Goal: Information Seeking & Learning: Learn about a topic

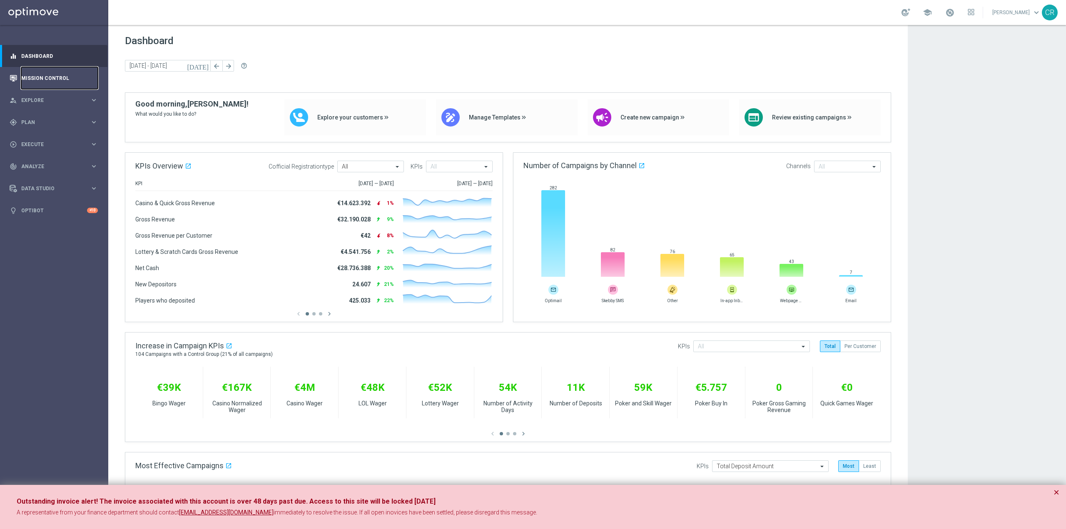
click at [70, 84] on link "Mission Control" at bounding box center [59, 78] width 77 height 22
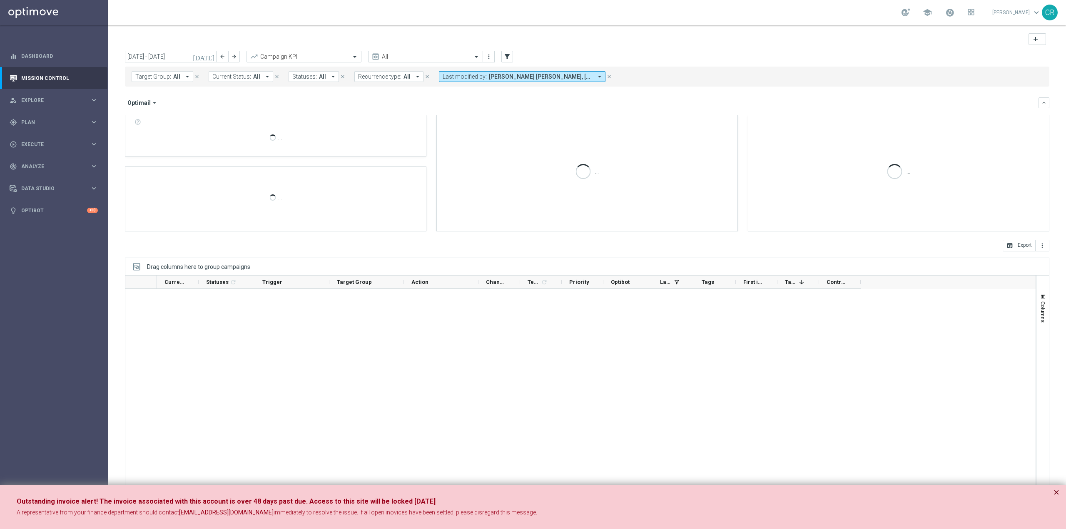
click at [1057, 492] on button "×" at bounding box center [1057, 493] width 6 height 10
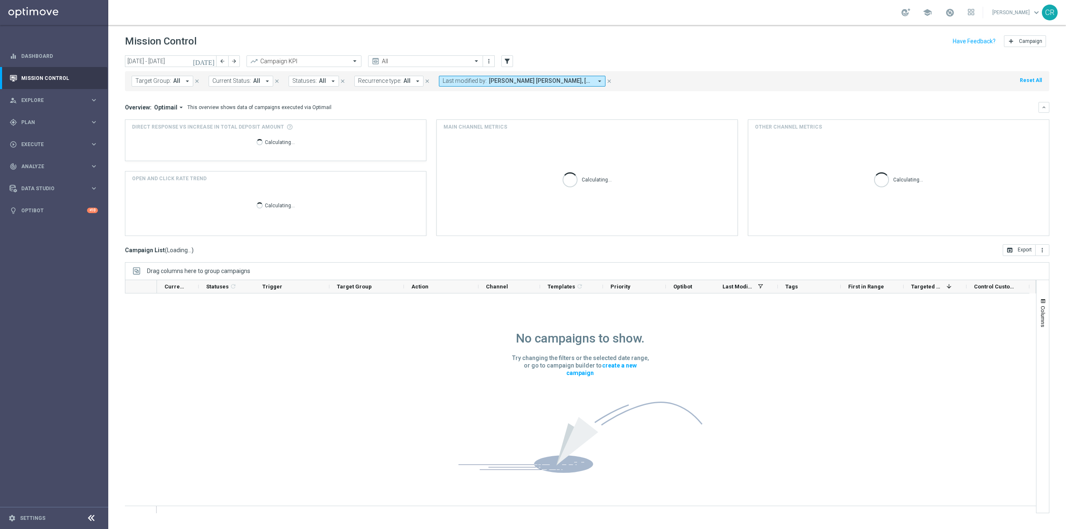
click at [211, 60] on icon "[DATE]" at bounding box center [204, 60] width 22 height 7
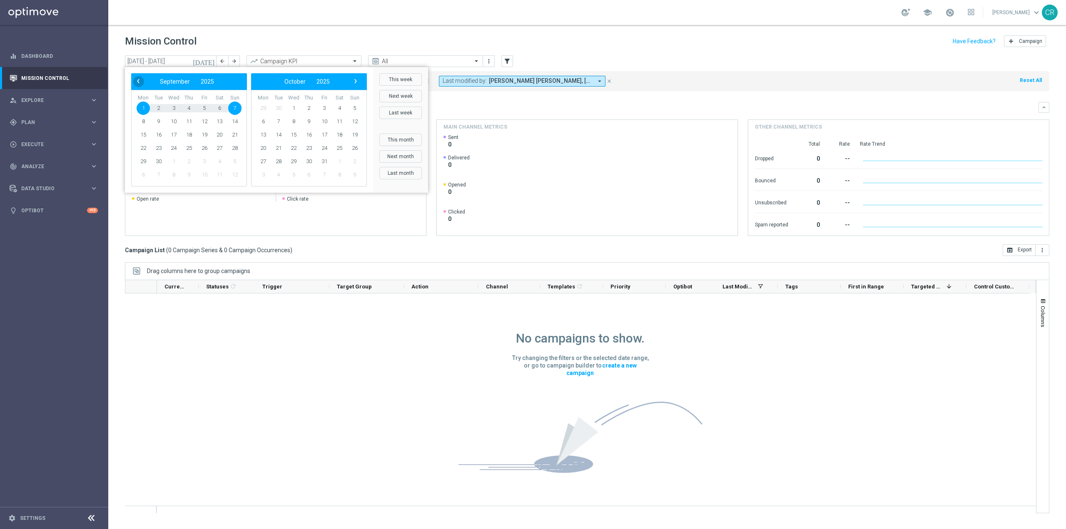
click at [137, 78] on span "‹" at bounding box center [138, 81] width 11 height 11
click at [202, 108] on span "1" at bounding box center [204, 108] width 13 height 13
click at [234, 104] on span "3" at bounding box center [234, 108] width 13 height 13
type input "[DATE] - [DATE]"
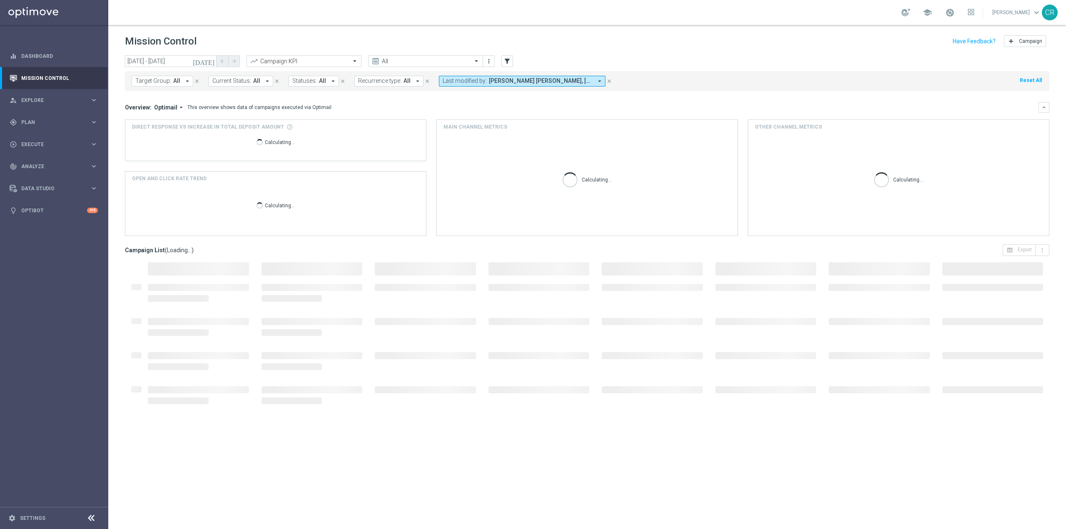
click at [152, 79] on span "Target Group:" at bounding box center [153, 80] width 36 height 7
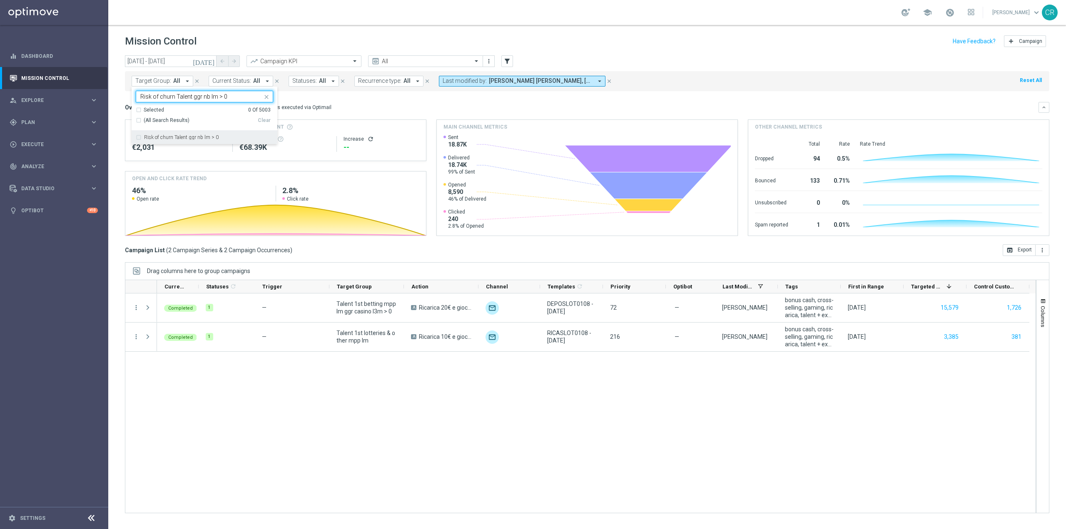
click at [187, 140] on label "Risk of churn Talent ggr nb lm > 0" at bounding box center [181, 137] width 75 height 5
type input "Risk of churn Talent ggr nb lm > 0"
click at [368, 98] on mini-dashboard "Overview: Optimail arrow_drop_down This overview shows data of campaigns execut…" at bounding box center [587, 167] width 925 height 153
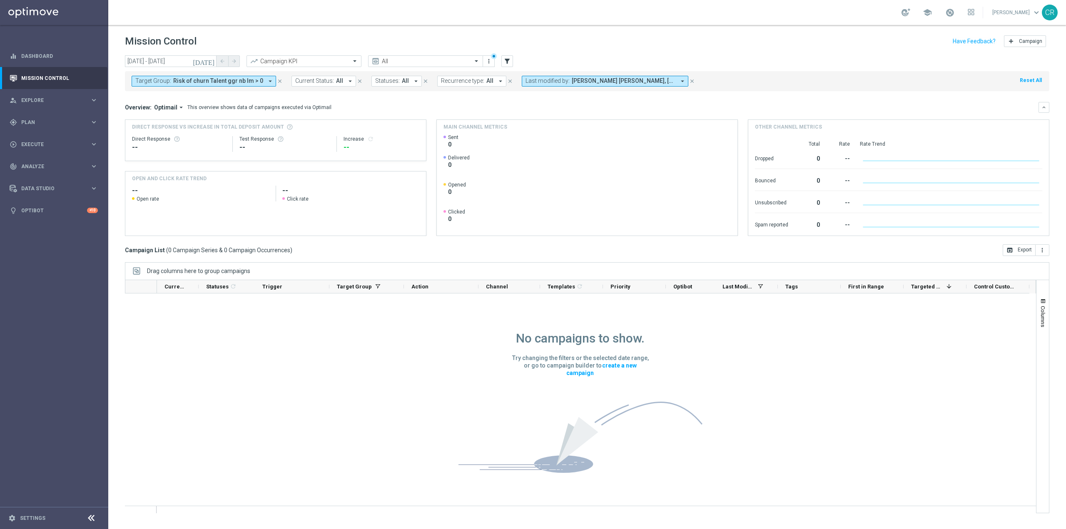
click at [212, 62] on icon "[DATE]" at bounding box center [204, 60] width 22 height 7
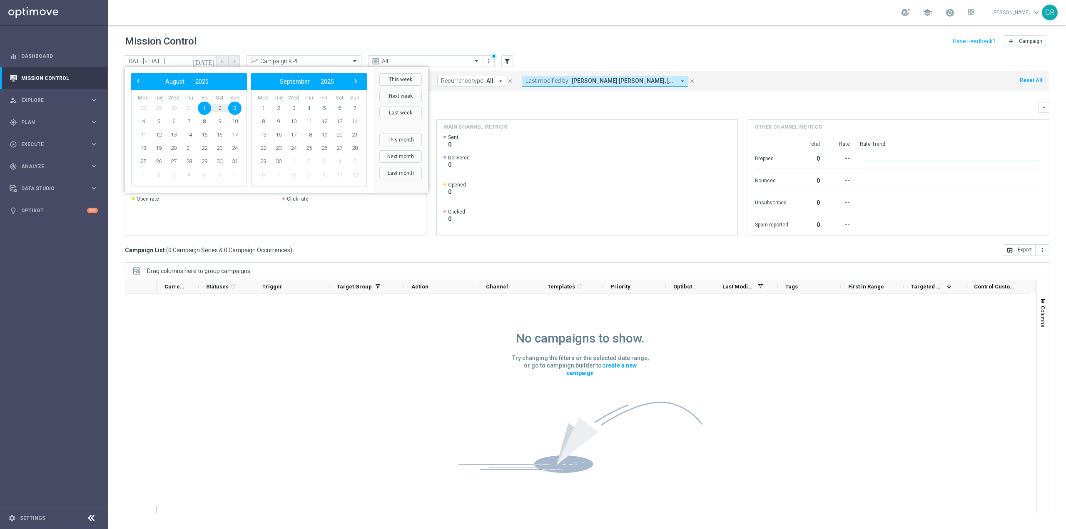
click at [141, 109] on span "28" at bounding box center [143, 108] width 13 height 13
click at [141, 81] on span "‹" at bounding box center [138, 81] width 11 height 11
click at [142, 160] on span "28" at bounding box center [143, 161] width 13 height 13
click at [355, 118] on span "10" at bounding box center [354, 121] width 13 height 13
type input "28 Jul 2025 - 10 Aug 2025"
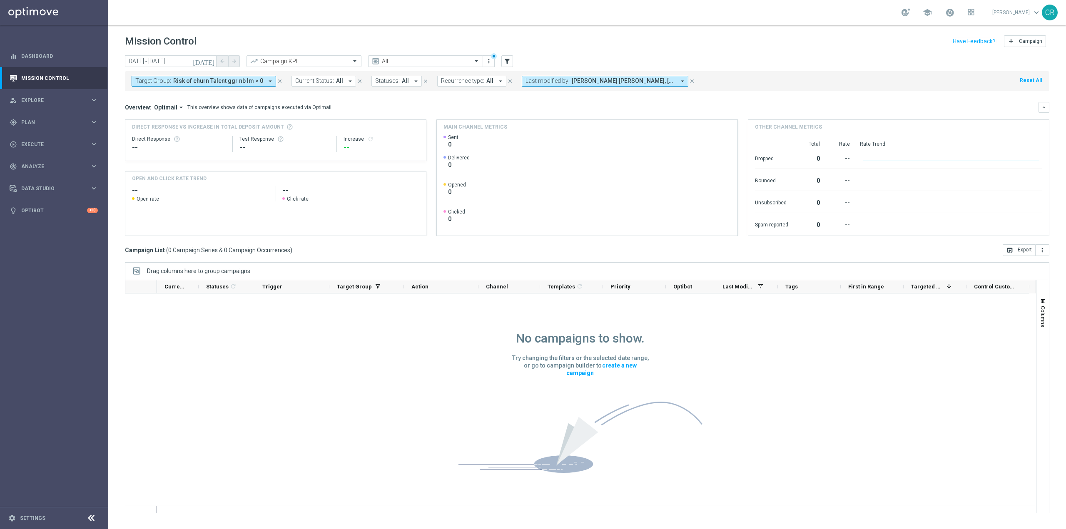
click at [689, 82] on icon "close" at bounding box center [692, 81] width 6 height 6
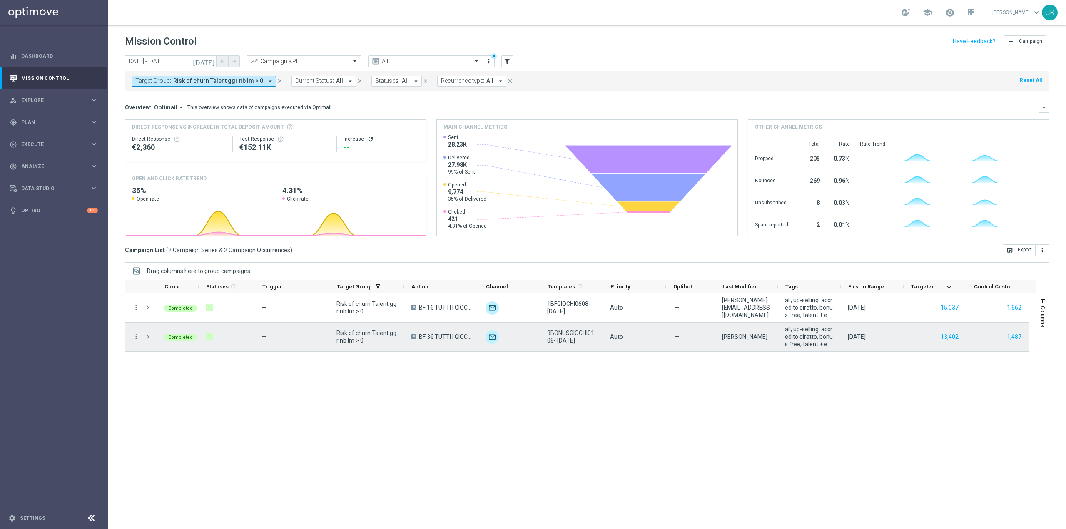
click at [454, 345] on div "A BF 3€ TUTTI I GIOCHI" at bounding box center [441, 337] width 75 height 29
click at [137, 335] on icon "more_vert" at bounding box center [135, 336] width 7 height 7
click at [163, 389] on span "Go to Campaign Analysis" at bounding box center [182, 389] width 60 height 6
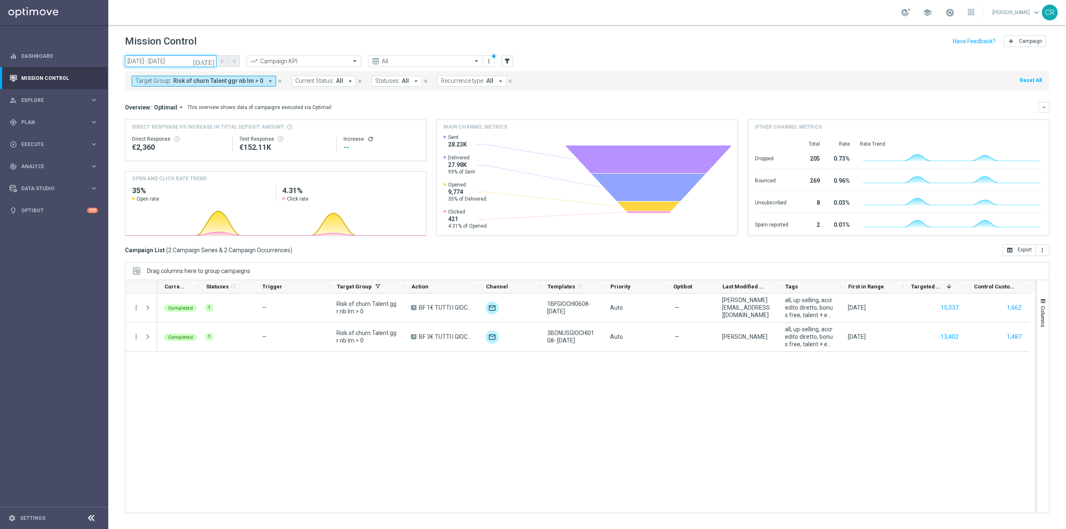
click at [191, 59] on input "28 Jul 2025 - 10 Aug 2025" at bounding box center [171, 61] width 92 height 12
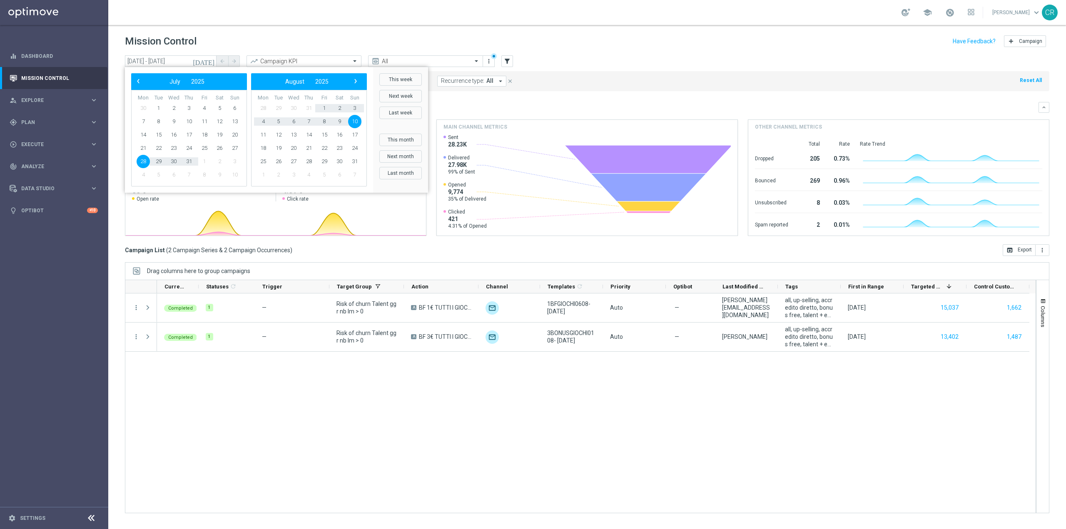
click at [259, 42] on div "Mission Control add Campaign" at bounding box center [587, 41] width 925 height 16
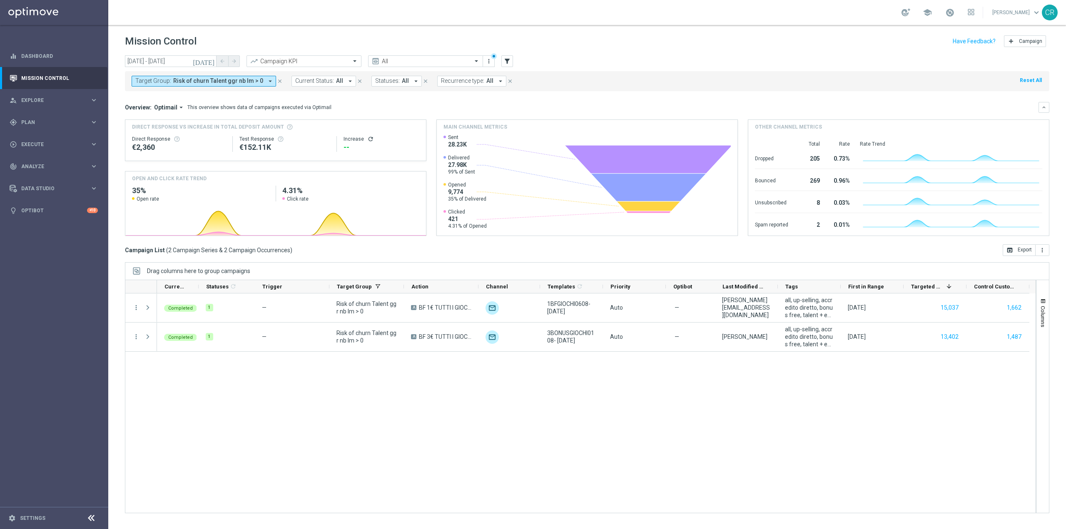
click at [237, 81] on span "Risk of churn Talent ggr nb lm > 0" at bounding box center [218, 80] width 90 height 7
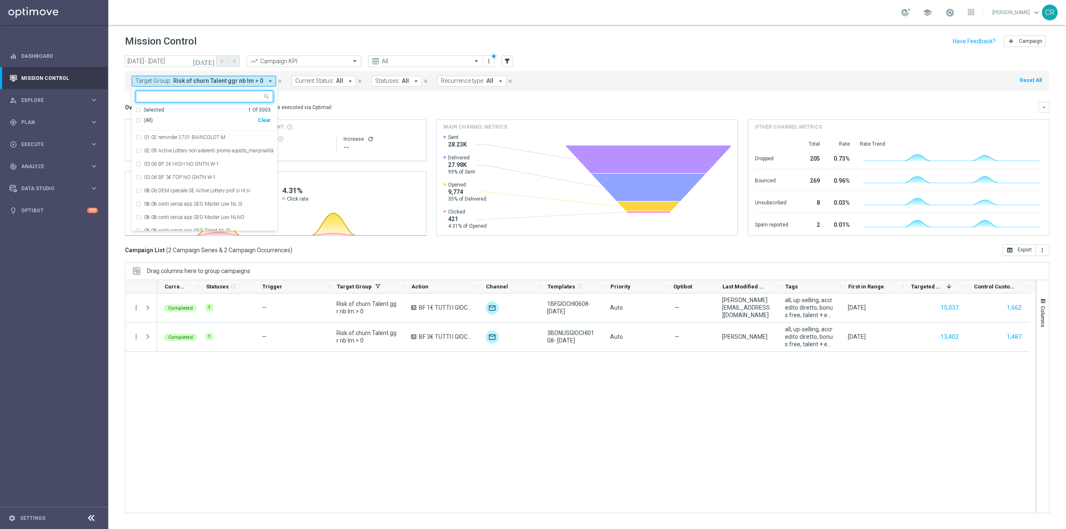
click at [0, 0] on div "Clear" at bounding box center [0, 0] width 0 height 0
click at [212, 97] on input "text" at bounding box center [201, 96] width 122 height 7
paste input "Risk of churn Talent ggr nb lm > 0"
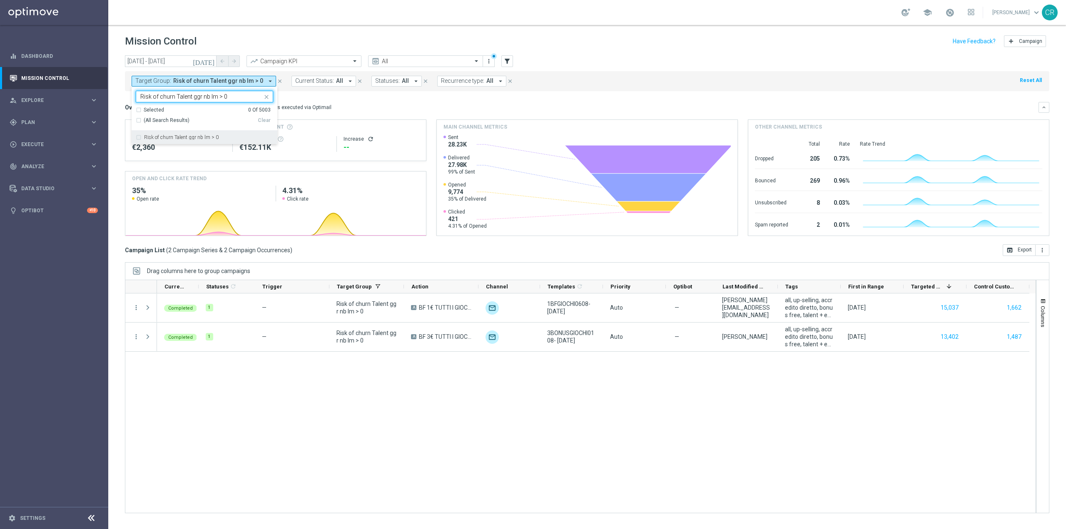
click at [180, 141] on div "Risk of churn Talent ggr nb lm > 0" at bounding box center [204, 137] width 137 height 13
type input "Risk of churn Talent ggr nb lm > 0"
click at [569, 90] on div "Target Group: Risk of churn Talent ggr nb lm > 0 arrow_drop_down Risk of churn …" at bounding box center [587, 81] width 925 height 20
click at [214, 59] on icon "[DATE]" at bounding box center [204, 60] width 22 height 7
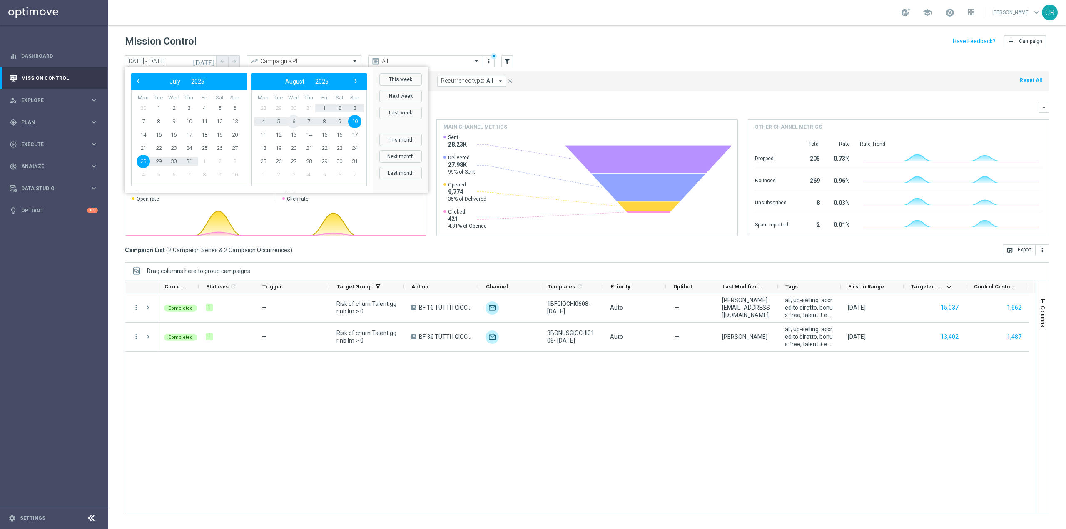
click at [297, 117] on span "6" at bounding box center [293, 121] width 13 height 13
click at [233, 120] on span "10" at bounding box center [234, 121] width 13 height 13
type input "06 Aug 2025 - 10 Aug 2025"
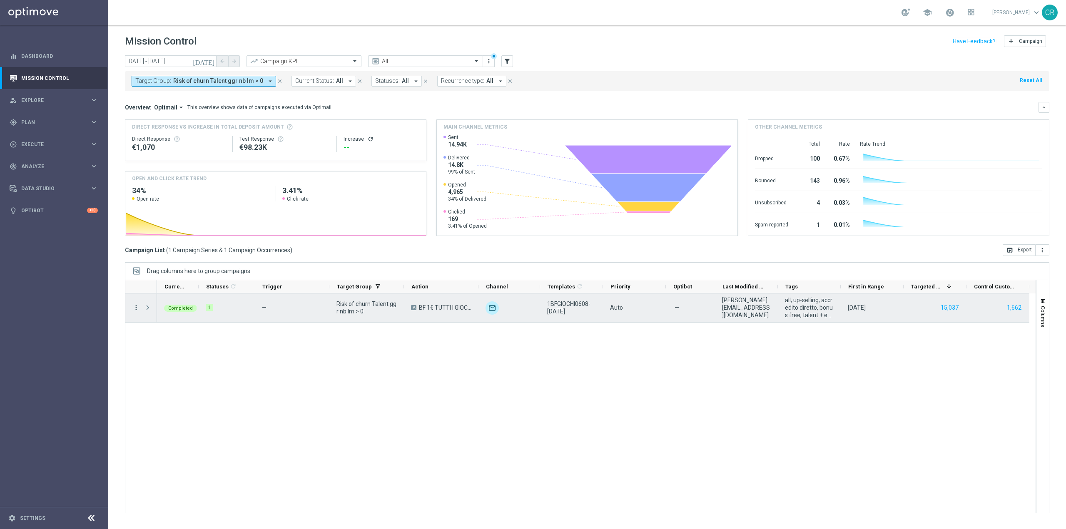
click at [137, 308] on icon "more_vert" at bounding box center [135, 307] width 7 height 7
click at [170, 359] on span "Go to Campaign Analysis" at bounding box center [182, 360] width 60 height 6
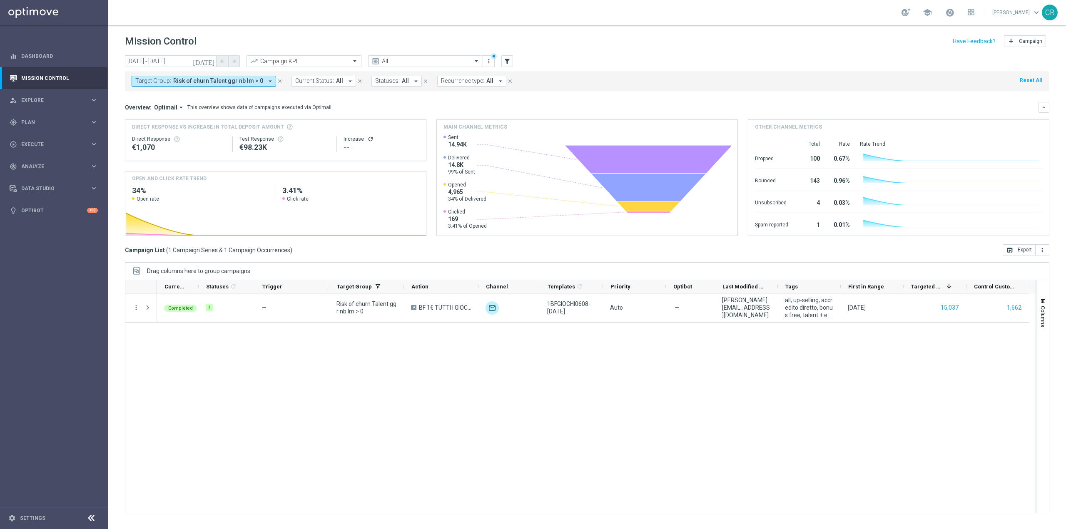
click at [212, 82] on span "Risk of churn Talent ggr nb lm > 0" at bounding box center [218, 80] width 90 height 7
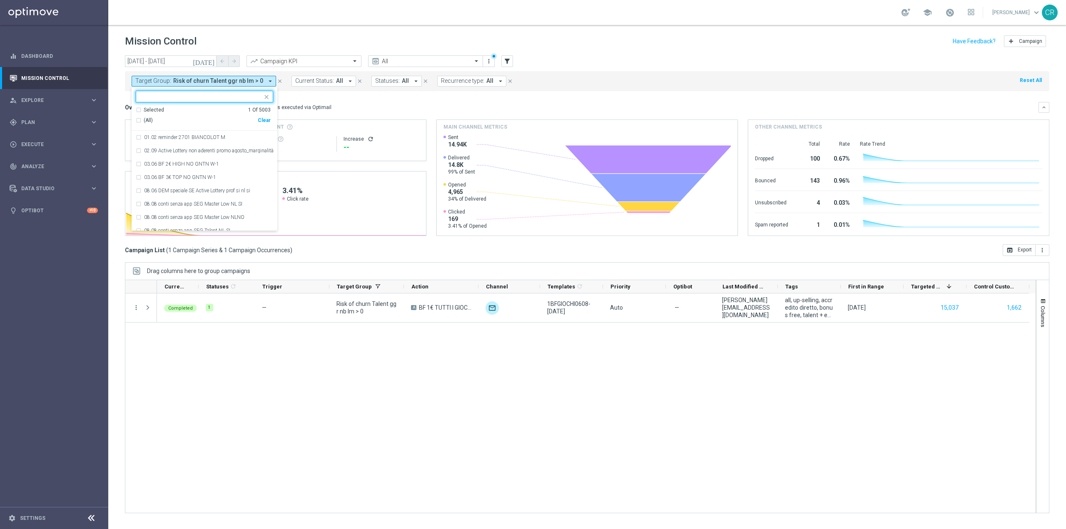
click at [0, 0] on div "Clear" at bounding box center [0, 0] width 0 height 0
click at [209, 96] on input "text" at bounding box center [201, 96] width 122 height 7
paste input "Churn 0-12M Talent ggr nb > 150 1st Casino & Lotteries lftime"
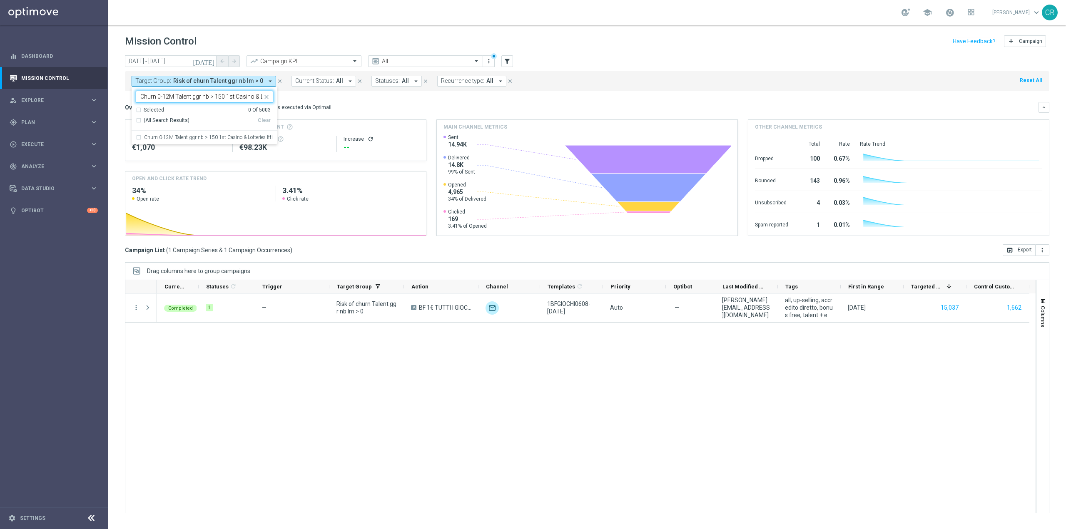
scroll to position [0, 35]
click at [191, 139] on label "Churn 0-12M Talent ggr nb > 150 1st Casino & Lotteries lftime" at bounding box center [208, 137] width 129 height 5
type input "Churn 0-12M Talent ggr nb > 150 1st Casino & Lotteries lftime"
click at [312, 441] on div "Completed 1 — Risk of churn Talent ggr nb lm > 0 A BF 1€ TUTTI I GIOCHI unfold_…" at bounding box center [596, 403] width 879 height 219
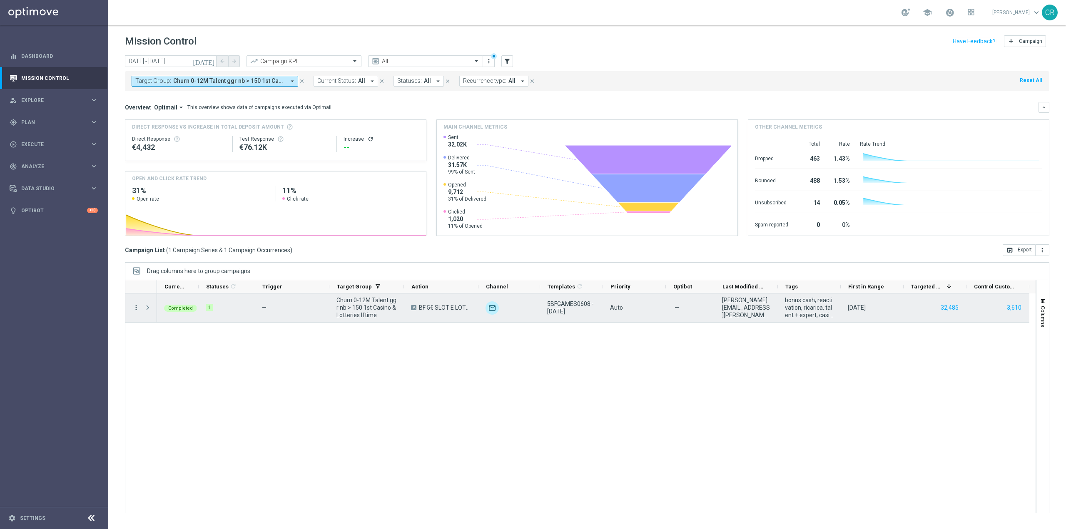
click at [135, 307] on icon "more_vert" at bounding box center [135, 307] width 7 height 7
click at [163, 358] on span "Go to Campaign Analysis" at bounding box center [182, 360] width 60 height 6
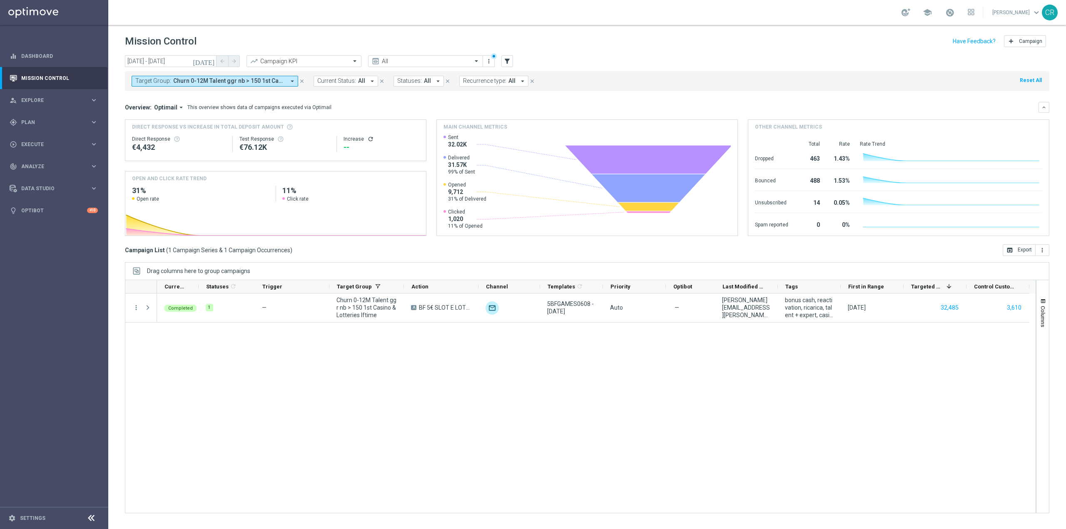
click at [202, 80] on span "Churn 0-12M Talent ggr nb > 150 1st Casino & Lotteries lftime" at bounding box center [229, 80] width 112 height 7
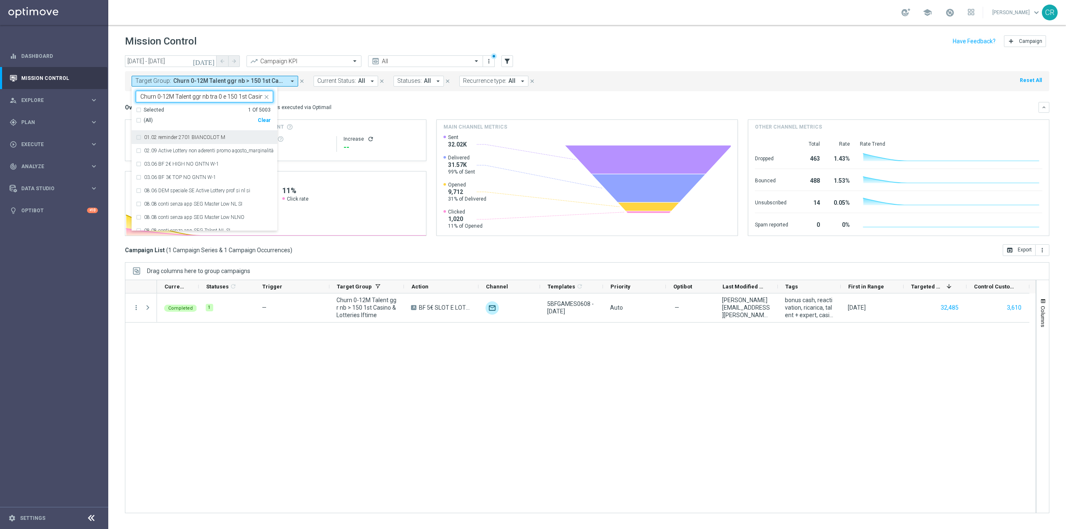
scroll to position [0, 47]
click at [0, 0] on div "Clear" at bounding box center [0, 0] width 0 height 0
type input "Churn 0-12M Talent ggr nb tra 0 e 150 1st Casino & Lotteries lftime"
click at [267, 94] on icon "close" at bounding box center [266, 97] width 7 height 7
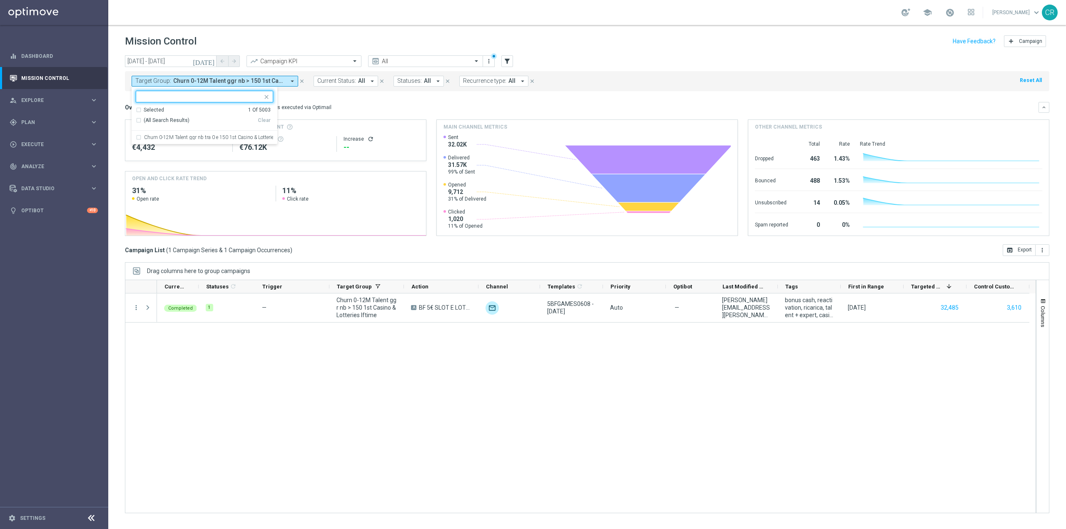
scroll to position [0, 0]
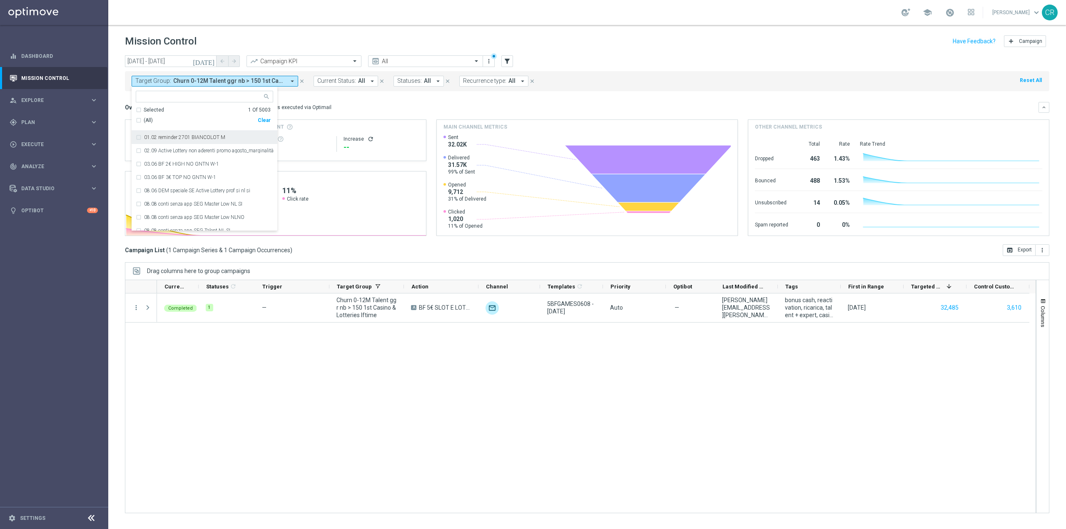
click at [0, 0] on div "Clear" at bounding box center [0, 0] width 0 height 0
click at [212, 98] on input "text" at bounding box center [201, 96] width 122 height 7
paste input "Churn 0-12M Talent ggr nb tra 0 e 150 1st Casino & Lotteries lftime"
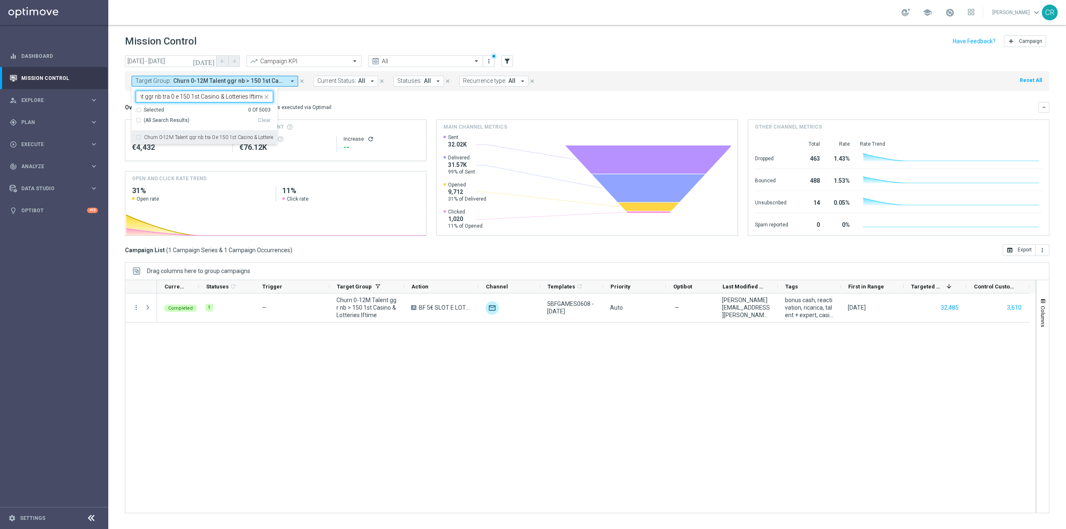
click at [168, 136] on label "Churn 0-12M Talent ggr nb tra 0 e 150 1st Casino & Lotteries lftime" at bounding box center [208, 137] width 129 height 5
type input "Churn 0-12M Talent ggr nb tra 0 e 150 1st Casino & Lotteries lftime"
click at [398, 97] on mini-dashboard "Overview: Optimail arrow_drop_down This overview shows data of campaigns execut…" at bounding box center [587, 167] width 925 height 153
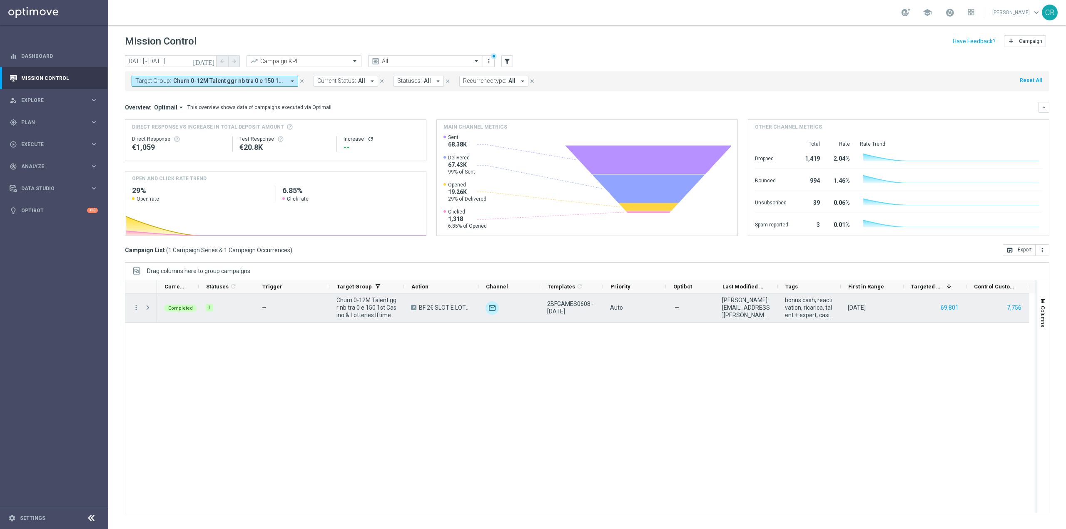
click at [137, 303] on div "more_vert" at bounding box center [132, 308] width 15 height 29
click at [136, 303] on div "more_vert" at bounding box center [132, 308] width 15 height 29
click at [136, 307] on icon "more_vert" at bounding box center [135, 307] width 7 height 7
click at [159, 357] on span "Go to Campaign Analysis" at bounding box center [182, 360] width 60 height 6
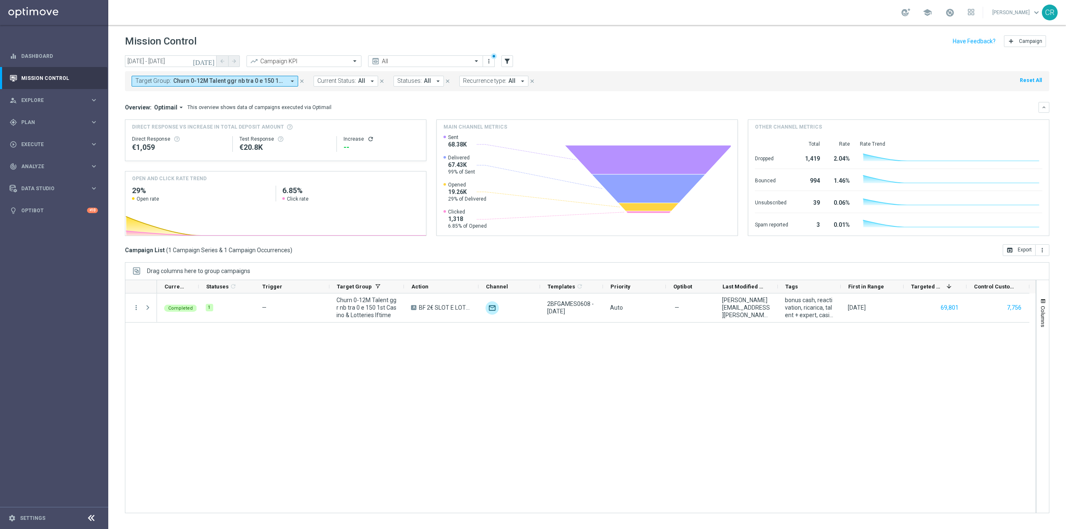
click at [226, 83] on span "Churn 0-12M Talent ggr nb tra 0 e 150 1st Casino & Lotteries lftime" at bounding box center [229, 80] width 112 height 7
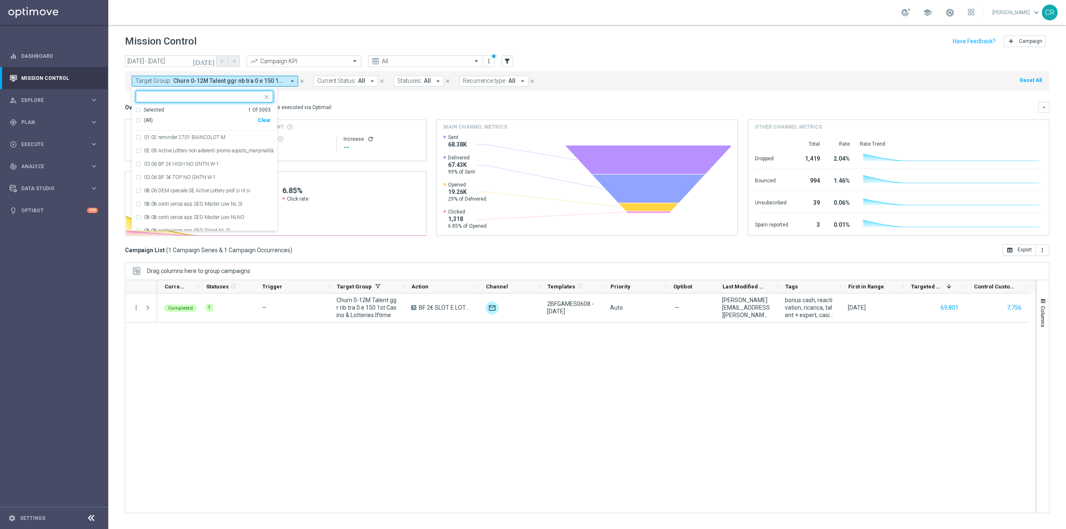
click at [0, 0] on div "Clear" at bounding box center [0, 0] width 0 height 0
click at [206, 98] on input "text" at bounding box center [201, 96] width 122 height 7
paste input "Churn 0-12M Talent ggr nb > 0 1st NO Casino & Lotteries lftime"
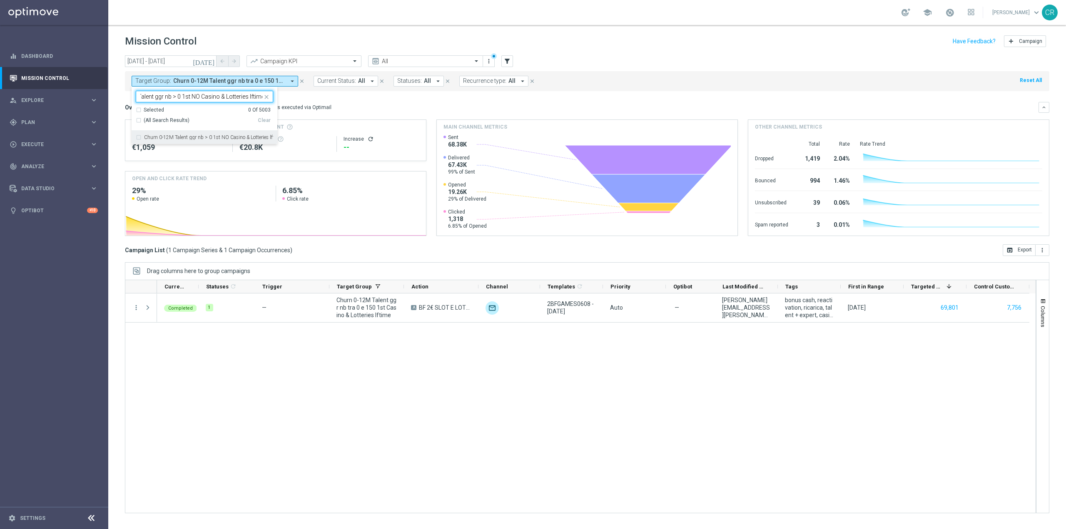
click at [194, 132] on div "Churn 0-12M Talent ggr nb > 0 1st NO Casino & Lotteries lftime" at bounding box center [204, 137] width 137 height 13
type input "Churn 0-12M Talent ggr nb > 0 1st NO Casino & Lotteries lftime"
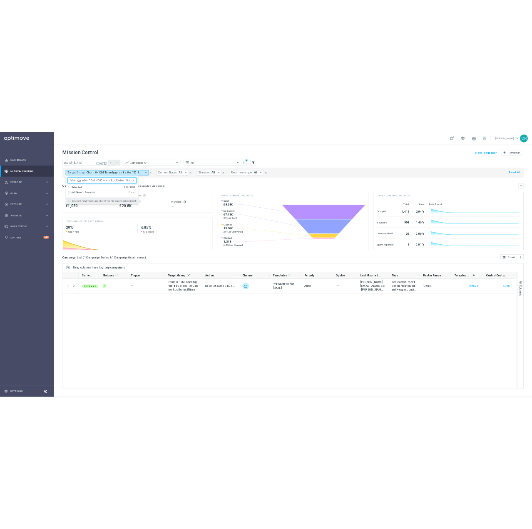
scroll to position [0, 0]
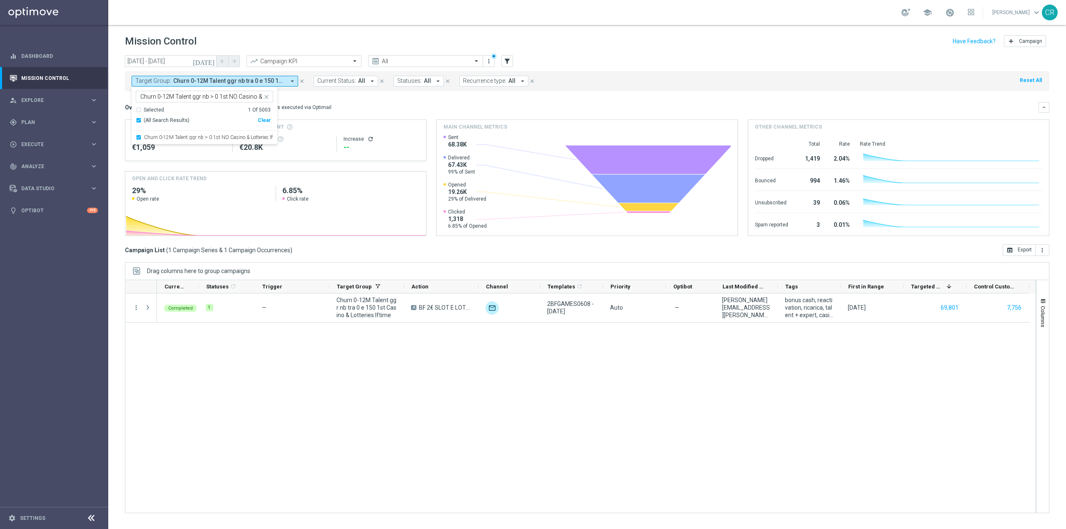
click at [246, 404] on div "Completed 1 — Churn 0-12M Talent ggr nb tra 0 e 150 1st Casino & Lotteries lfti…" at bounding box center [596, 403] width 879 height 219
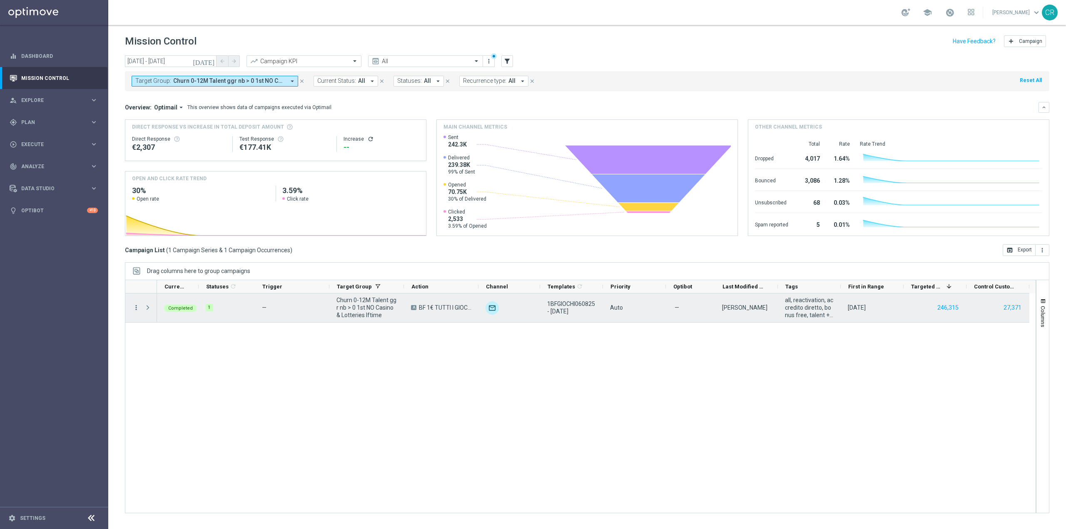
click at [134, 308] on icon "more_vert" at bounding box center [135, 307] width 7 height 7
click at [177, 357] on span "Go to Campaign Analysis" at bounding box center [182, 360] width 60 height 6
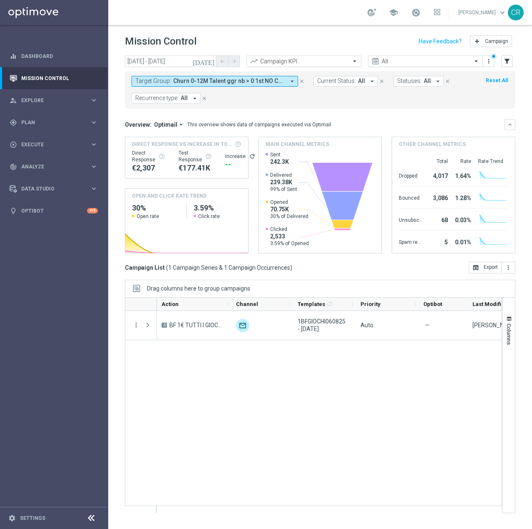
scroll to position [0, 250]
click at [261, 81] on span "Churn 0-12M Talent ggr nb > 0 1st NO Casino & Lotteries lftime" at bounding box center [229, 80] width 112 height 7
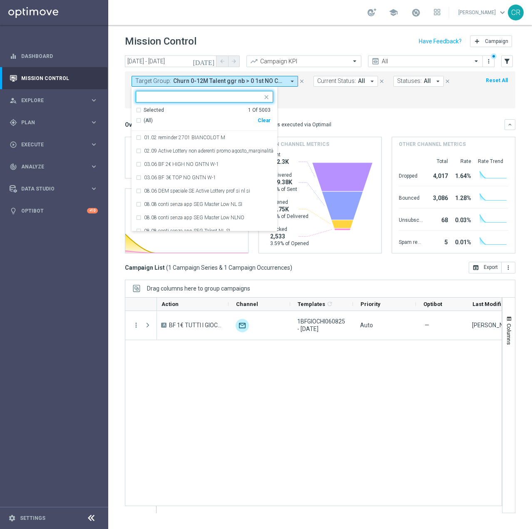
click at [0, 0] on div "Clear" at bounding box center [0, 0] width 0 height 0
click at [210, 96] on input "text" at bounding box center [201, 96] width 122 height 7
paste input "Giocanti Talent W-2 non Active lw"
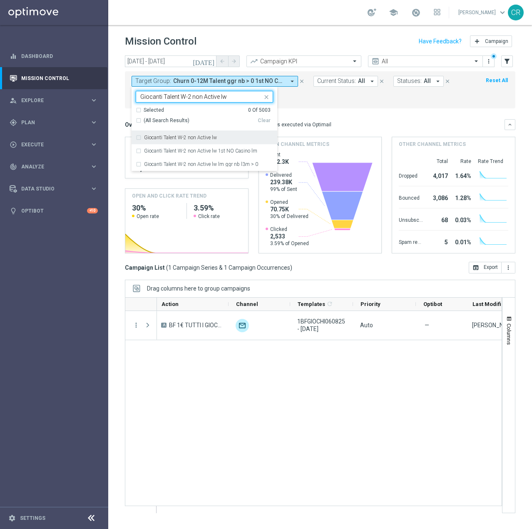
click at [200, 136] on label "Giocanti Talent W-2 non Active lw" at bounding box center [180, 137] width 73 height 5
type input "Giocanti Talent W-2 non Active lw"
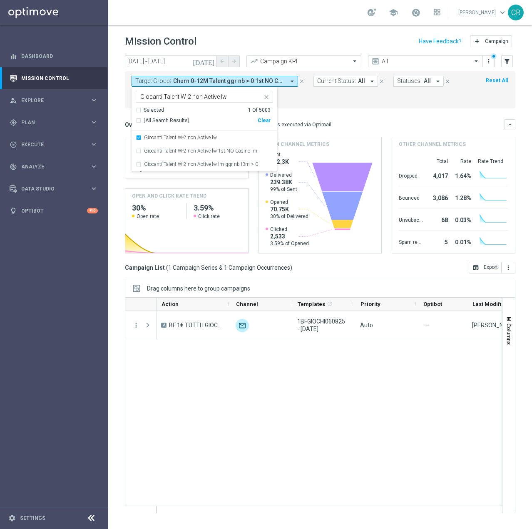
click at [306, 101] on form "Target Group: Churn 0-12M Talent ggr nb > 0 1st NO Casino & Lotteries lftime ar…" at bounding box center [302, 90] width 340 height 28
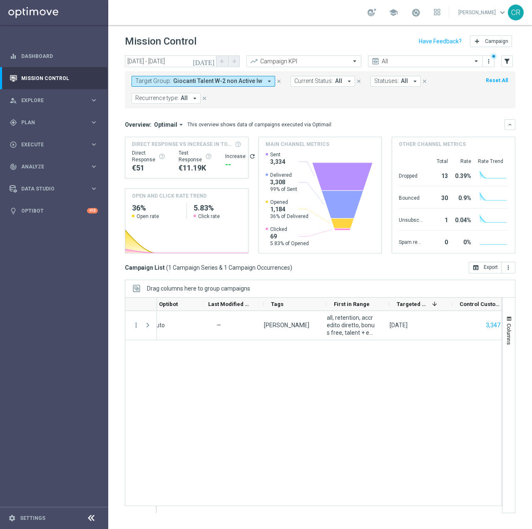
scroll to position [0, 527]
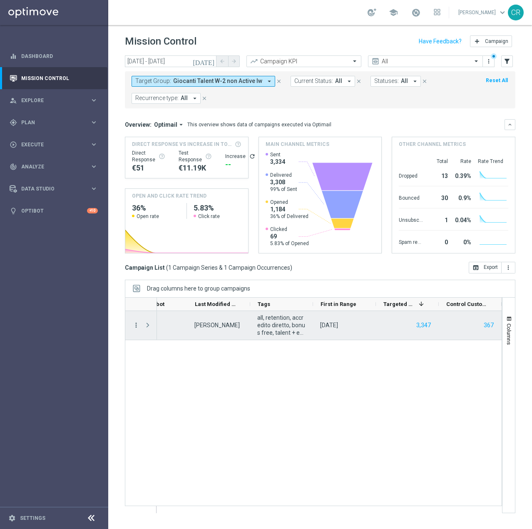
click at [137, 323] on icon "more_vert" at bounding box center [135, 324] width 7 height 7
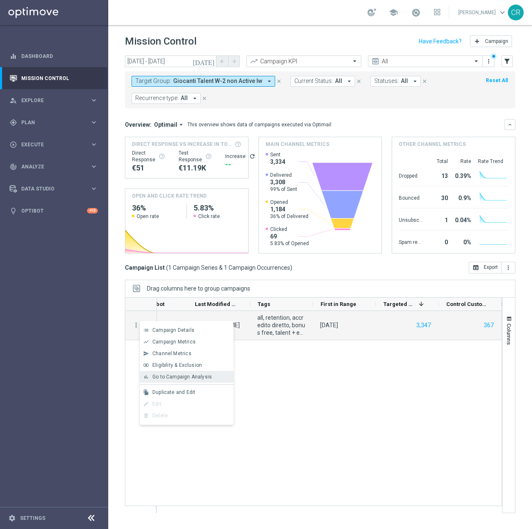
click at [180, 377] on span "Go to Campaign Analysis" at bounding box center [182, 377] width 60 height 6
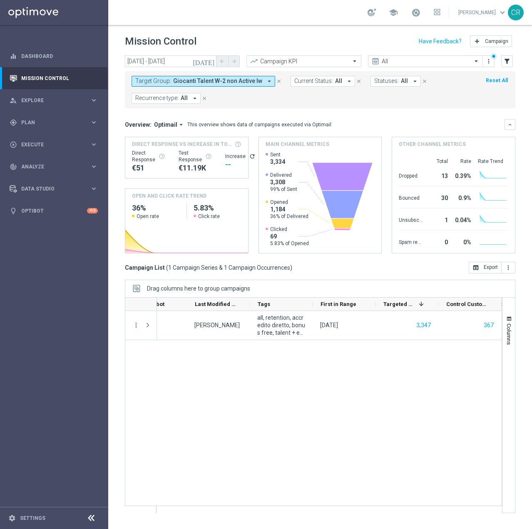
click at [245, 79] on span "Giocanti Talent W-2 non Active lw" at bounding box center [217, 80] width 89 height 7
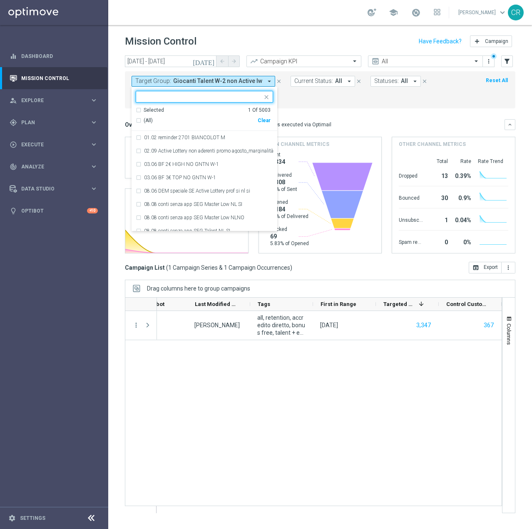
click at [0, 0] on div "Clear" at bounding box center [0, 0] width 0 height 0
click at [147, 95] on input "text" at bounding box center [201, 96] width 122 height 7
paste input "Churn 0-12M Talent ggr nb tra 0 e 550 lftime 1st Sport"
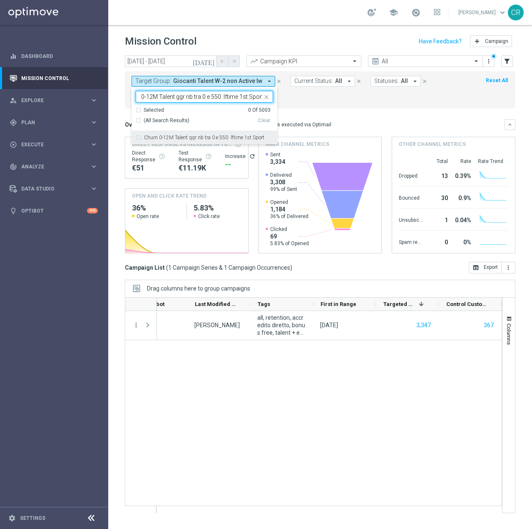
click at [158, 136] on label "Churn 0-12M Talent ggr nb tra 0 e 550 lftime 1st Sport" at bounding box center [204, 137] width 120 height 5
type input "Churn 0-12M Talent ggr nb tra 0 e 550 lftime 1st Sport"
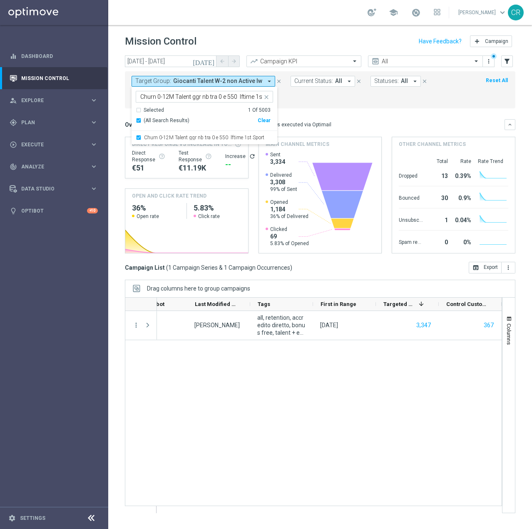
click at [369, 100] on form "Target Group: Giocanti Talent W-2 non Active lw arrow_drop_down Churn 0-12M Tal…" at bounding box center [302, 90] width 340 height 28
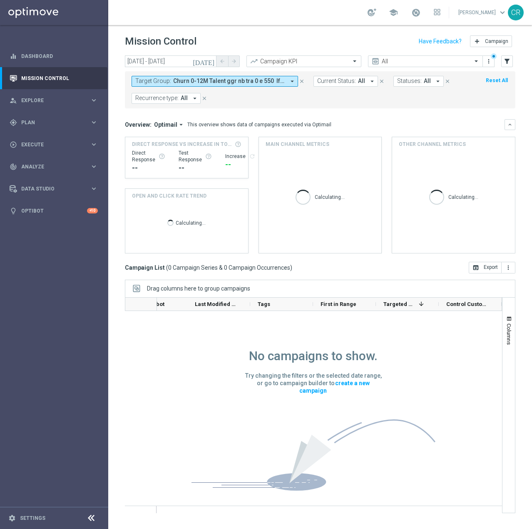
click at [209, 58] on icon "[DATE]" at bounding box center [204, 60] width 22 height 7
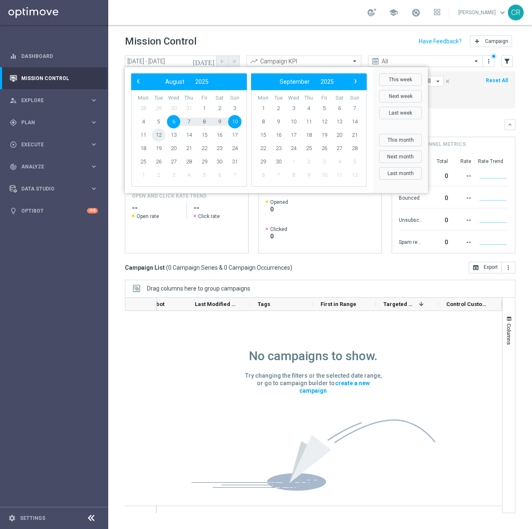
click at [158, 132] on span "12" at bounding box center [158, 134] width 13 height 13
click at [237, 131] on span "17" at bounding box center [234, 134] width 13 height 13
type input "12 Aug 2025 - 17 Aug 2025"
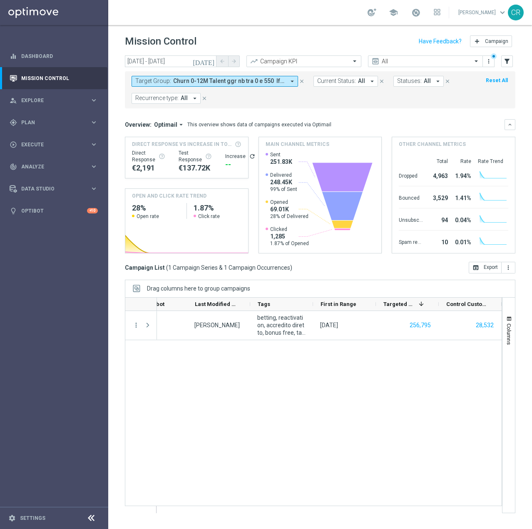
click at [371, 397] on div "1BONUSPORT1708 - 2025-08-17 Auto — Paolo Martiradonna betting, reactivation, ac…" at bounding box center [329, 412] width 345 height 202
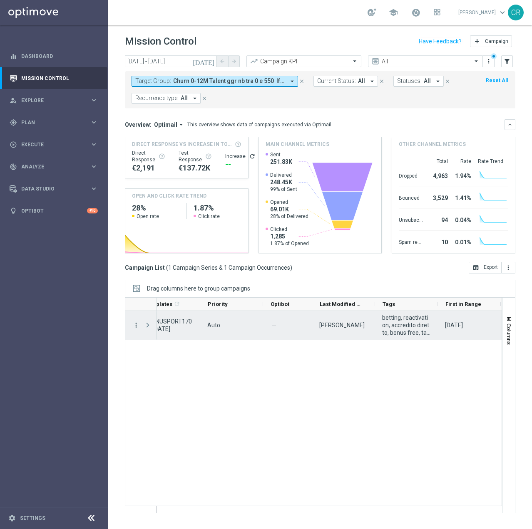
click at [133, 324] on icon "more_vert" at bounding box center [135, 324] width 7 height 7
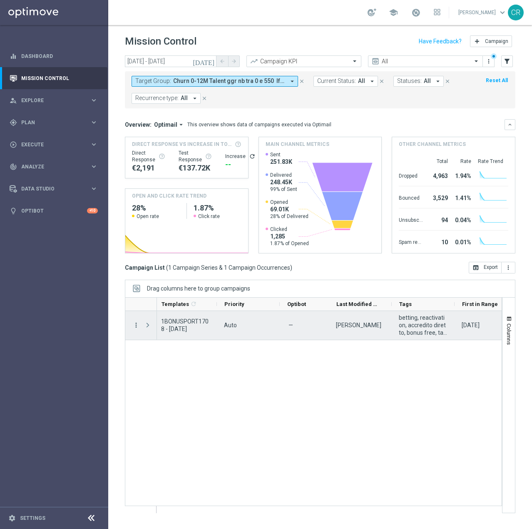
click at [137, 328] on icon "more_vert" at bounding box center [135, 324] width 7 height 7
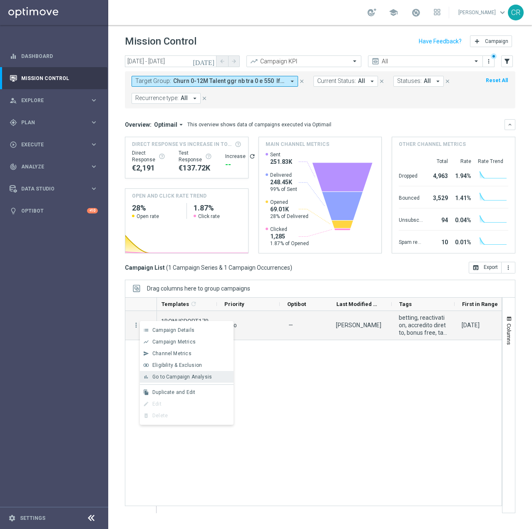
click at [167, 374] on span "Go to Campaign Analysis" at bounding box center [182, 377] width 60 height 6
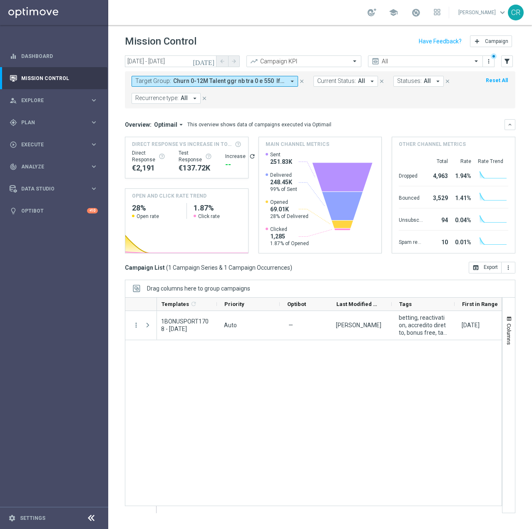
click at [239, 79] on span "Churn 0-12M Talent ggr nb tra 0 e 550 lftime 1st Sport" at bounding box center [229, 80] width 112 height 7
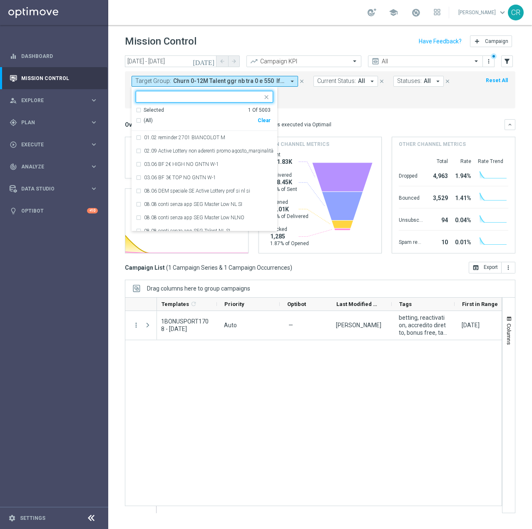
click at [0, 0] on div "Clear" at bounding box center [0, 0] width 0 height 0
click at [216, 96] on input "text" at bounding box center [201, 96] width 122 height 7
paste input "Churn 0-12M Talent ggr nb > 550 lftime 1st Sport"
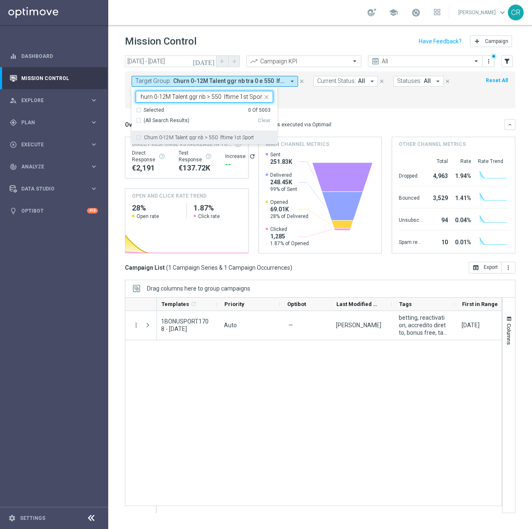
click at [211, 138] on label "Churn 0-12M Talent ggr nb > 550 lftime 1st Sport" at bounding box center [199, 137] width 110 height 5
type input "Churn 0-12M Talent ggr nb > 550 lftime 1st Sport"
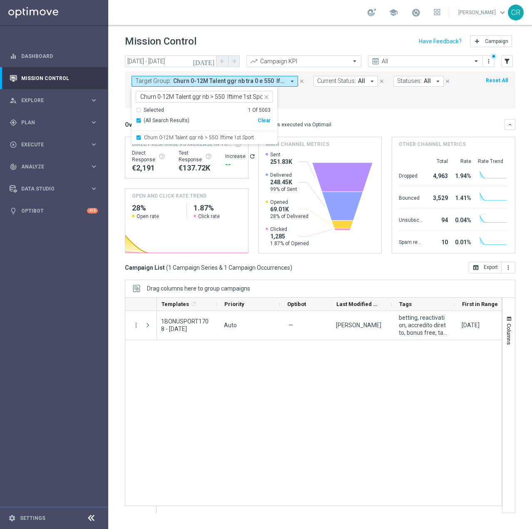
click at [336, 109] on mini-dashboard "Overview: Optimail arrow_drop_down This overview shows data of campaigns execut…" at bounding box center [320, 184] width 391 height 153
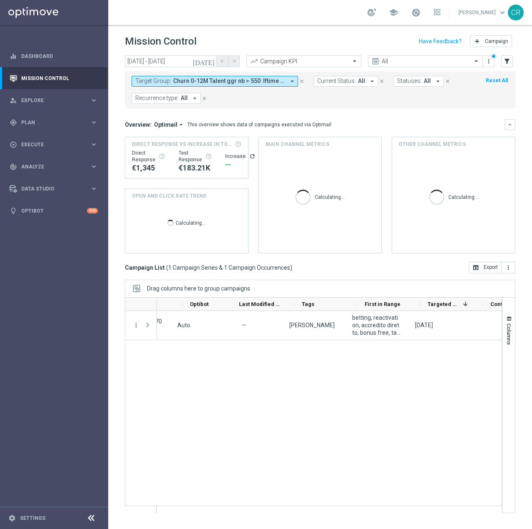
scroll to position [0, 511]
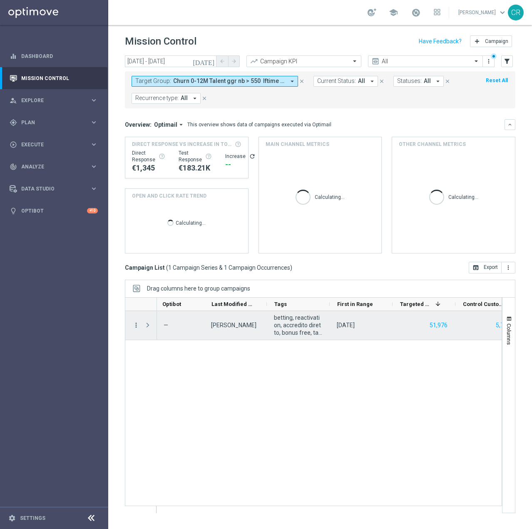
click at [135, 321] on icon "more_vert" at bounding box center [135, 324] width 7 height 7
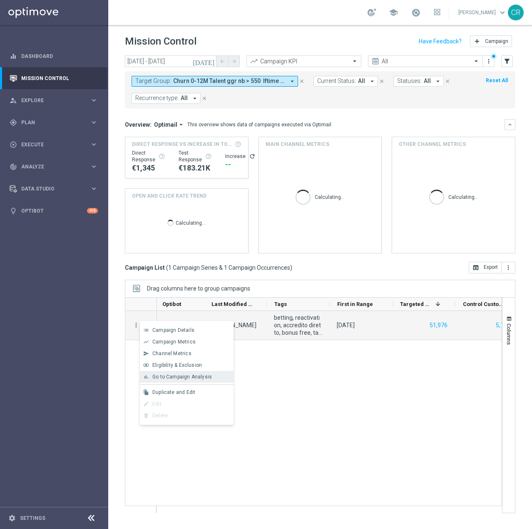
click at [168, 372] on div "bar_chart Go to Campaign Analysis" at bounding box center [187, 377] width 94 height 12
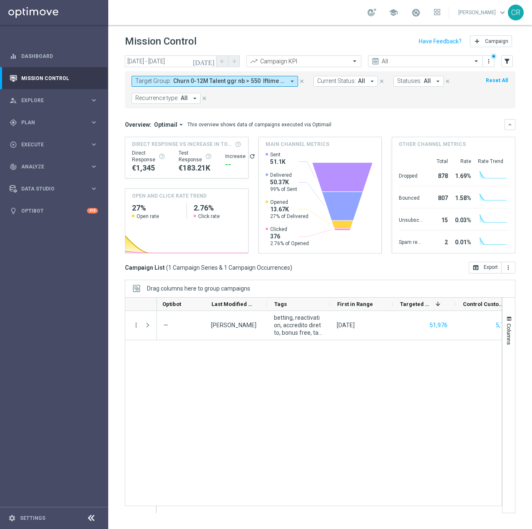
click at [246, 79] on span "Churn 0-12M Talent ggr nb > 550 lftime 1st Sport" at bounding box center [229, 80] width 112 height 7
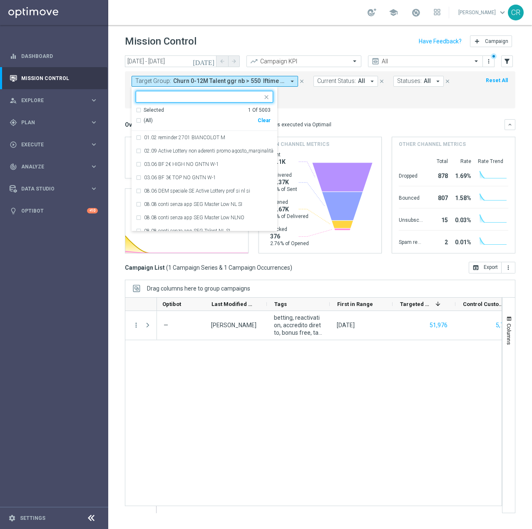
click at [0, 0] on div "Clear" at bounding box center [0, 0] width 0 height 0
click at [214, 96] on input "text" at bounding box center [201, 96] width 122 height 7
paste input "Churn Master Low"
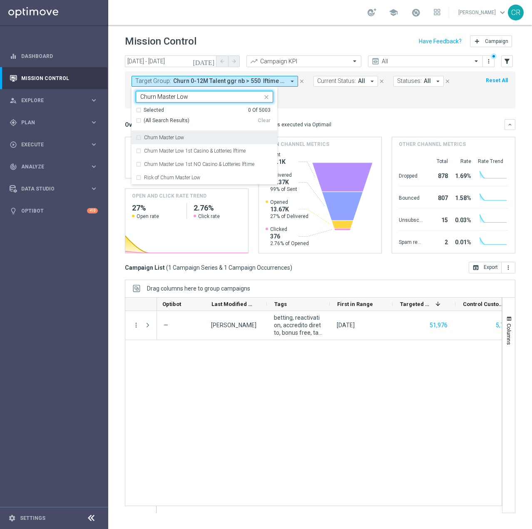
click at [221, 134] on div "Churn Master Low" at bounding box center [204, 137] width 137 height 13
type input "Churn Master Low"
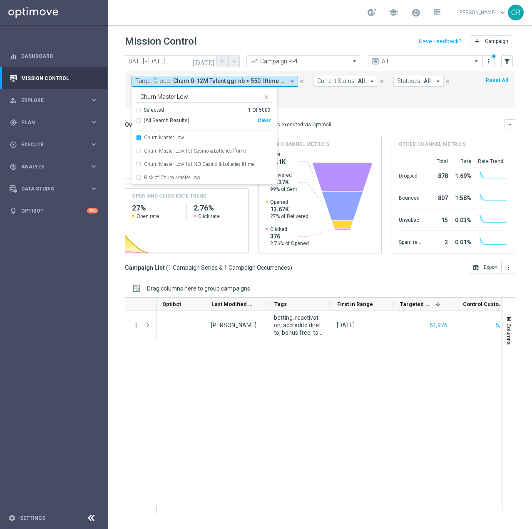
click at [343, 109] on mini-dashboard "Overview: Optimail arrow_drop_down This overview shows data of campaigns execut…" at bounding box center [320, 184] width 391 height 153
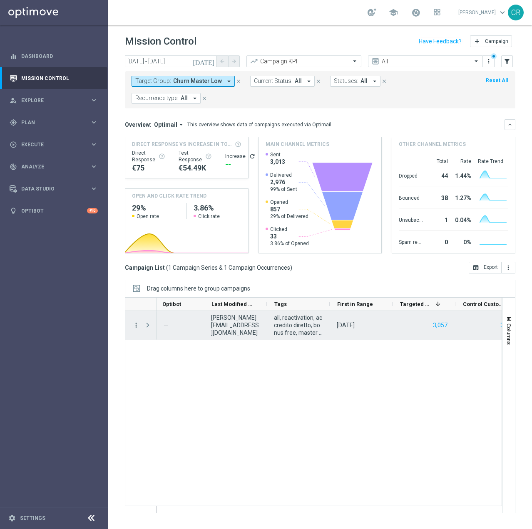
click at [138, 324] on icon "more_vert" at bounding box center [135, 324] width 7 height 7
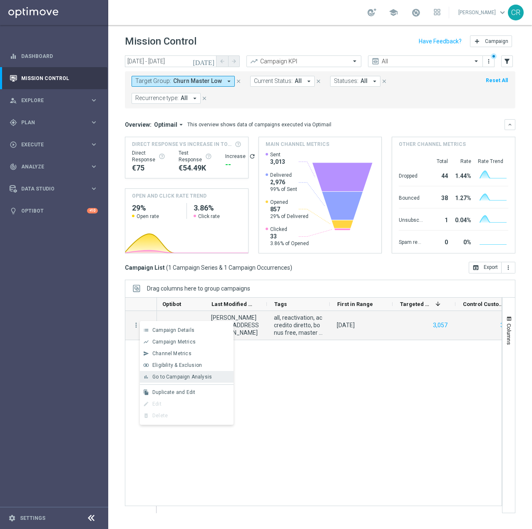
click at [163, 375] on span "Go to Campaign Analysis" at bounding box center [182, 377] width 60 height 6
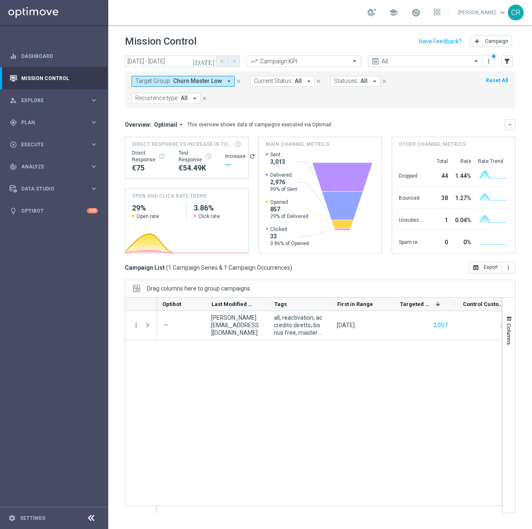
click at [190, 76] on button "Target Group: Churn Master Low arrow_drop_down" at bounding box center [183, 81] width 103 height 11
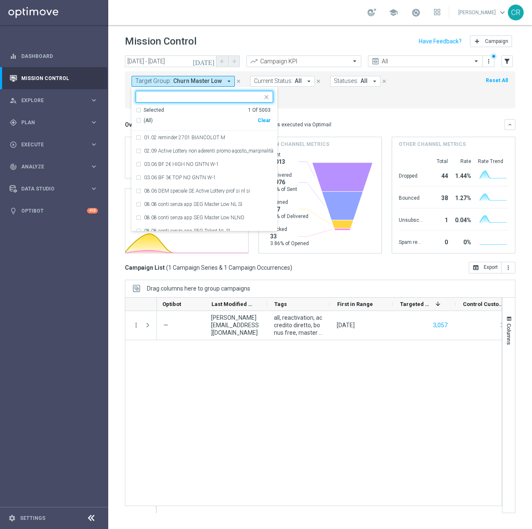
click at [0, 0] on div "Clear" at bounding box center [0, 0] width 0 height 0
click at [235, 96] on input "text" at bounding box center [201, 96] width 122 height 7
paste input "Risk of churn Talent ggr nb lm > 0"
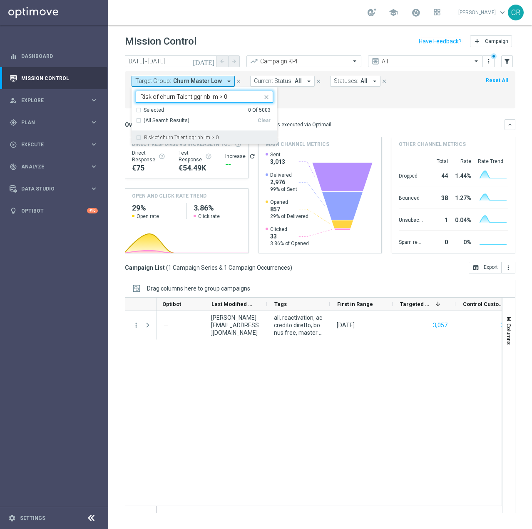
click at [194, 138] on label "Risk of churn Talent ggr nb lm > 0" at bounding box center [181, 137] width 75 height 5
type input "Risk of churn Talent ggr nb lm > 0"
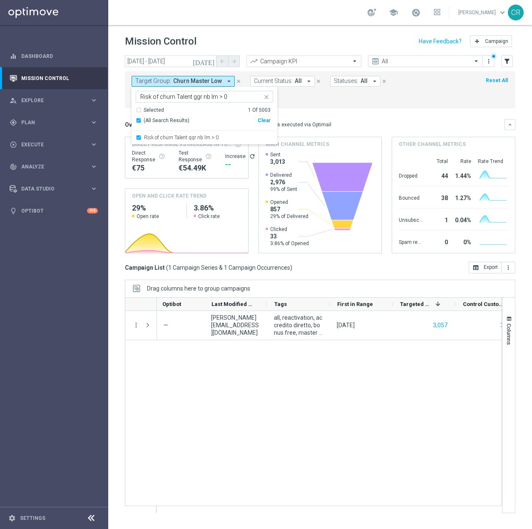
click at [258, 385] on div "15BONUSFREE1308 - 2025-08-13 Auto — francesca.mascarucci@sisal.it all, reactiva…" at bounding box center [329, 412] width 345 height 202
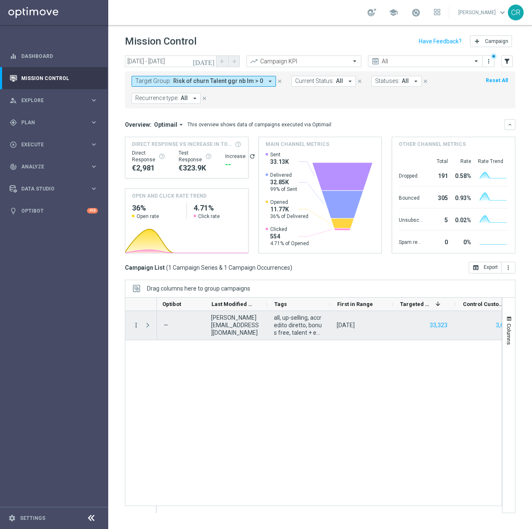
click at [135, 322] on icon "more_vert" at bounding box center [135, 324] width 7 height 7
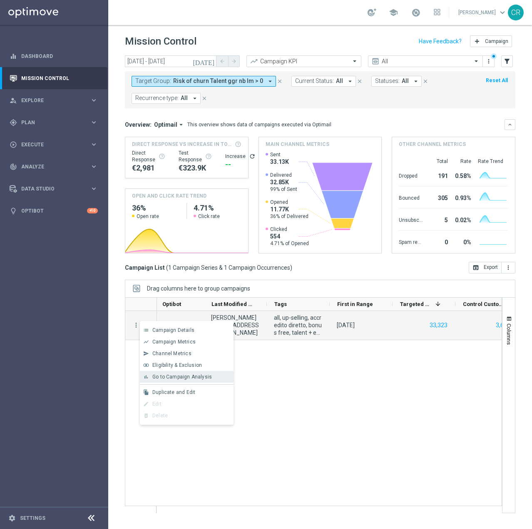
click at [166, 378] on span "Go to Campaign Analysis" at bounding box center [182, 377] width 60 height 6
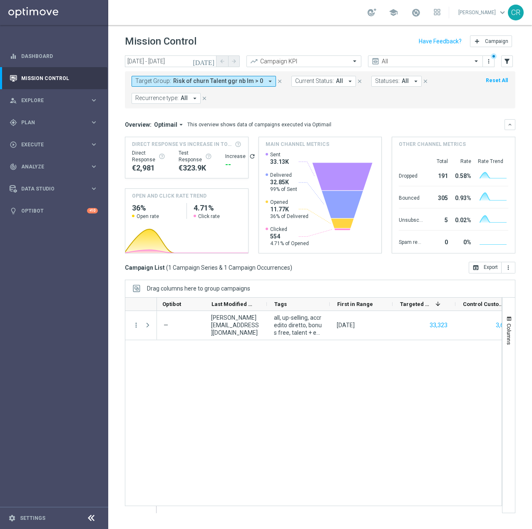
click at [240, 77] on button "Target Group: Risk of churn Talent ggr nb lm > 0 arrow_drop_down" at bounding box center [204, 81] width 145 height 11
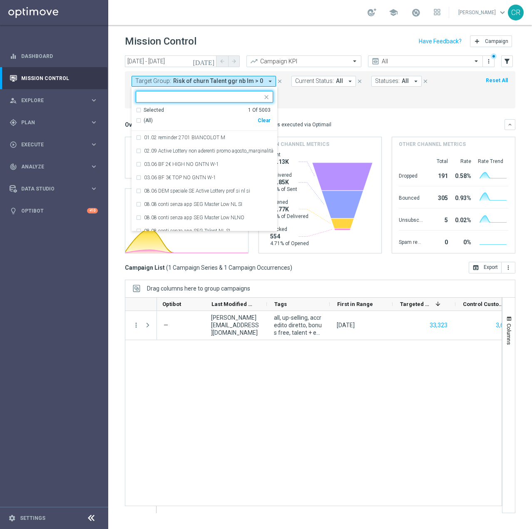
click at [0, 0] on div "Clear" at bounding box center [0, 0] width 0 height 0
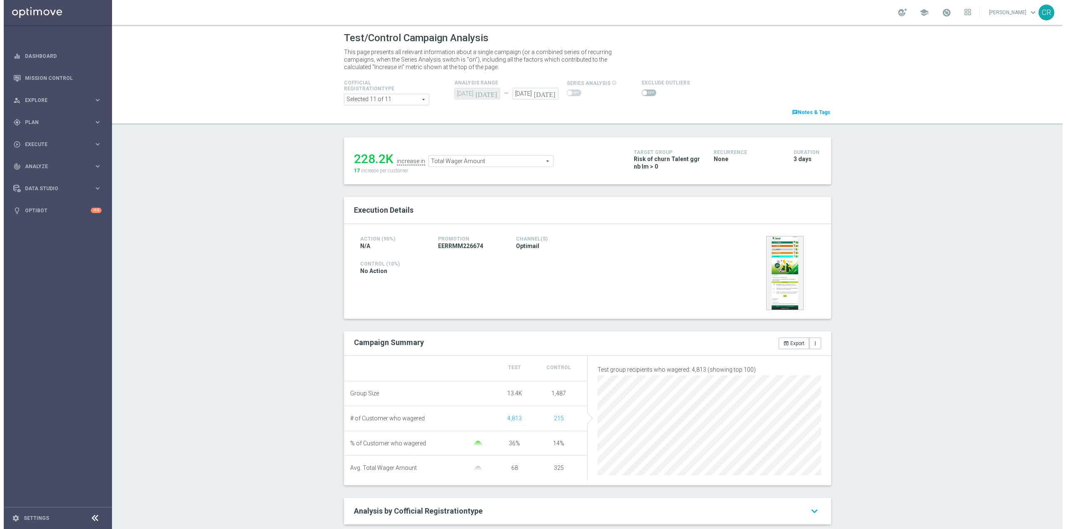
scroll to position [42, 0]
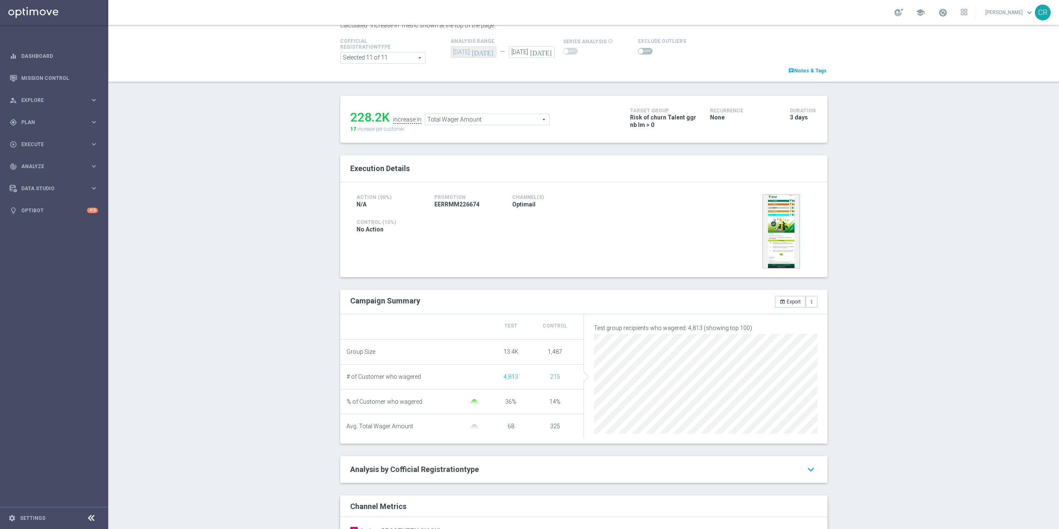
click at [538, 121] on span "Total Wager Amount" at bounding box center [487, 119] width 124 height 11
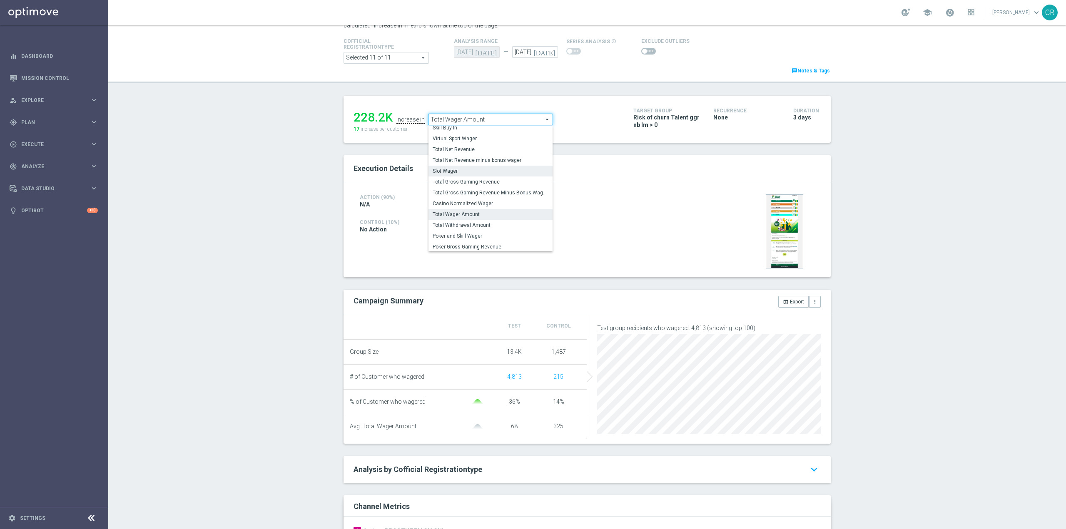
scroll to position [120, 0]
click at [485, 145] on span "Total Net Revenue" at bounding box center [491, 148] width 116 height 7
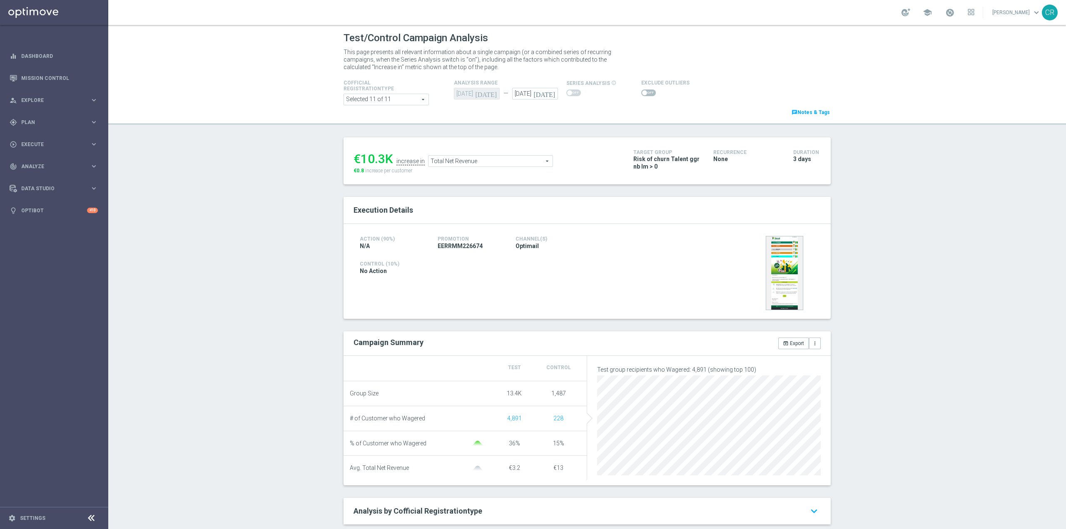
click at [534, 165] on span "Total Net Revenue" at bounding box center [491, 161] width 124 height 11
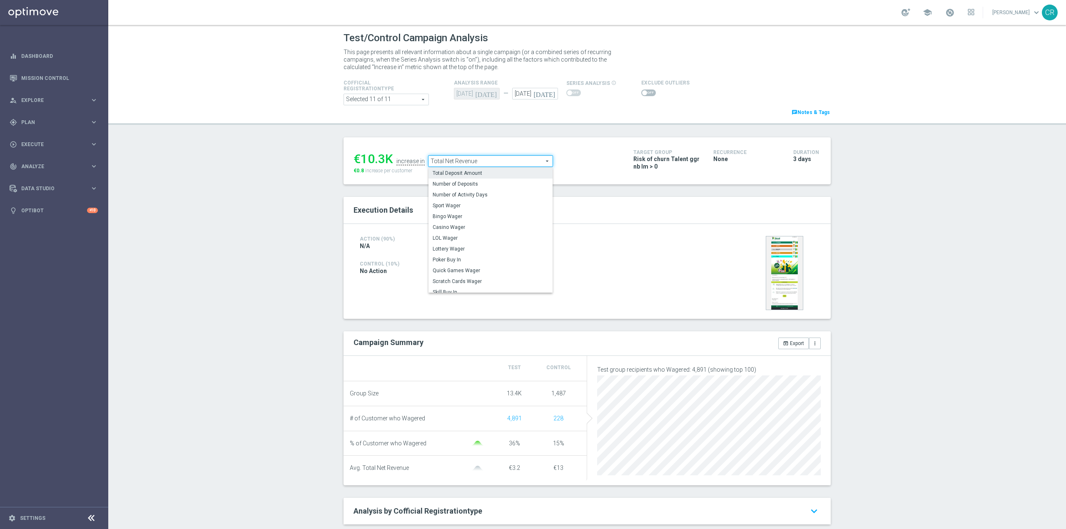
click at [529, 172] on span "Total Deposit Amount" at bounding box center [491, 173] width 116 height 7
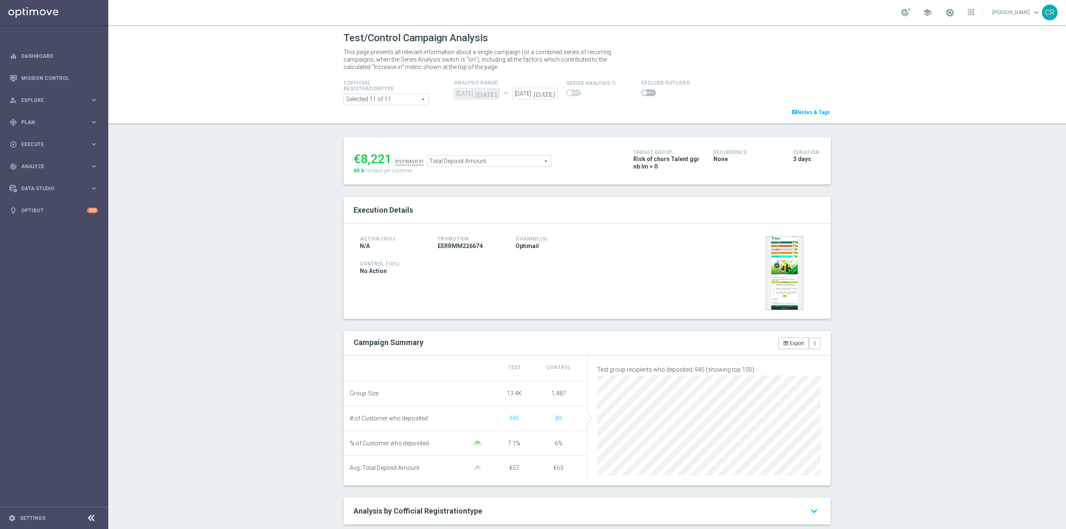
click at [492, 162] on span "Total Deposit Amount" at bounding box center [489, 161] width 124 height 11
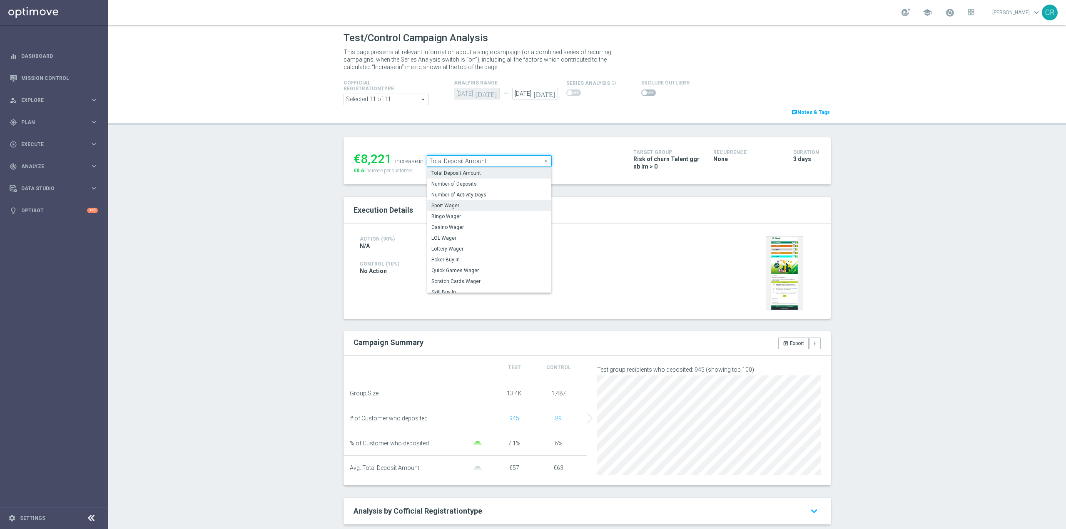
click at [483, 204] on span "Sport Wager" at bounding box center [489, 205] width 116 height 7
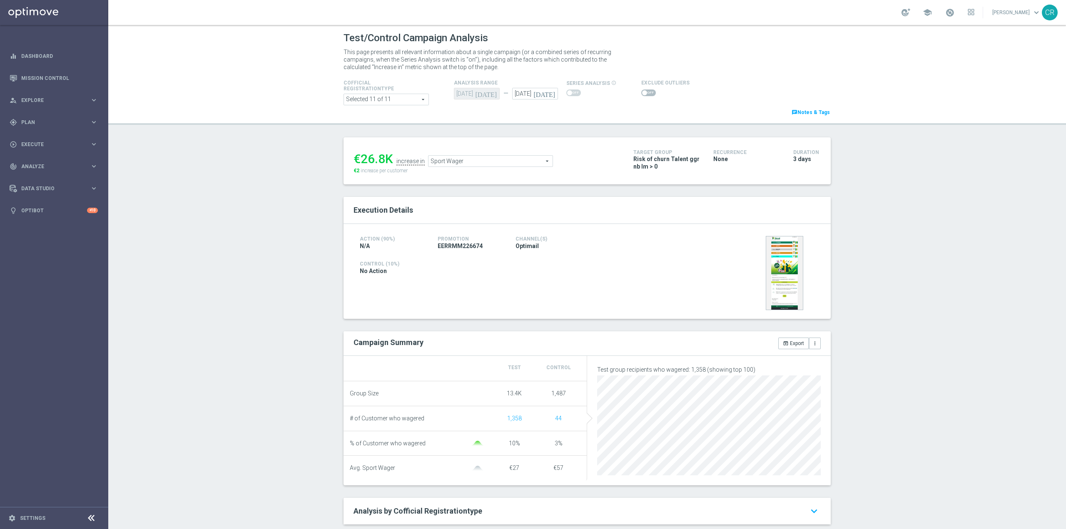
click at [500, 159] on span "Sport Wager" at bounding box center [491, 161] width 124 height 11
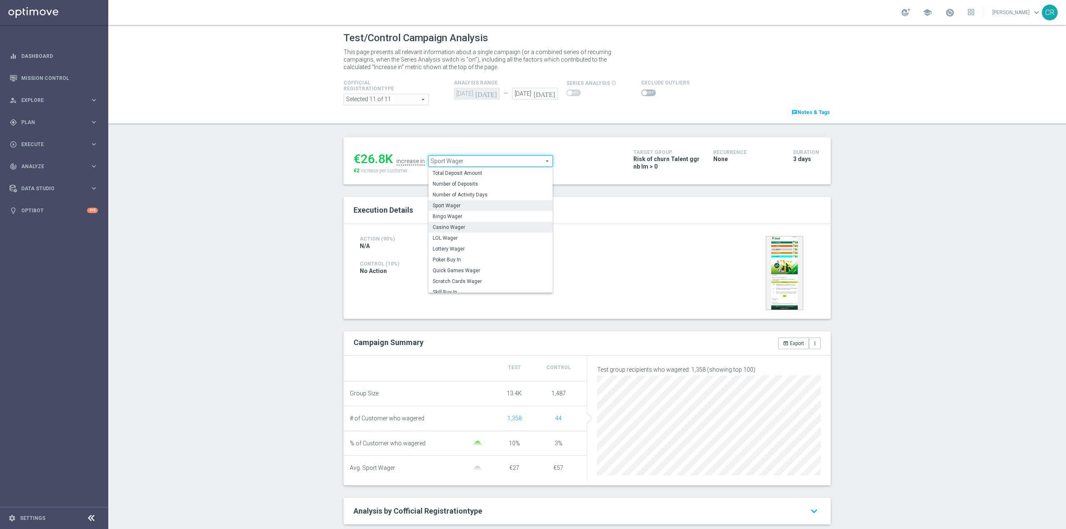
click at [479, 224] on label "Casino Wager" at bounding box center [491, 227] width 124 height 11
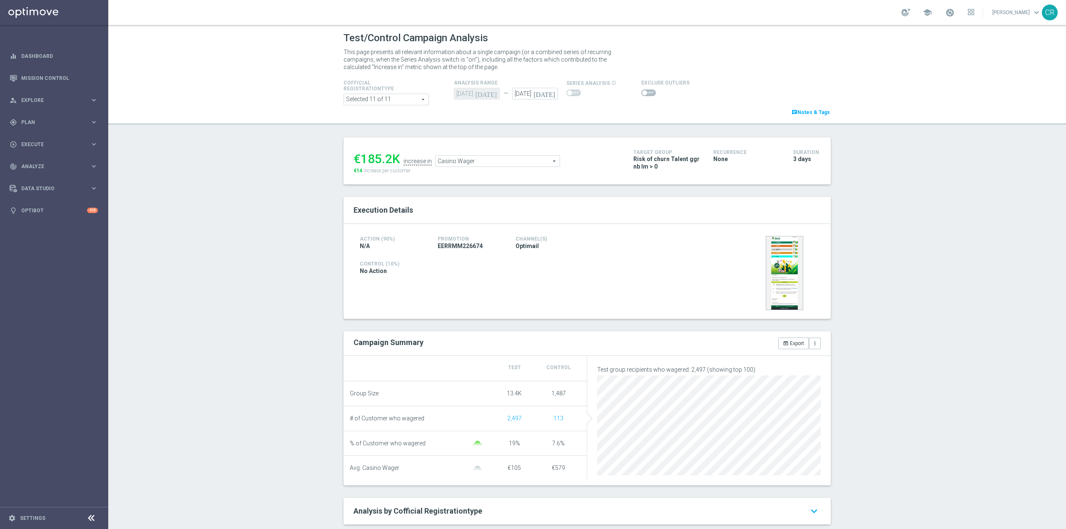
click at [499, 157] on div "Casino Wager Casino Wager arrow_drop_down search" at bounding box center [497, 161] width 125 height 12
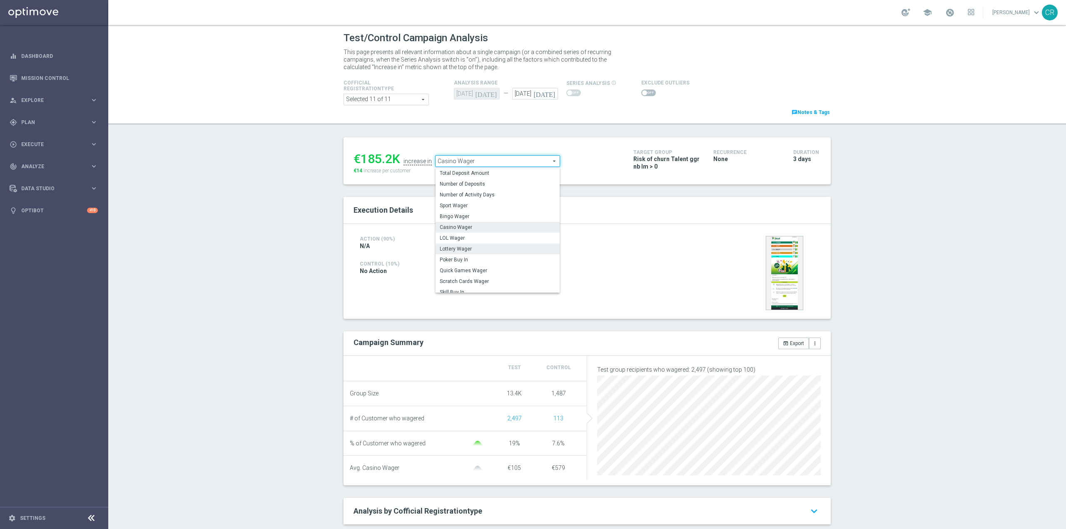
click at [490, 246] on span "Lottery Wager" at bounding box center [498, 249] width 116 height 7
type input "Lottery Wager"
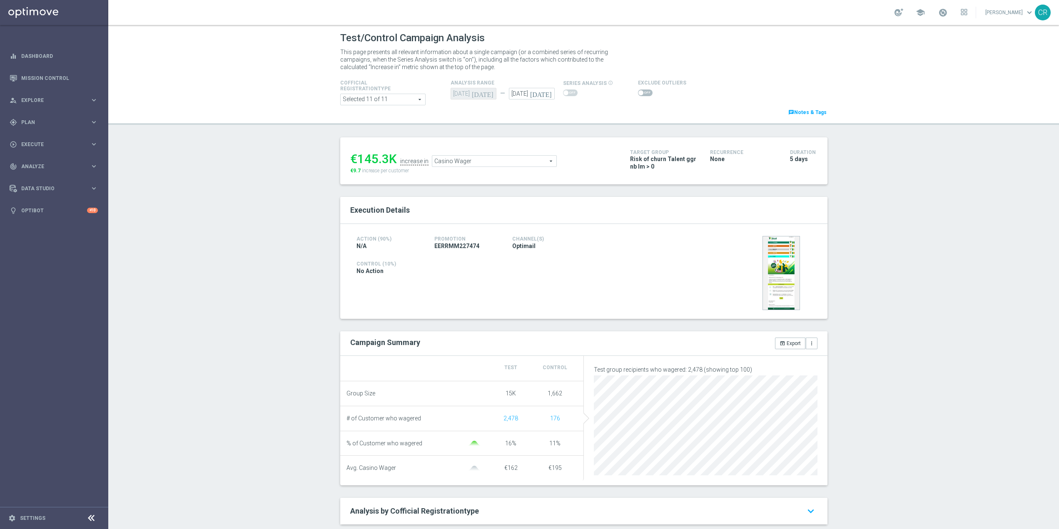
click at [491, 166] on span "Casino Wager" at bounding box center [494, 161] width 124 height 11
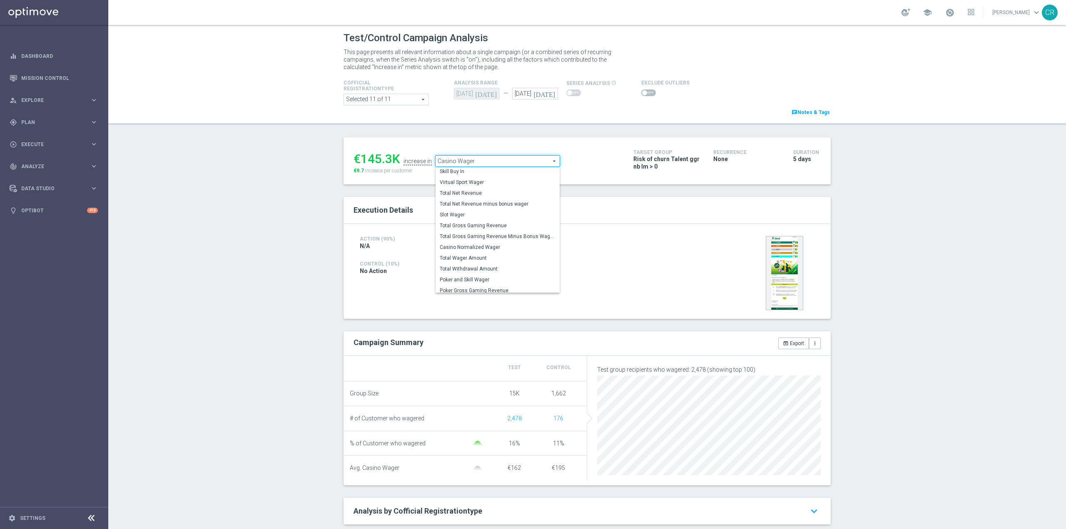
scroll to position [120, 0]
click at [501, 255] on span "Total Wager Amount" at bounding box center [498, 255] width 116 height 7
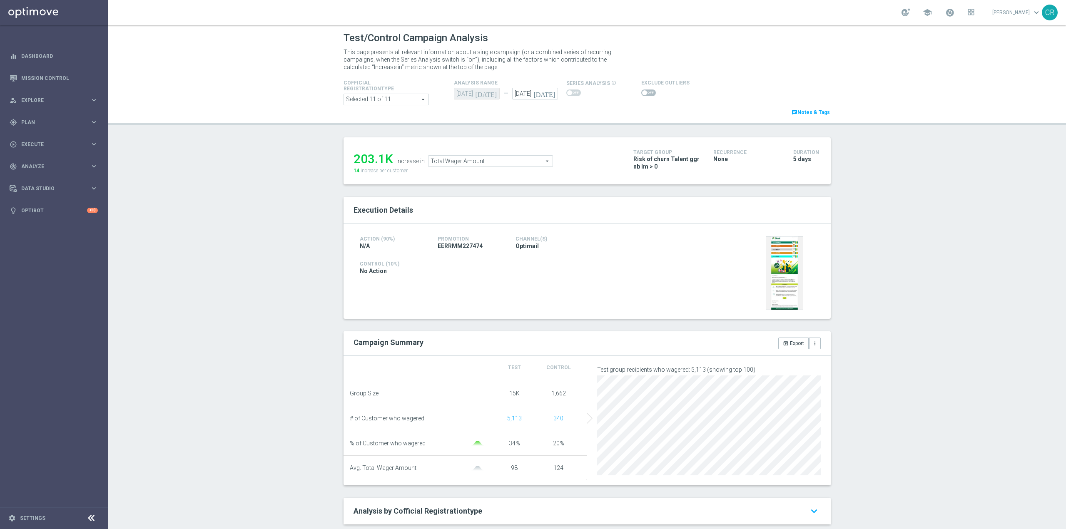
click at [513, 159] on span "Total Wager Amount" at bounding box center [491, 161] width 124 height 11
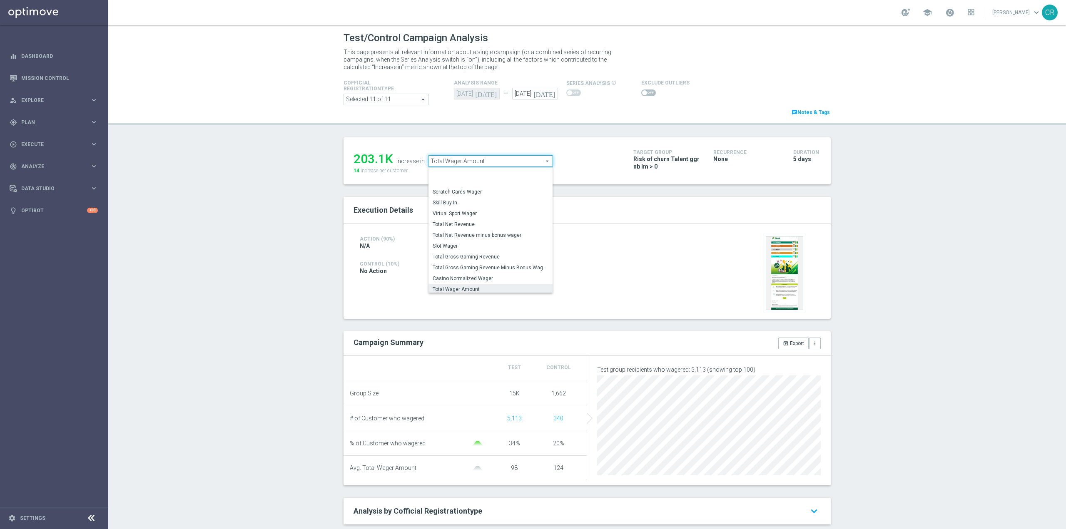
scroll to position [111, 0]
click at [487, 200] on span "Total Net Revenue" at bounding box center [491, 199] width 116 height 7
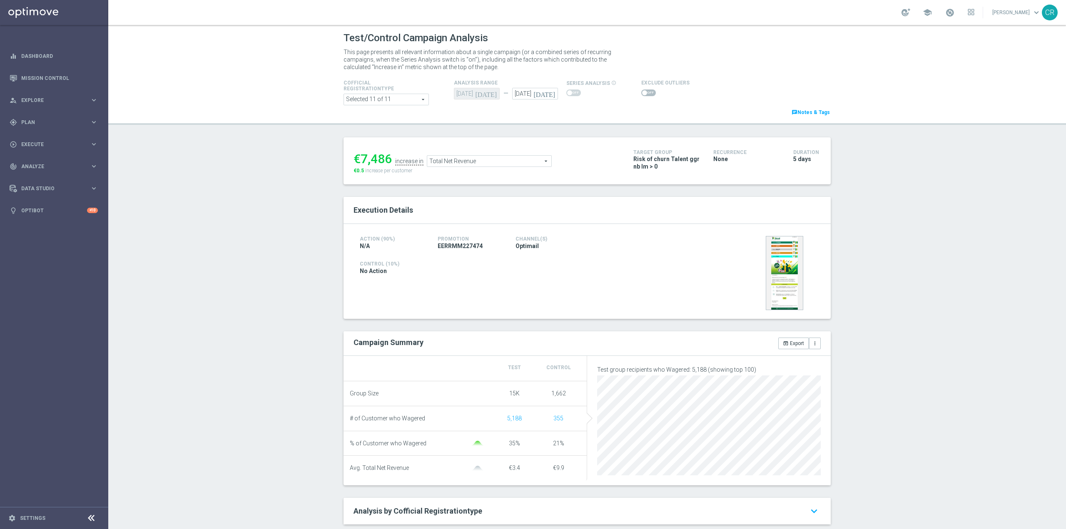
click at [520, 161] on span "Total Net Revenue" at bounding box center [489, 161] width 124 height 11
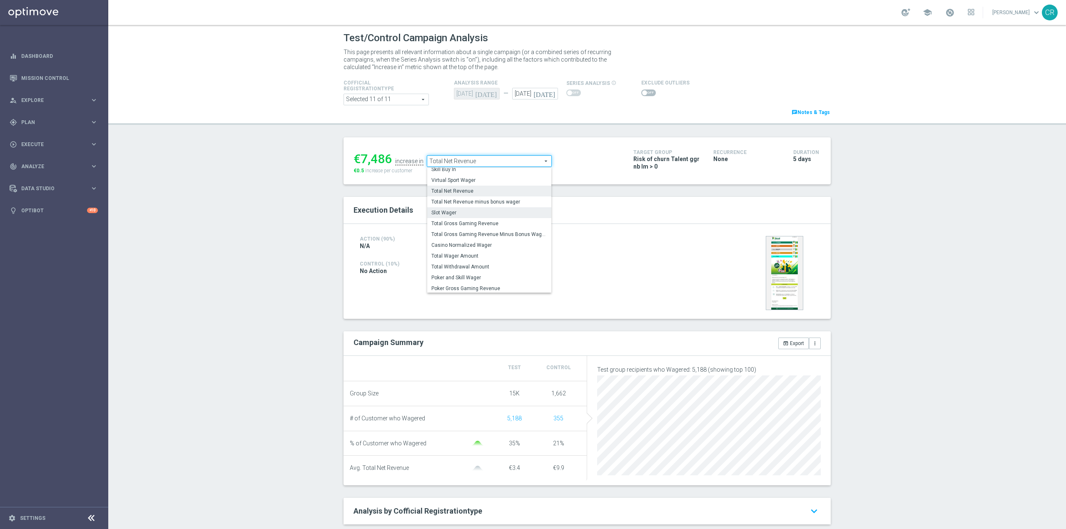
scroll to position [120, 0]
click at [474, 222] on span "Total Gross Gaming Revenue" at bounding box center [489, 222] width 116 height 7
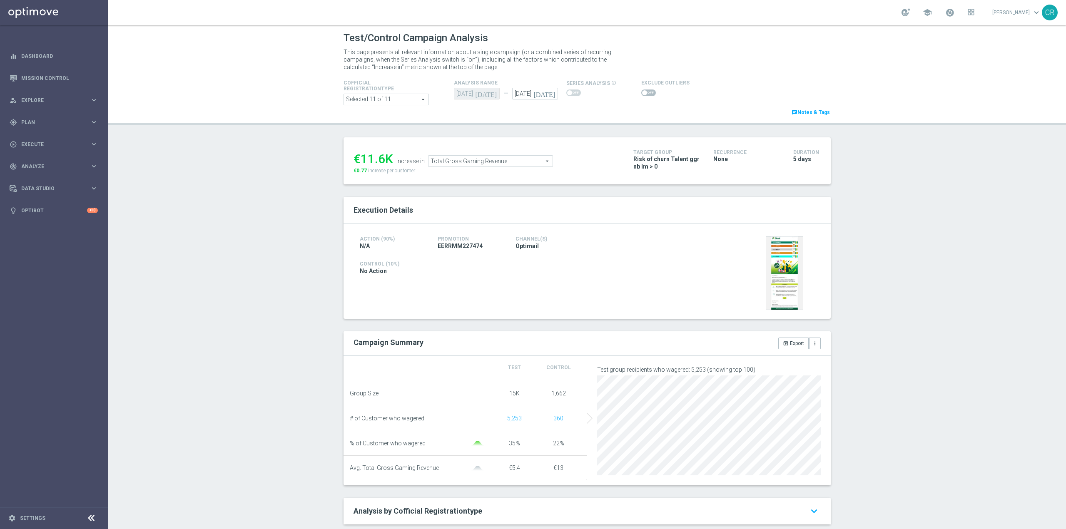
click at [523, 164] on span "Total Gross Gaming Revenue" at bounding box center [491, 161] width 124 height 11
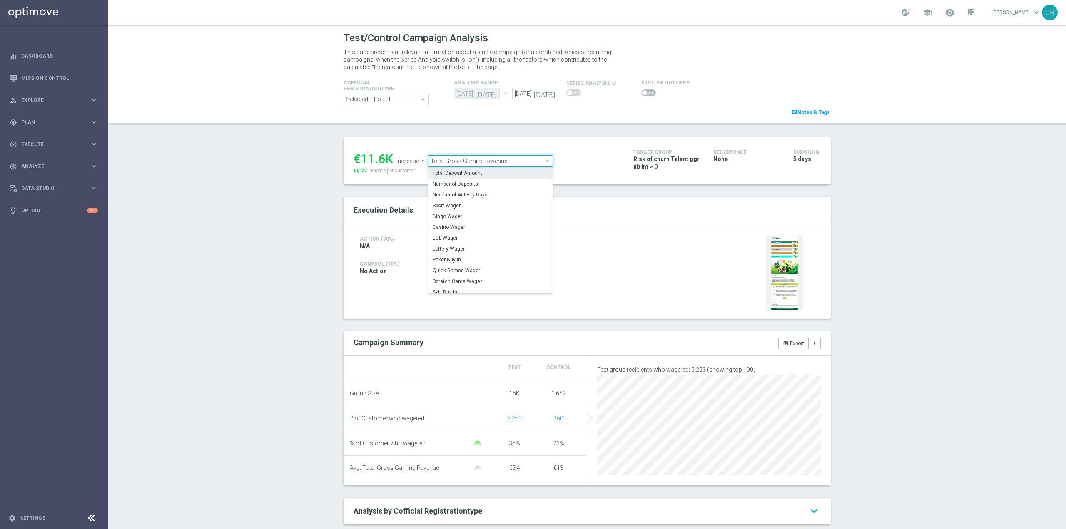
click at [484, 174] on span "Total Deposit Amount" at bounding box center [491, 173] width 116 height 7
type input "Total Deposit Amount"
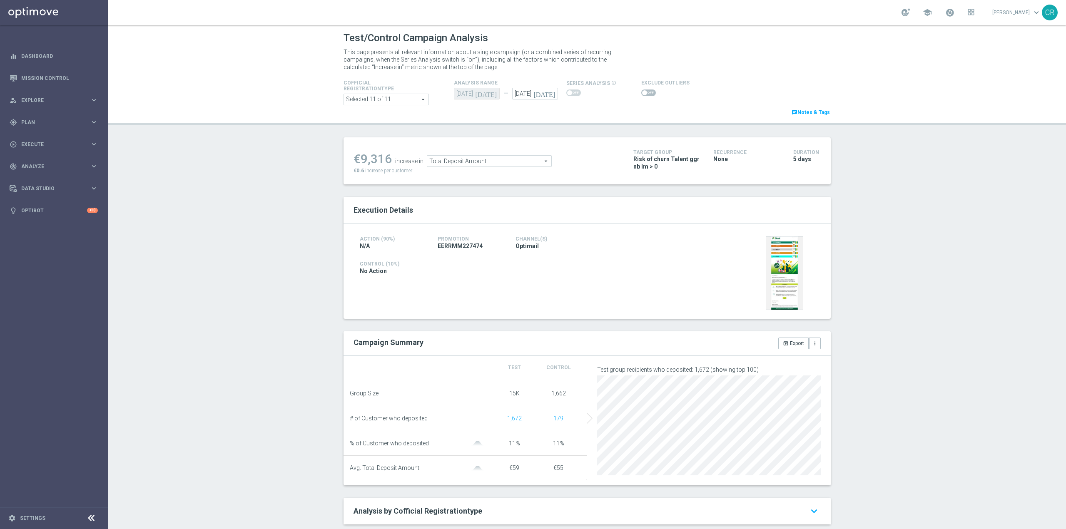
click at [644, 90] on span at bounding box center [648, 93] width 15 height 7
click at [644, 90] on input "checkbox" at bounding box center [648, 93] width 15 height 7
click at [492, 162] on span "Total Deposit Amount" at bounding box center [498, 163] width 124 height 11
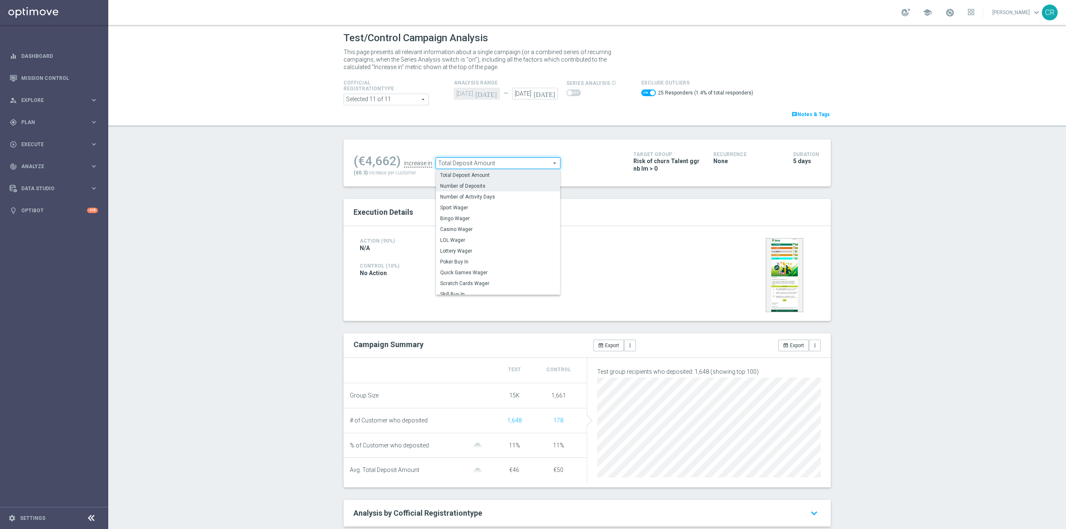
click at [503, 186] on span "Number of Deposits" at bounding box center [498, 186] width 116 height 7
checkbox input "false"
type input "Number of Deposits"
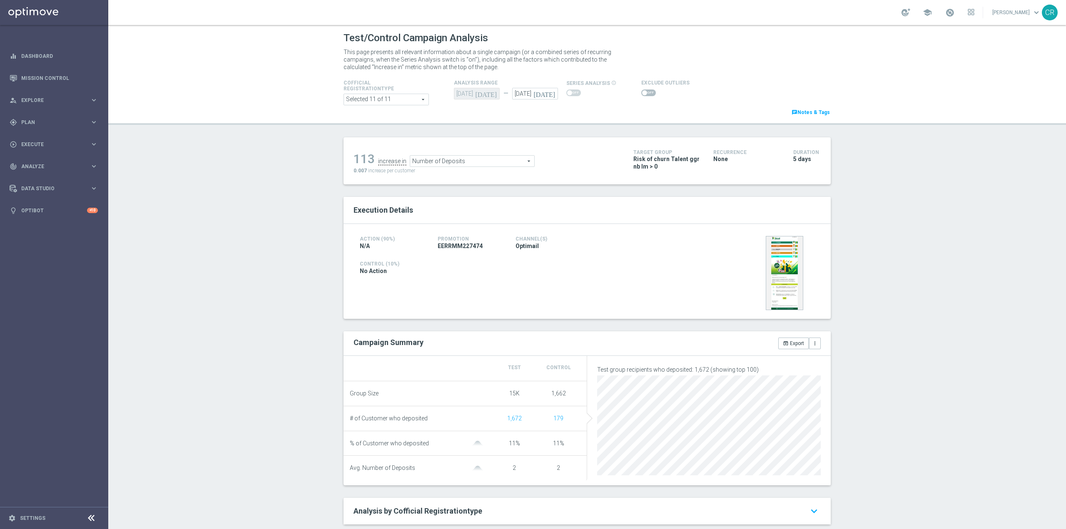
click at [642, 92] on span at bounding box center [648, 93] width 15 height 7
click at [642, 92] on input "checkbox" at bounding box center [648, 93] width 15 height 7
click at [509, 161] on span "Number of Deposits" at bounding box center [465, 163] width 124 height 11
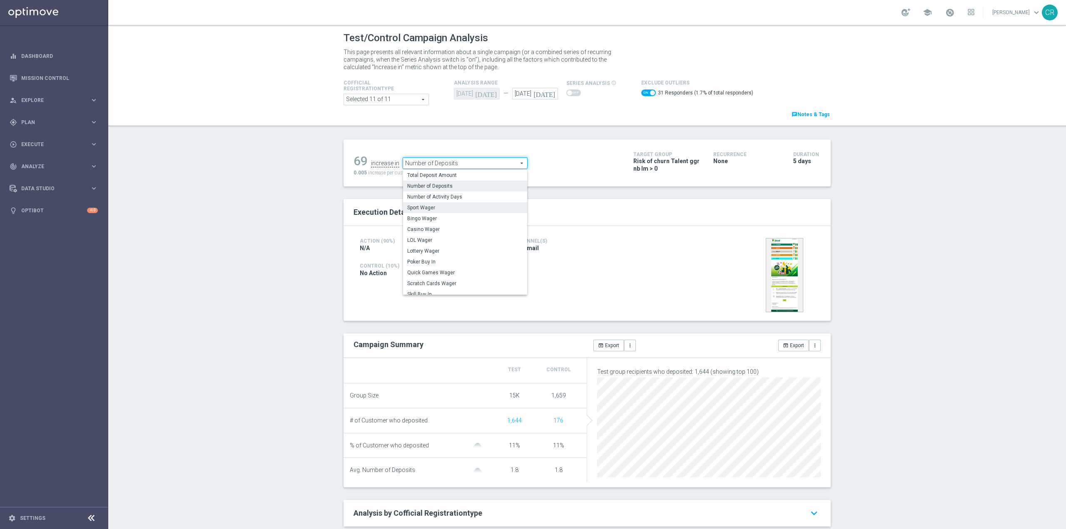
click at [454, 209] on span "Sport Wager" at bounding box center [465, 207] width 116 height 7
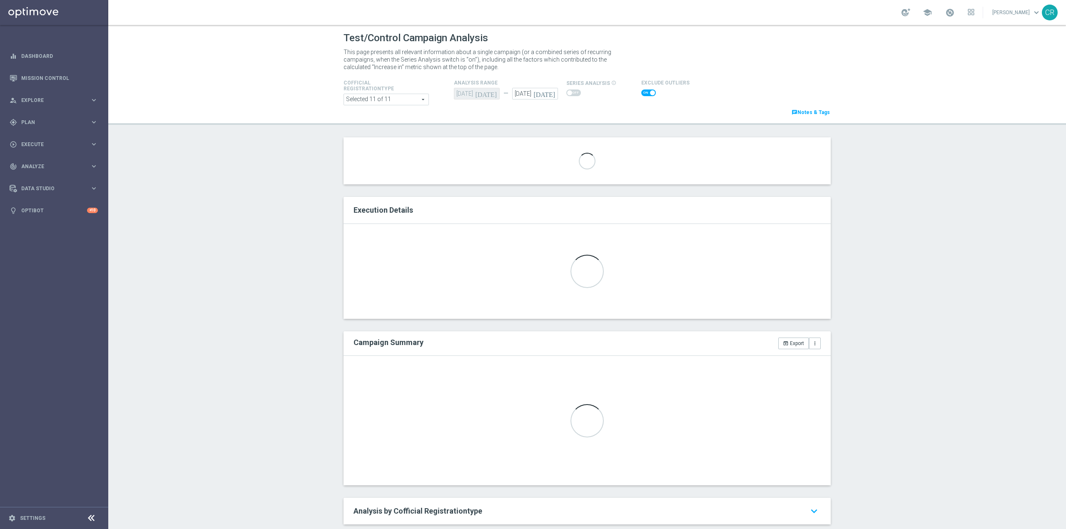
checkbox input "false"
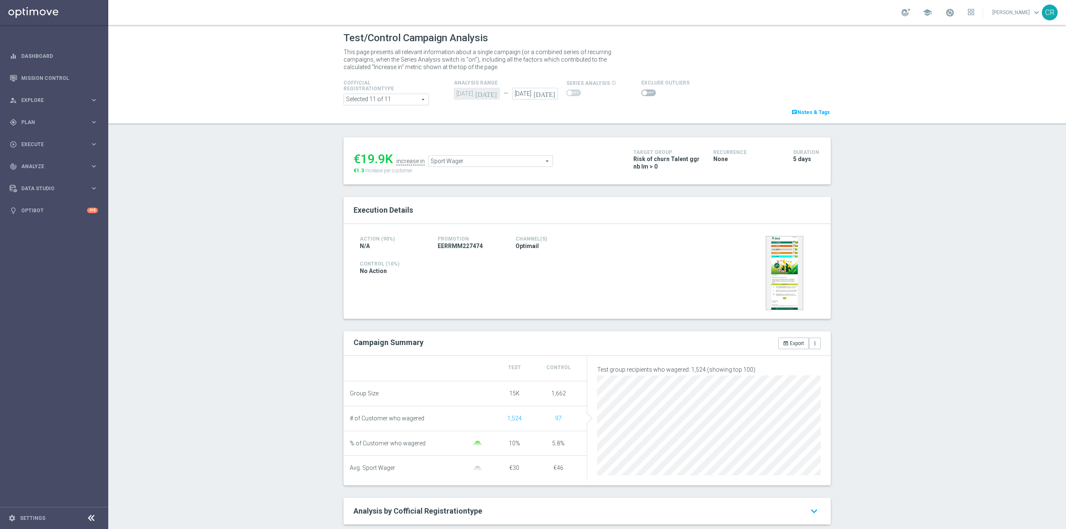
click at [531, 158] on span "Sport Wager" at bounding box center [491, 161] width 124 height 11
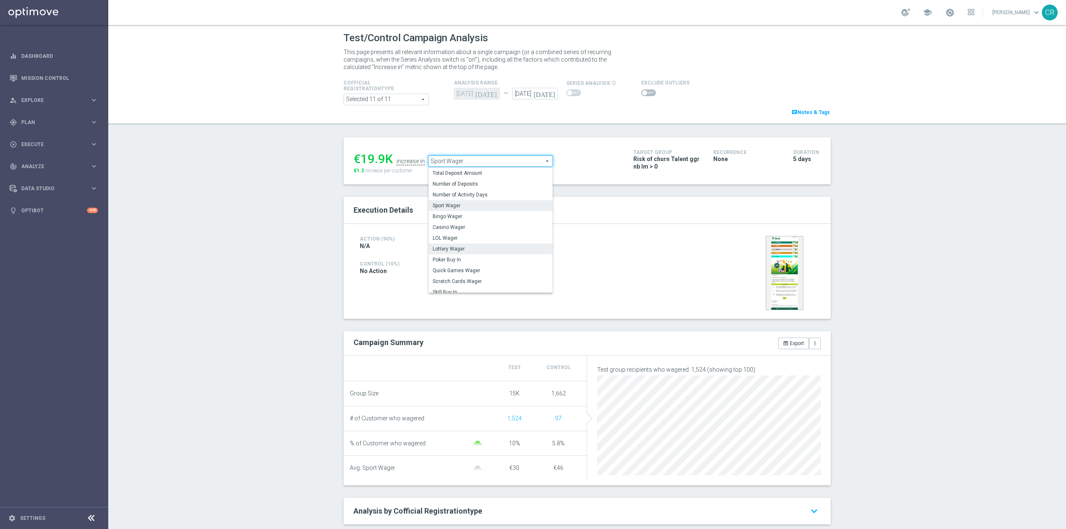
click at [487, 254] on label "Lottery Wager" at bounding box center [491, 249] width 124 height 11
type input "Lottery Wager"
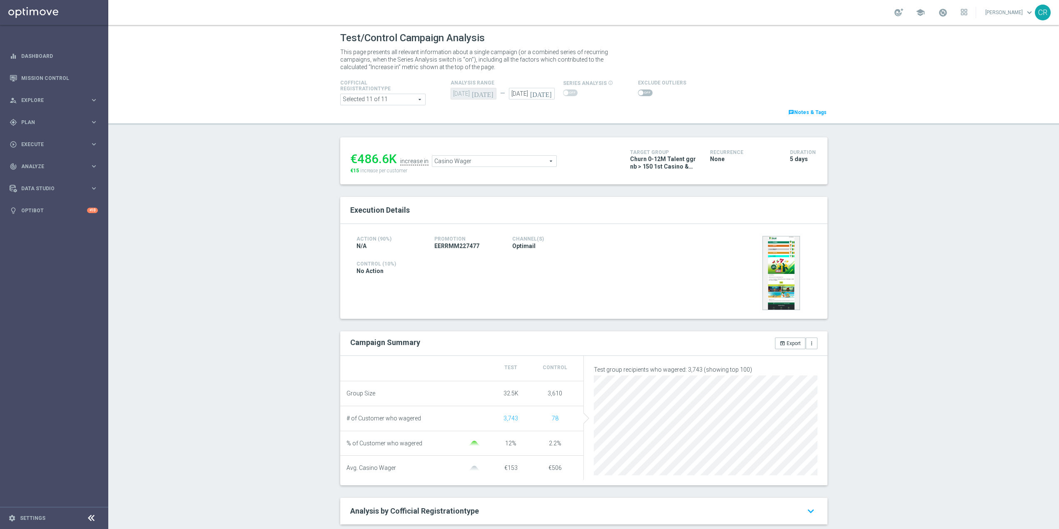
click at [519, 162] on span "Casino Wager" at bounding box center [494, 161] width 124 height 11
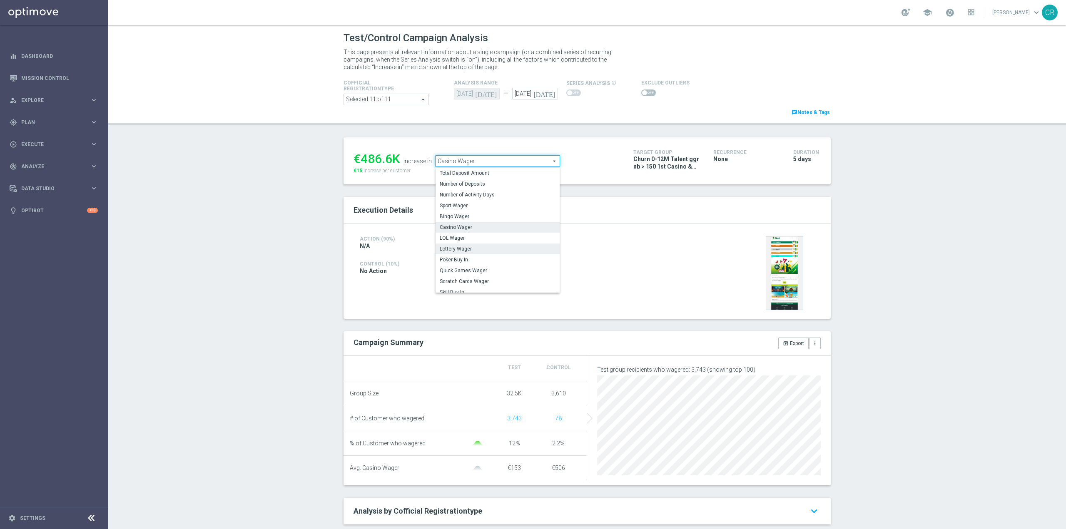
click at [484, 248] on span "Lottery Wager" at bounding box center [498, 249] width 116 height 7
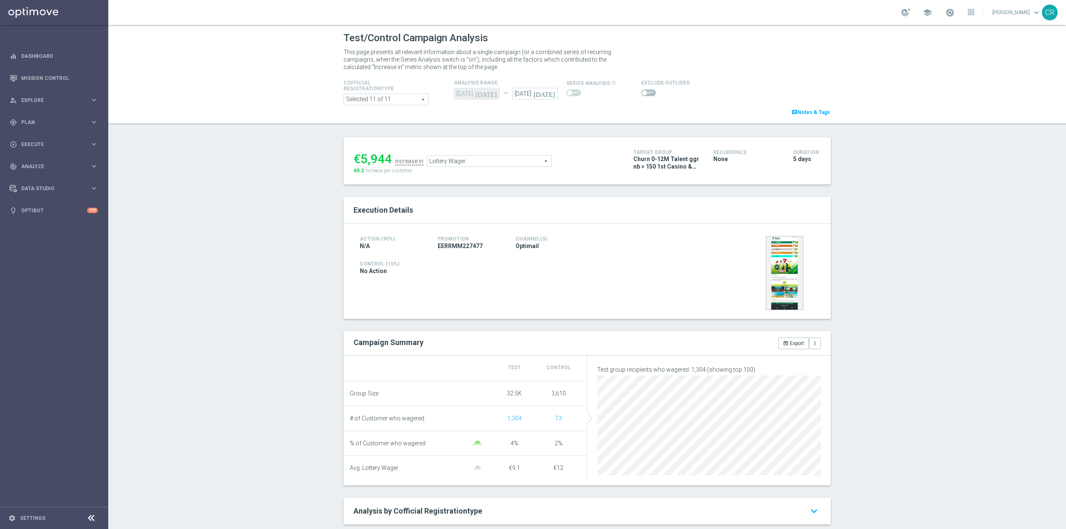
click at [510, 165] on span "Lottery Wager" at bounding box center [489, 161] width 124 height 11
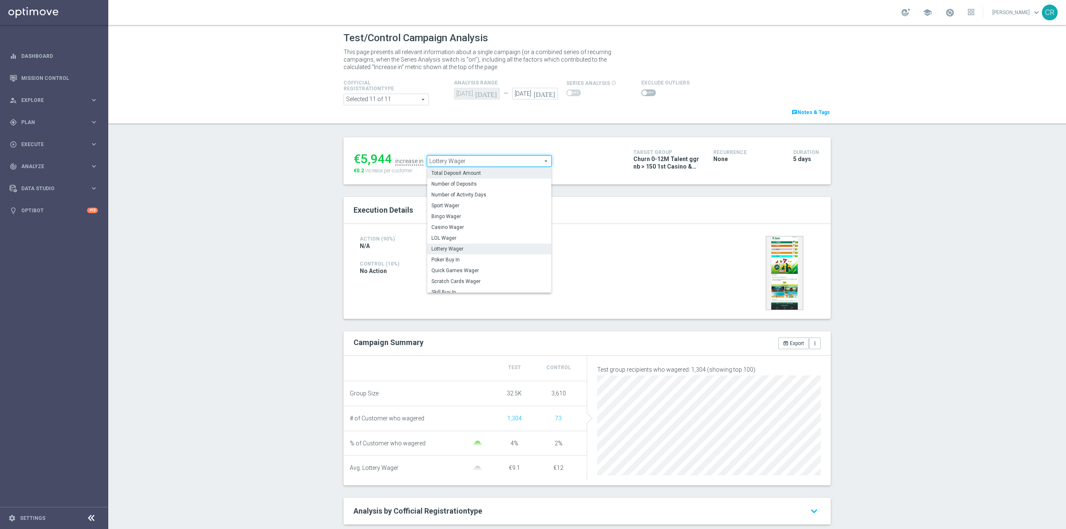
click at [509, 174] on span "Total Deposit Amount" at bounding box center [489, 173] width 116 height 7
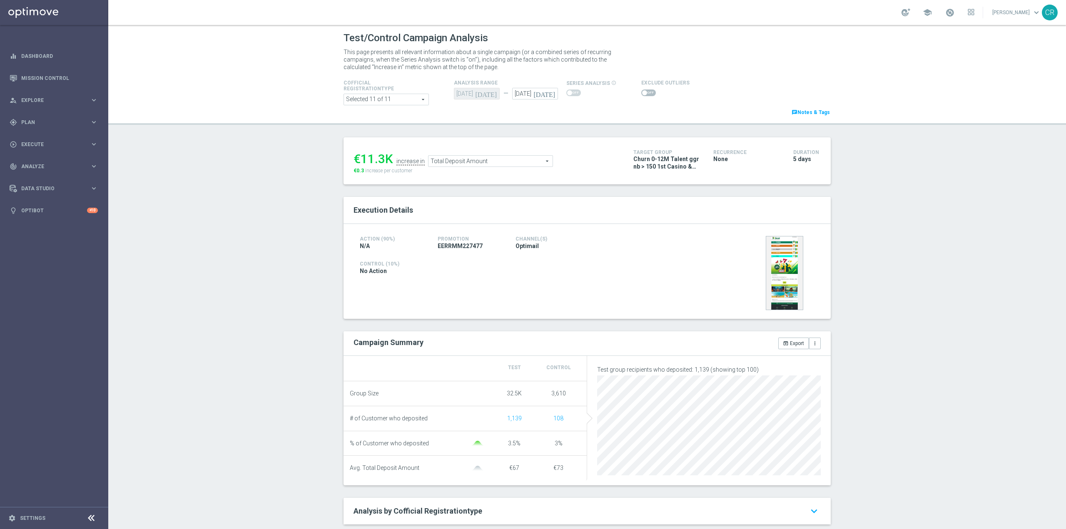
click at [522, 160] on span "Total Deposit Amount" at bounding box center [491, 161] width 124 height 11
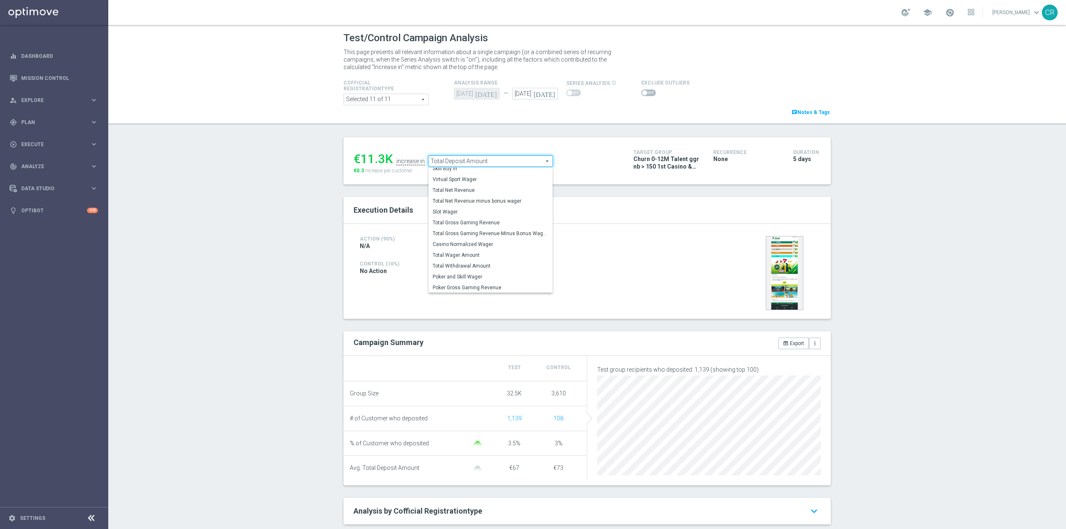
scroll to position [120, 0]
click at [507, 224] on span "Total Gross Gaming Revenue" at bounding box center [491, 222] width 116 height 7
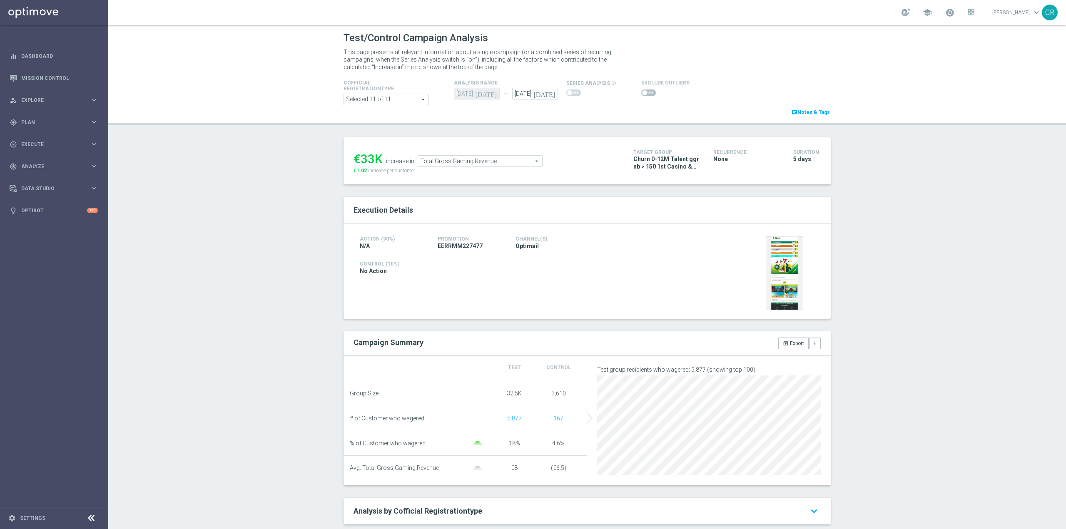
scroll to position [42, 0]
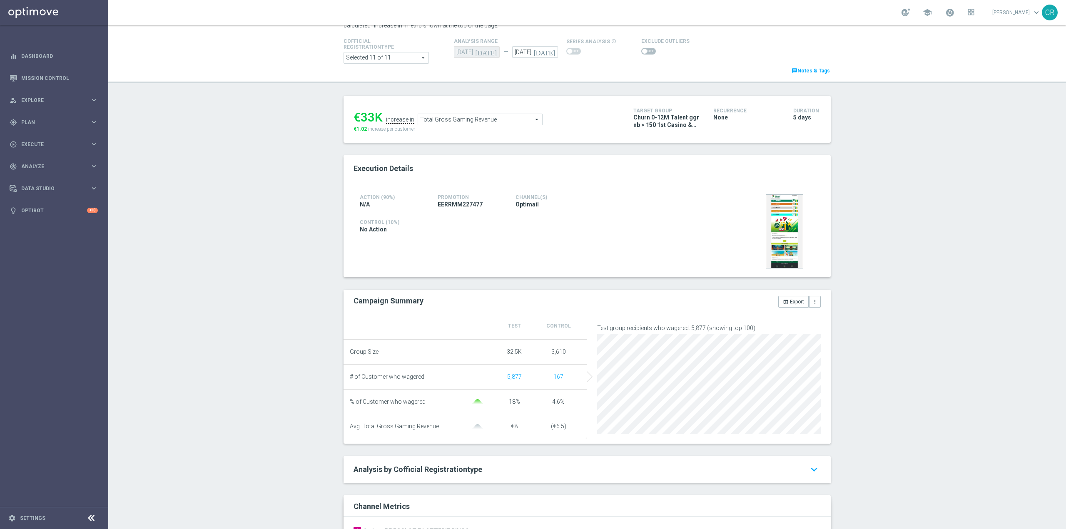
click at [505, 119] on span "Total Gross Gaming Revenue" at bounding box center [480, 119] width 124 height 11
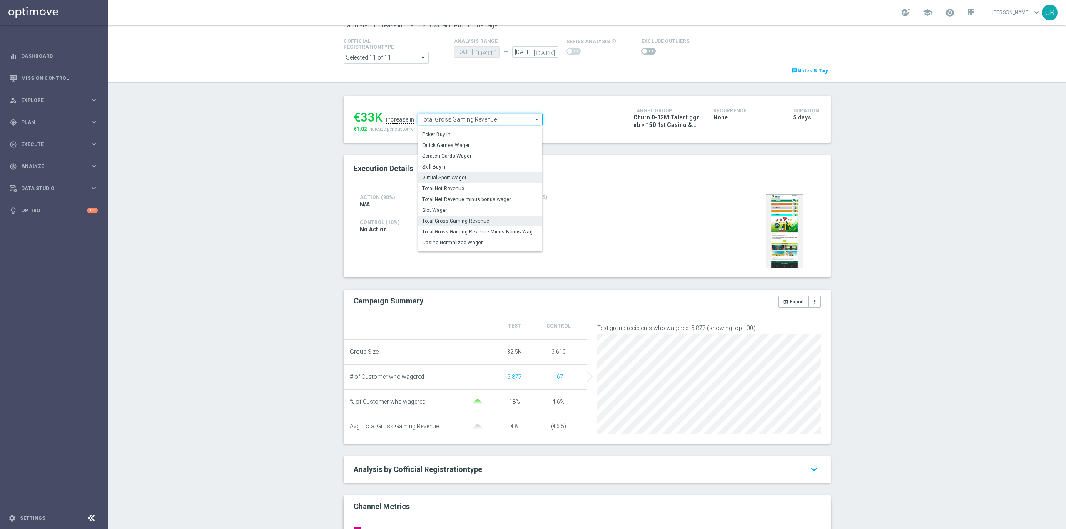
scroll to position [119, 0]
click at [480, 217] on span "Total Wager Amount" at bounding box center [480, 214] width 116 height 7
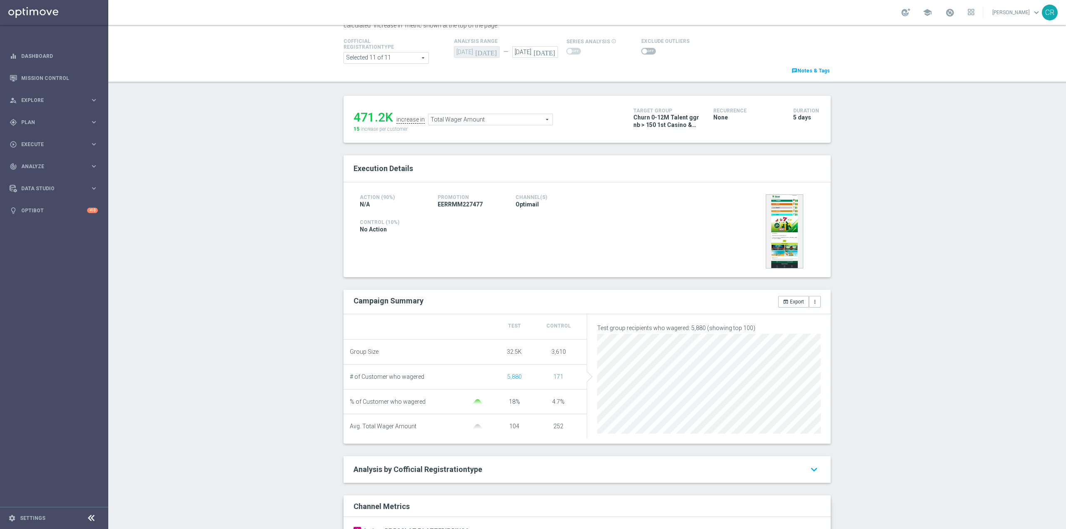
click at [504, 123] on span "Total Wager Amount" at bounding box center [491, 119] width 124 height 11
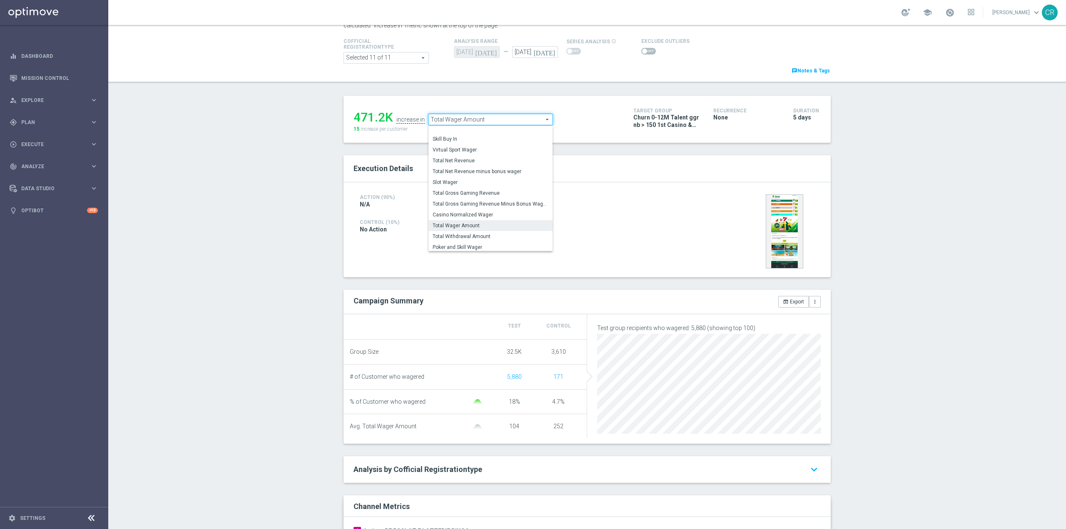
scroll to position [116, 0]
click at [498, 184] on span "Total Gross Gaming Revenue" at bounding box center [491, 184] width 116 height 7
type input "Total Gross Gaming Revenue"
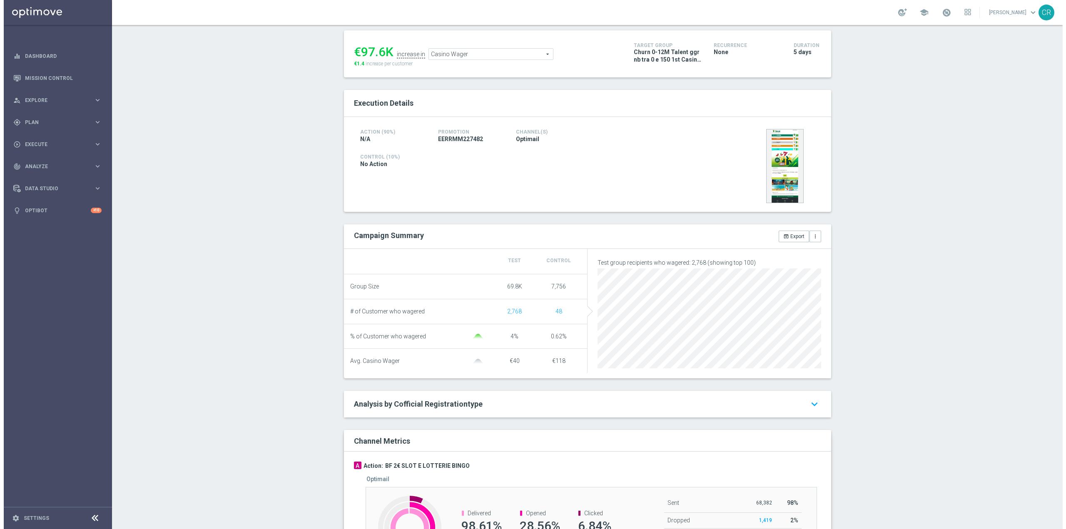
scroll to position [113, 0]
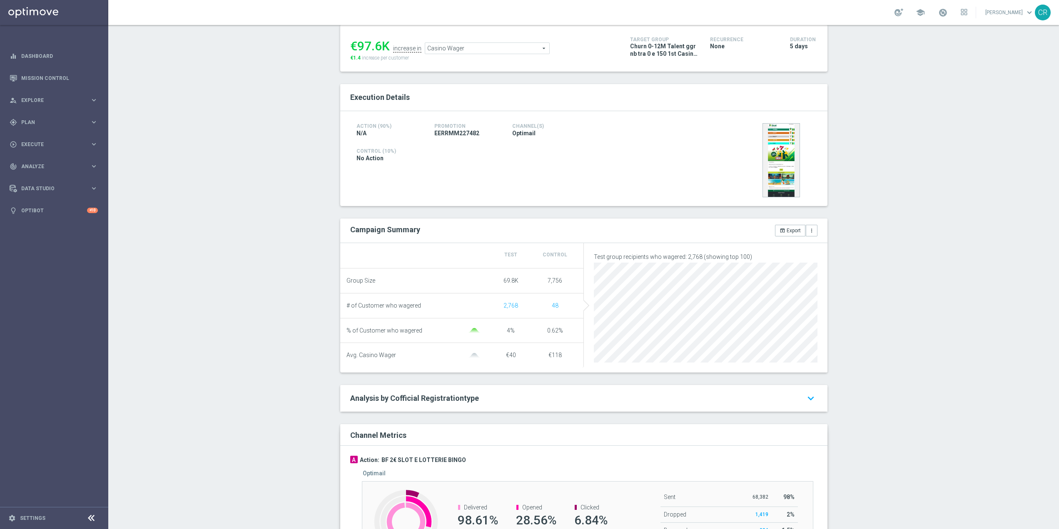
click at [498, 51] on span "Casino Wager" at bounding box center [487, 48] width 124 height 11
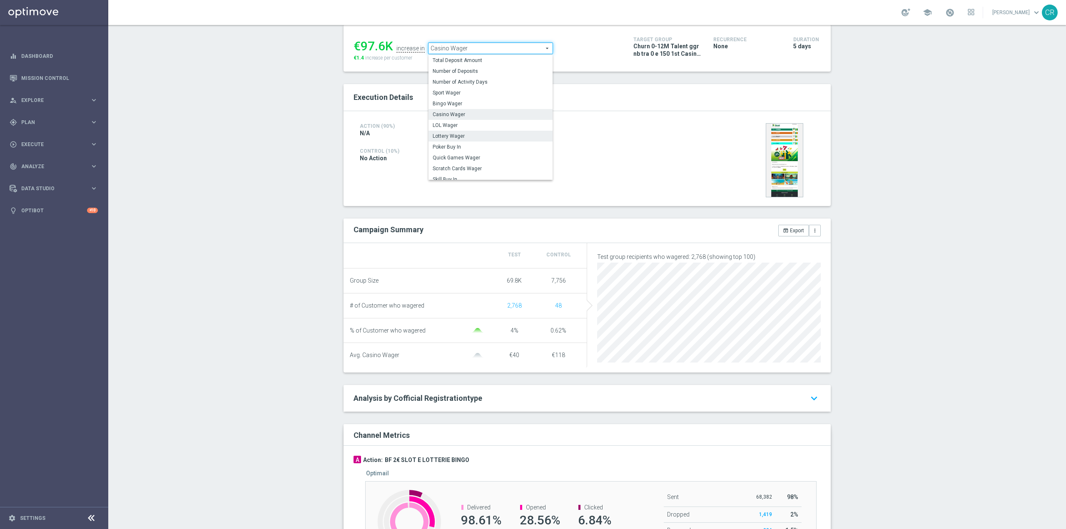
click at [495, 139] on span "Lottery Wager" at bounding box center [491, 136] width 116 height 7
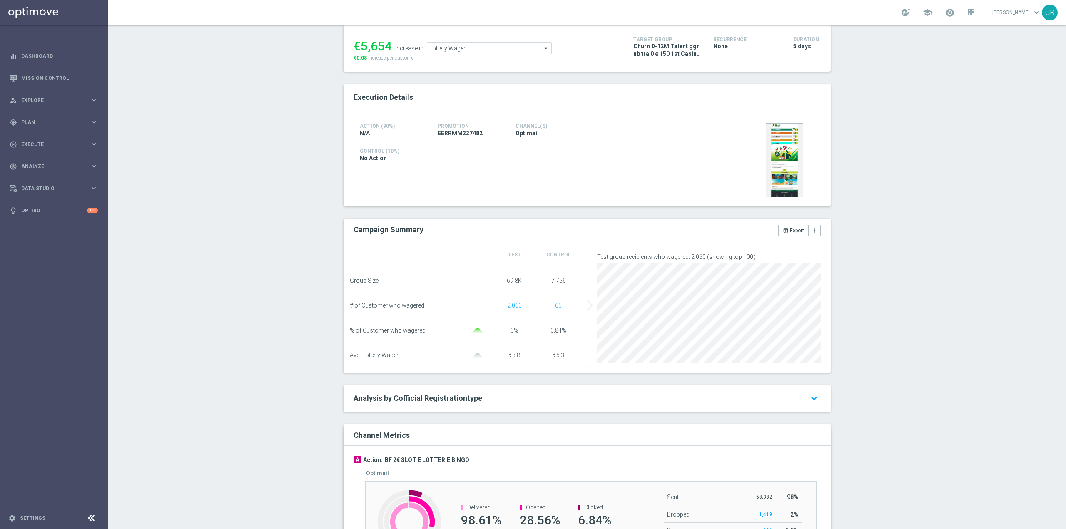
click at [486, 51] on span "Lottery Wager" at bounding box center [489, 48] width 124 height 11
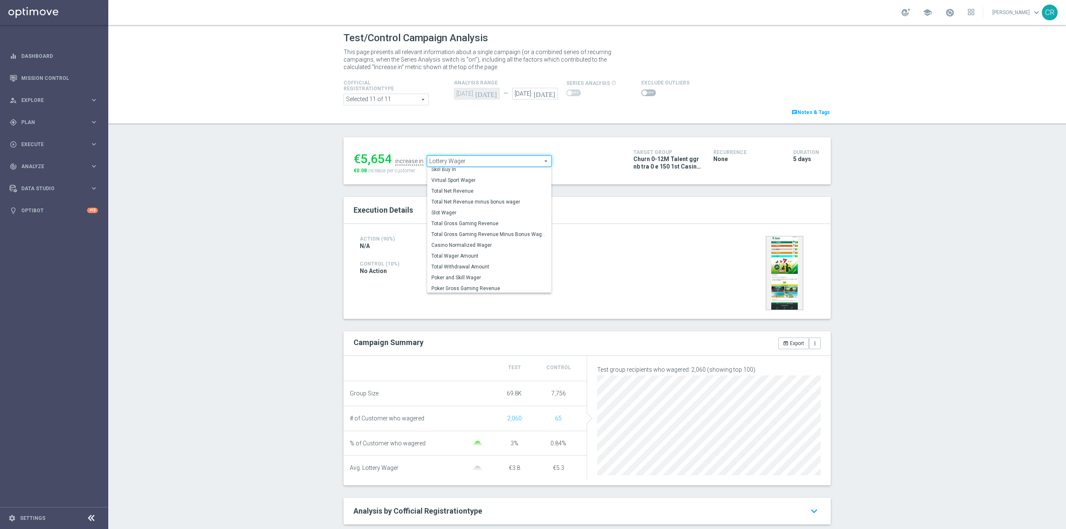
scroll to position [120, 0]
click at [470, 257] on span "Total Wager Amount" at bounding box center [489, 255] width 116 height 7
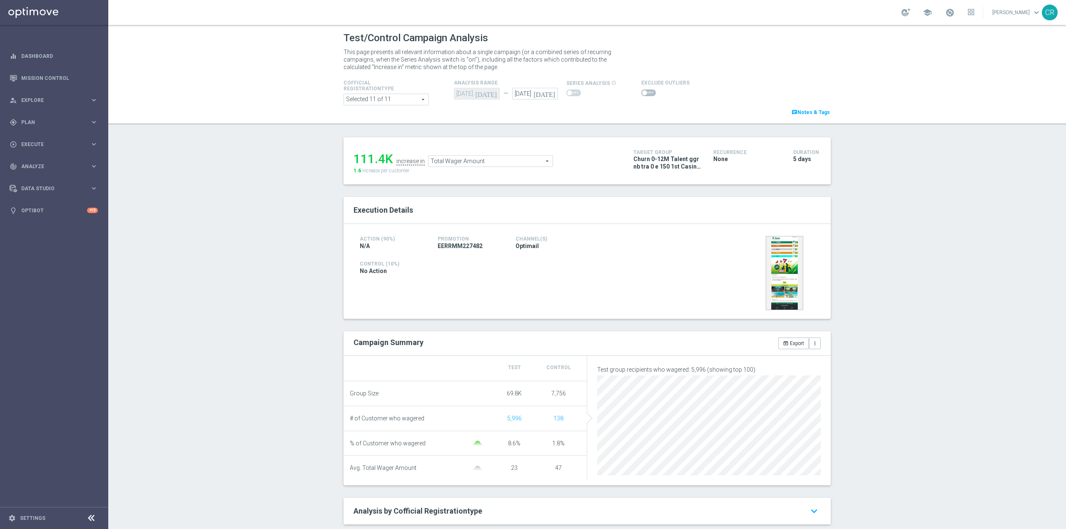
scroll to position [42, 0]
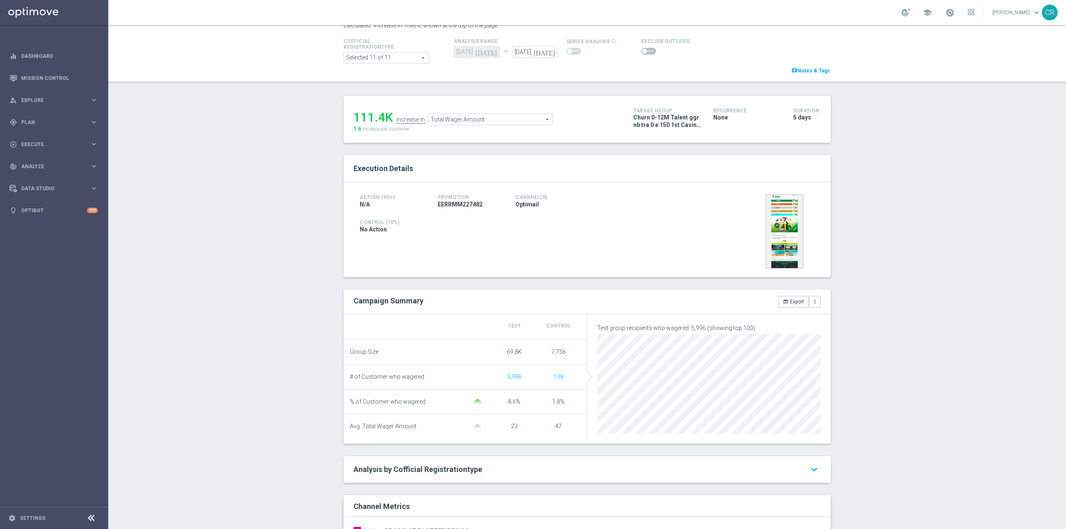
click at [506, 122] on span "Total Wager Amount" at bounding box center [491, 119] width 124 height 11
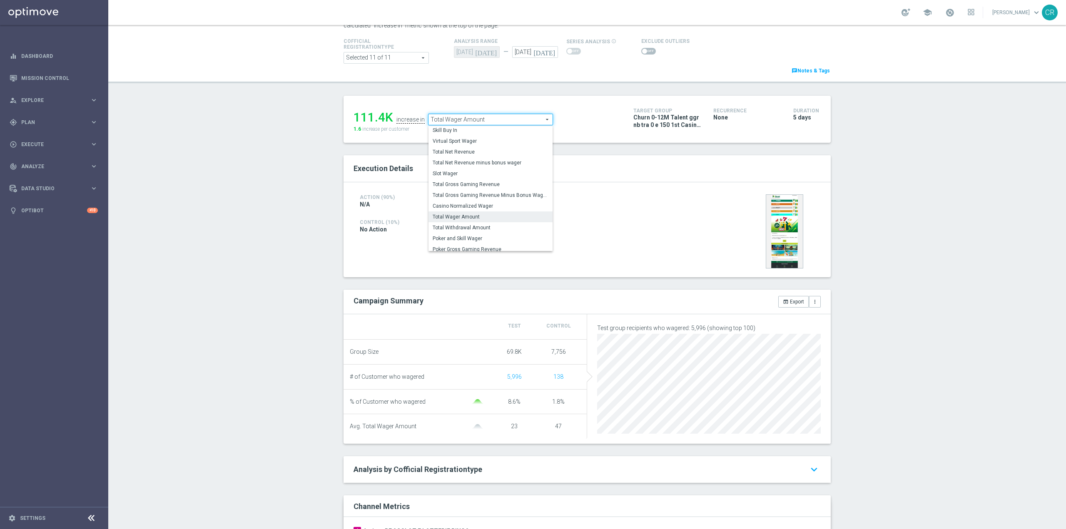
scroll to position [120, 0]
click at [501, 181] on span "Total Gross Gaming Revenue" at bounding box center [491, 180] width 116 height 7
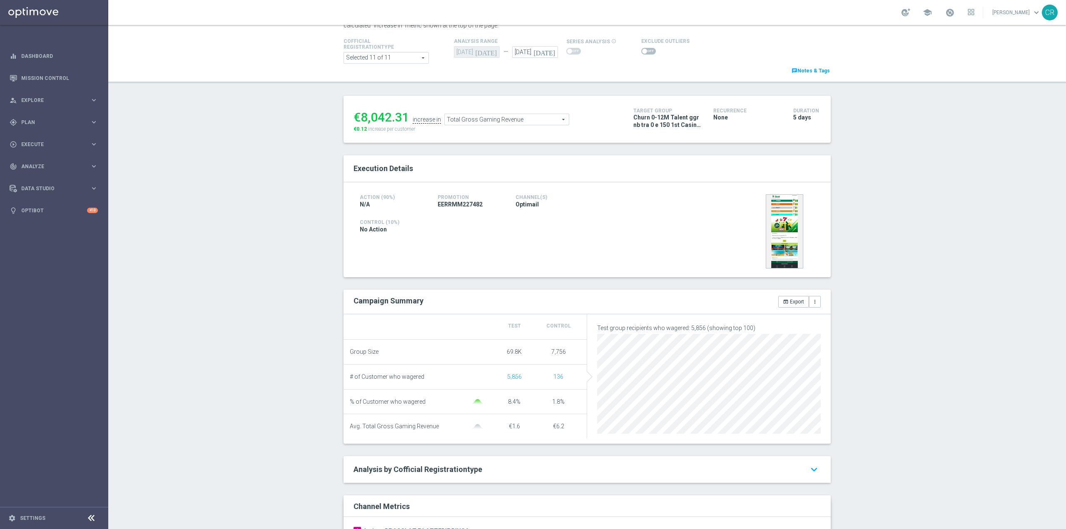
click at [482, 122] on span "Total Gross Gaming Revenue" at bounding box center [507, 119] width 124 height 11
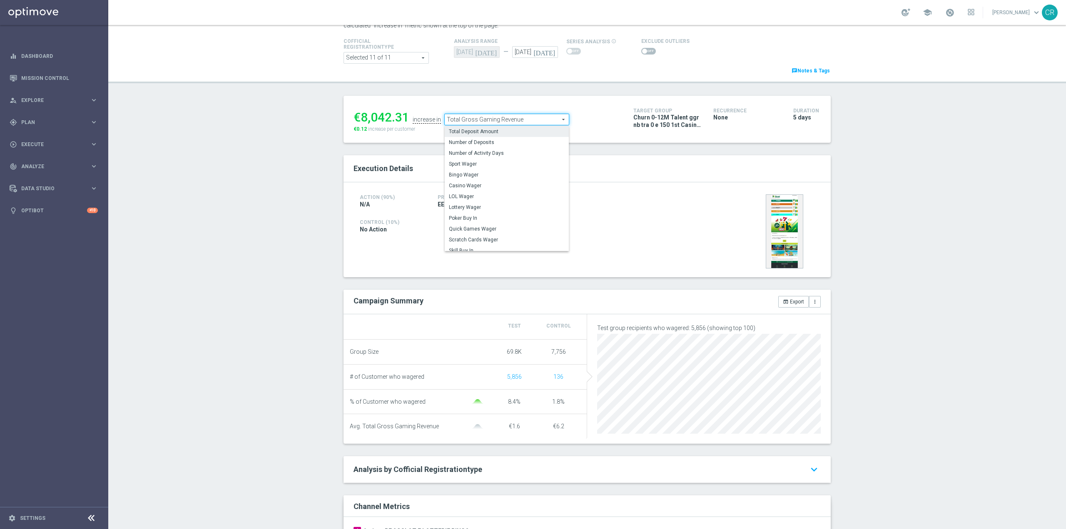
click at [500, 130] on span "Total Deposit Amount" at bounding box center [507, 131] width 116 height 7
type input "Total Deposit Amount"
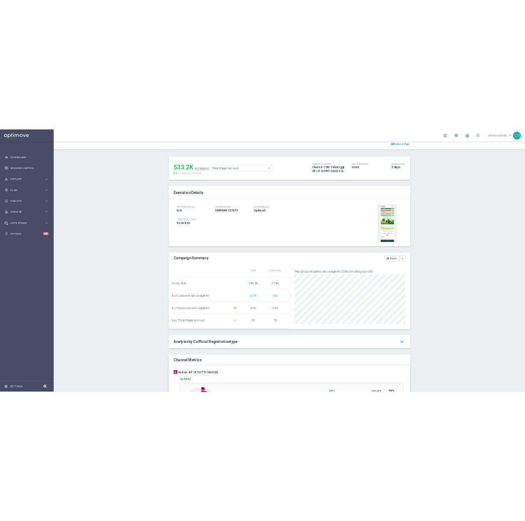
scroll to position [83, 0]
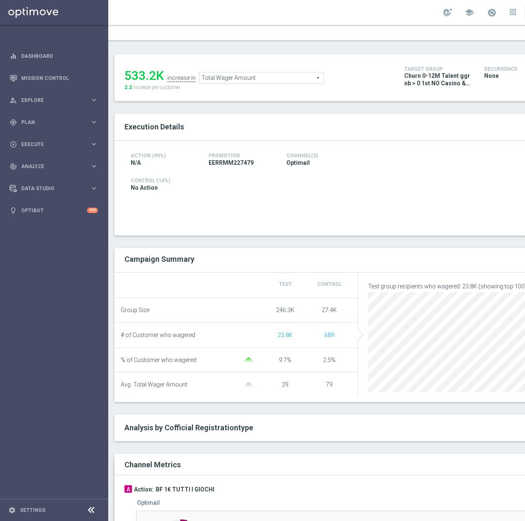
click at [284, 81] on span "Total Wager Amount" at bounding box center [262, 77] width 124 height 11
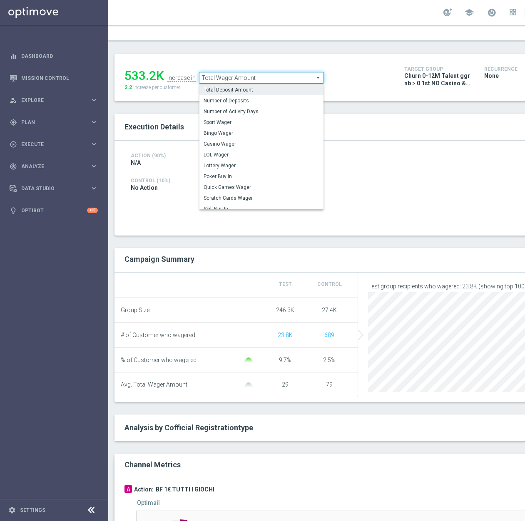
click at [273, 87] on span "Total Deposit Amount" at bounding box center [262, 90] width 116 height 7
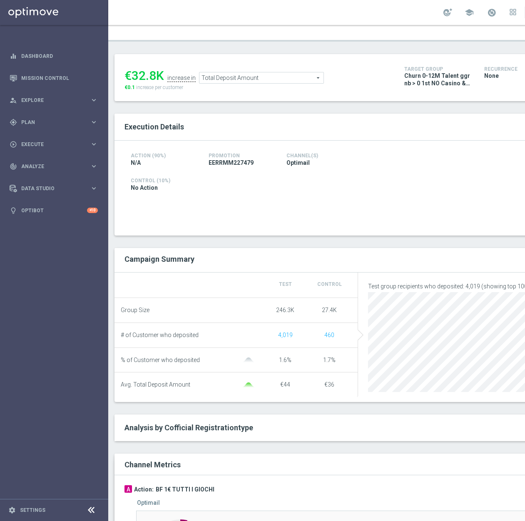
click at [254, 77] on span "Total Deposit Amount" at bounding box center [262, 77] width 124 height 11
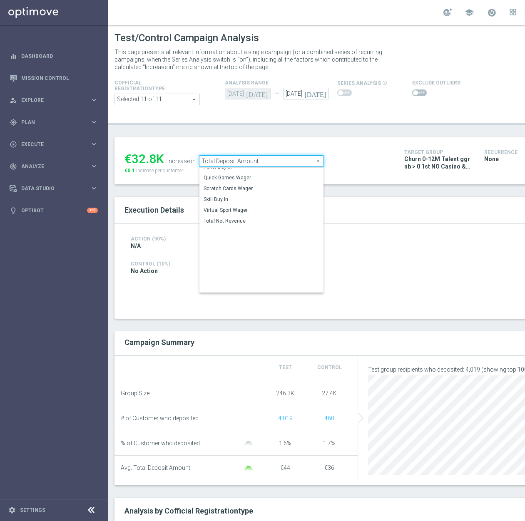
scroll to position [9, 0]
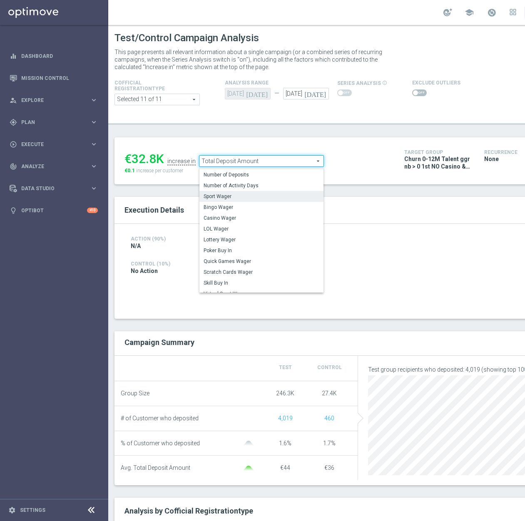
click at [260, 198] on span "Sport Wager" at bounding box center [262, 196] width 116 height 7
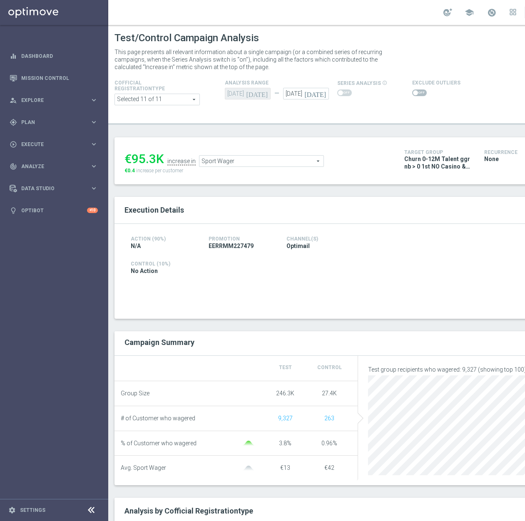
click at [247, 161] on span "Sport Wager" at bounding box center [262, 161] width 124 height 11
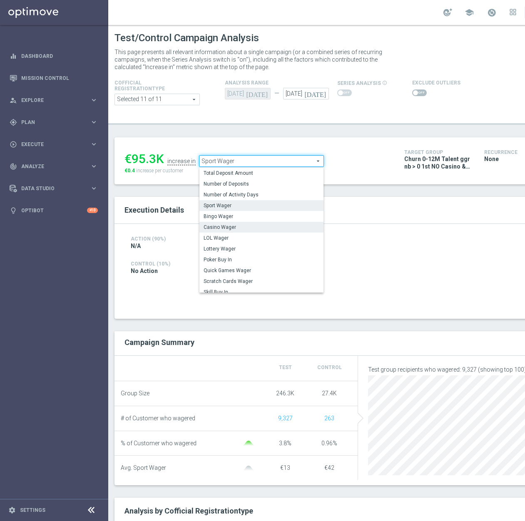
click at [256, 227] on span "Casino Wager" at bounding box center [262, 227] width 116 height 7
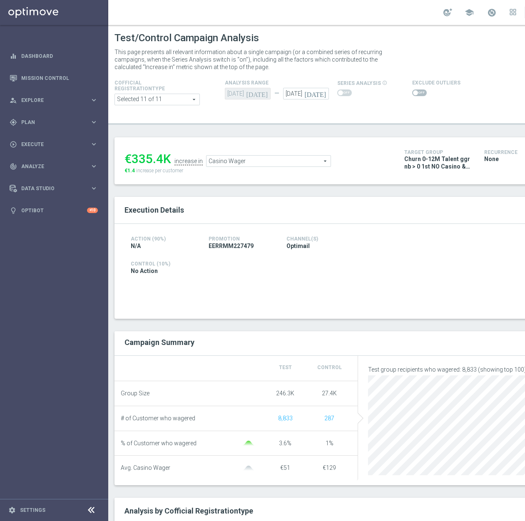
click at [284, 167] on span "Casino Wager" at bounding box center [269, 161] width 124 height 11
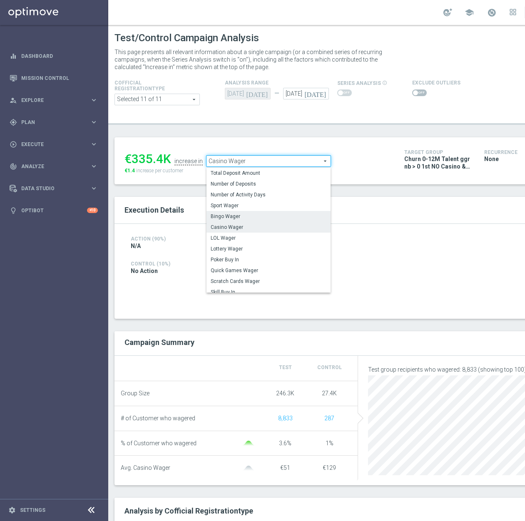
scroll to position [40, 0]
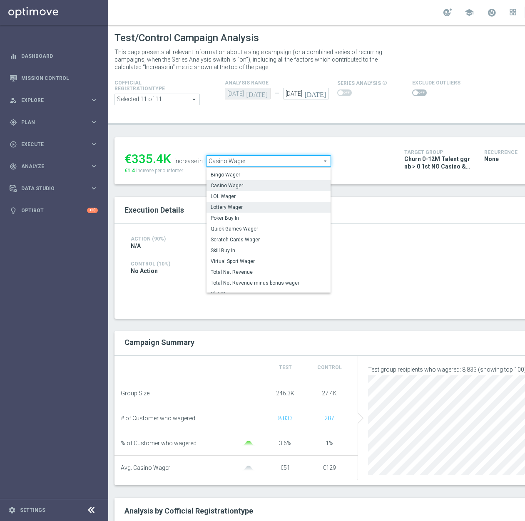
click at [287, 209] on span "Lottery Wager" at bounding box center [269, 207] width 116 height 7
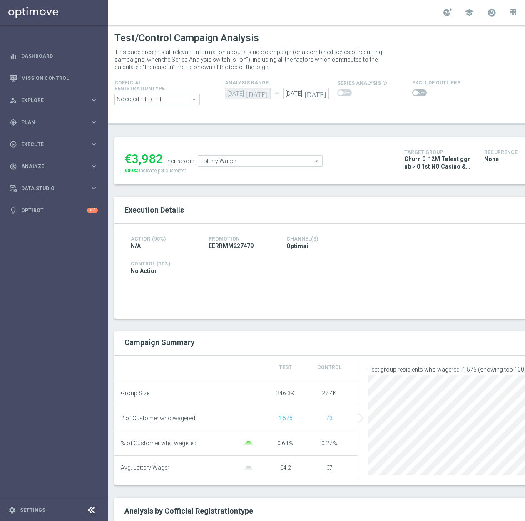
click at [285, 159] on span "Lottery Wager" at bounding box center [260, 161] width 124 height 11
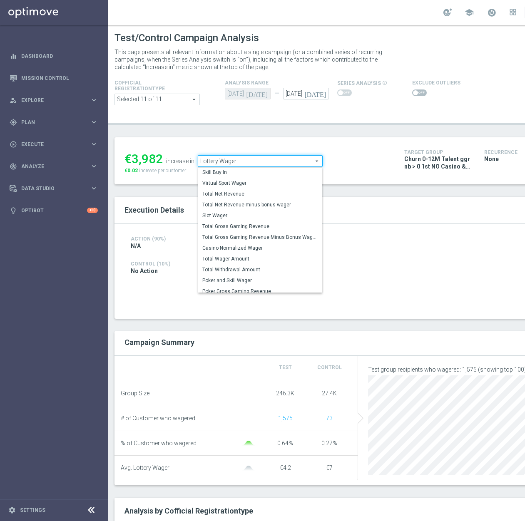
scroll to position [120, 0]
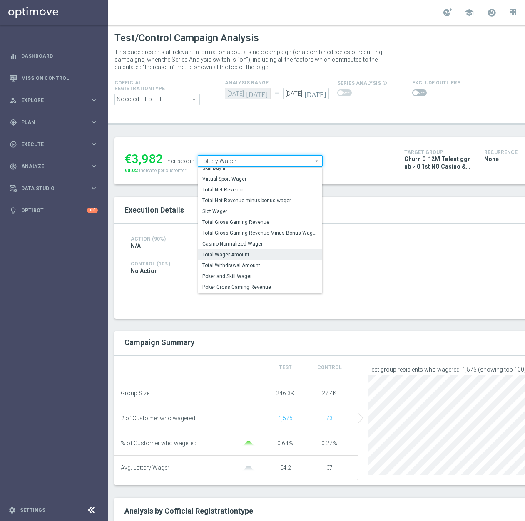
click at [275, 253] on span "Total Wager Amount" at bounding box center [260, 255] width 116 height 7
type input "Total Wager Amount"
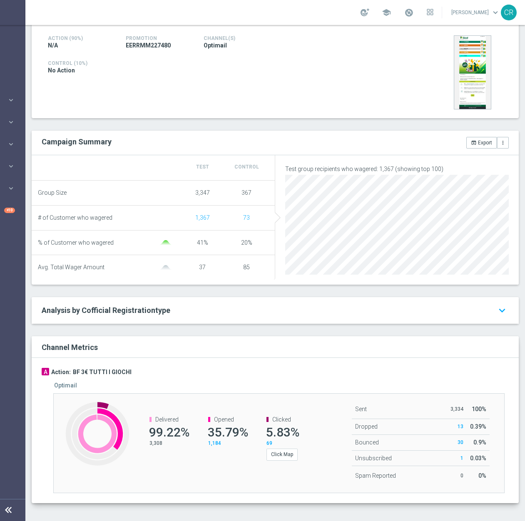
scroll to position [34, 0]
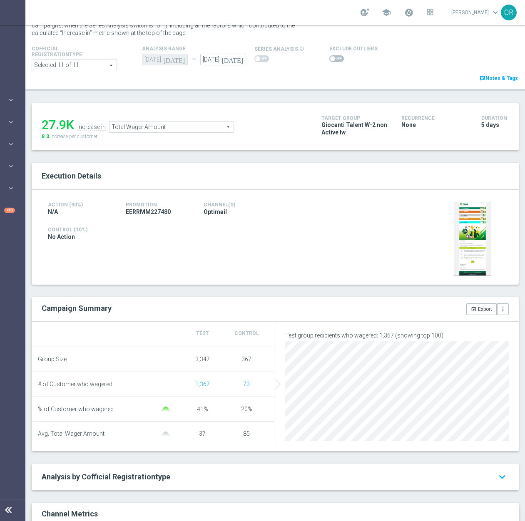
click at [151, 126] on span "Total Wager Amount" at bounding box center [172, 127] width 124 height 11
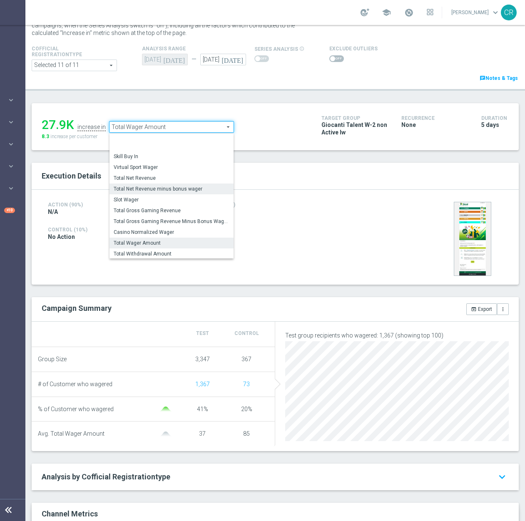
scroll to position [118, 0]
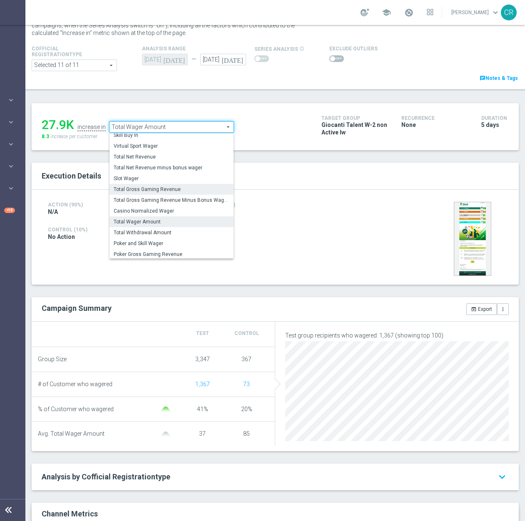
click at [175, 192] on span "Total Gross Gaming Revenue" at bounding box center [172, 189] width 116 height 7
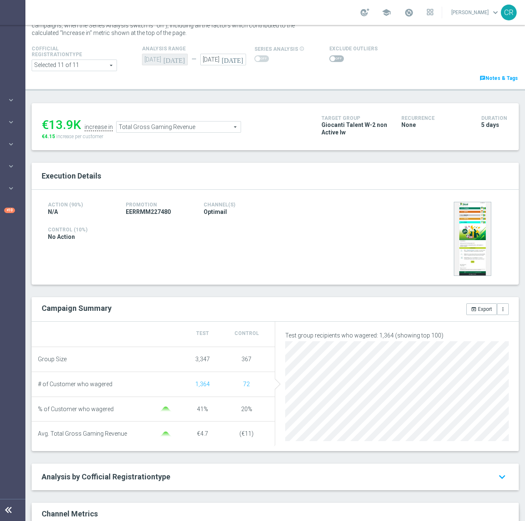
click at [211, 123] on span "Total Gross Gaming Revenue" at bounding box center [179, 127] width 124 height 11
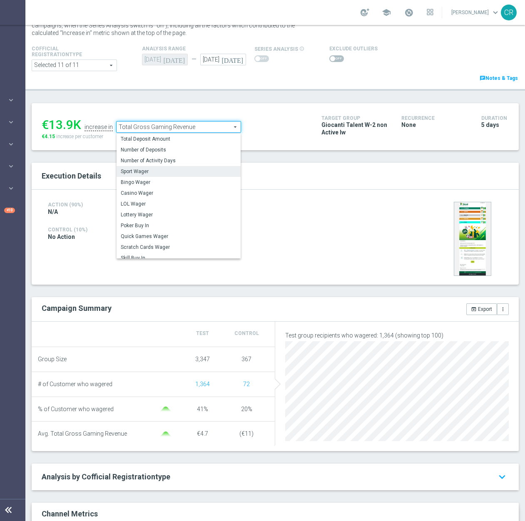
click at [174, 176] on label "Sport Wager" at bounding box center [179, 171] width 124 height 11
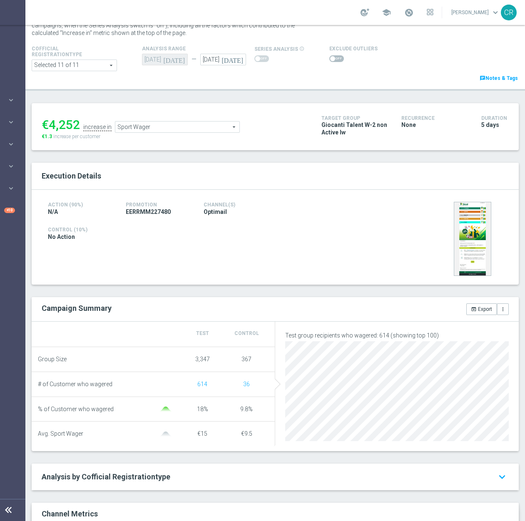
click at [165, 130] on span "Sport Wager" at bounding box center [177, 127] width 124 height 11
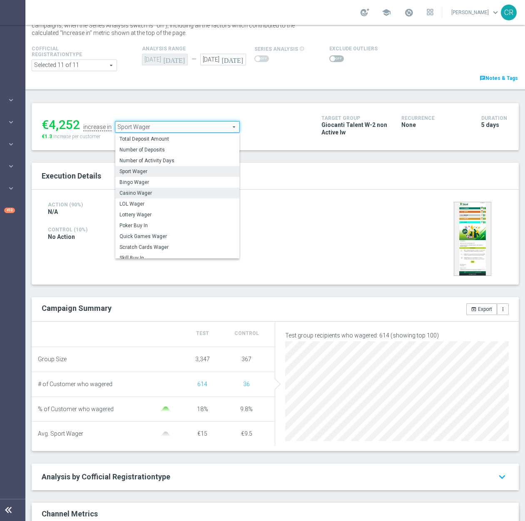
click at [171, 192] on span "Casino Wager" at bounding box center [178, 193] width 116 height 7
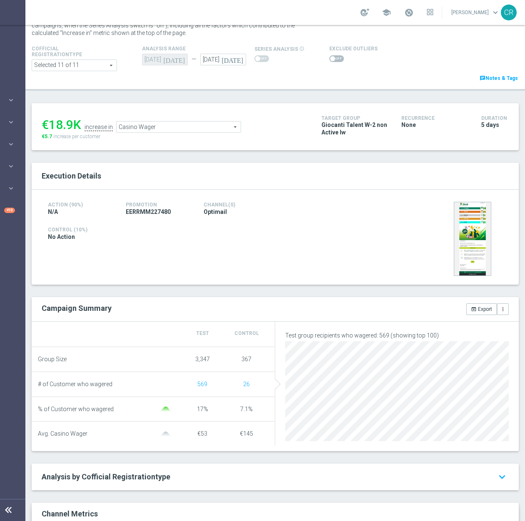
click at [211, 122] on span "Casino Wager" at bounding box center [179, 127] width 124 height 11
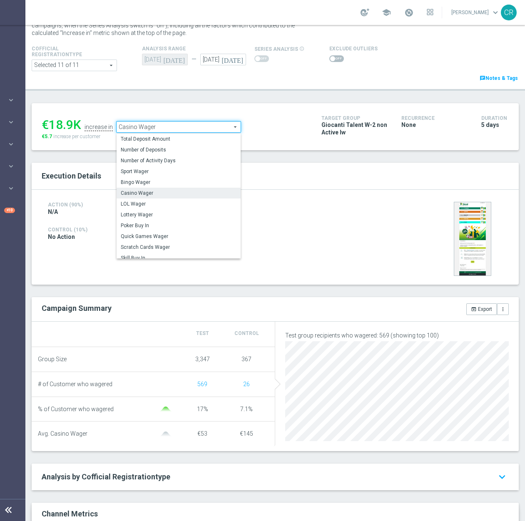
click at [211, 126] on span "Casino Wager" at bounding box center [179, 127] width 124 height 11
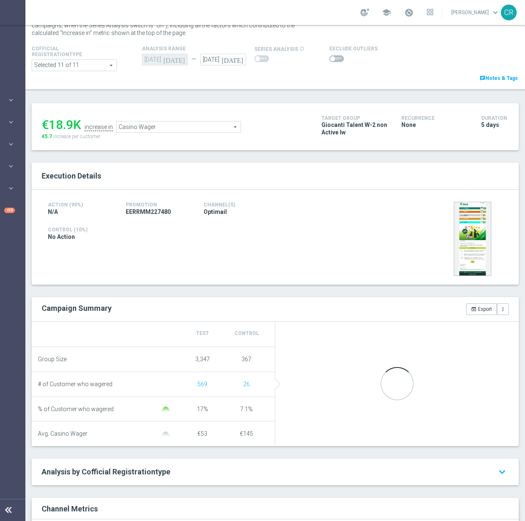
click at [210, 129] on span "Casino Wager" at bounding box center [179, 127] width 124 height 11
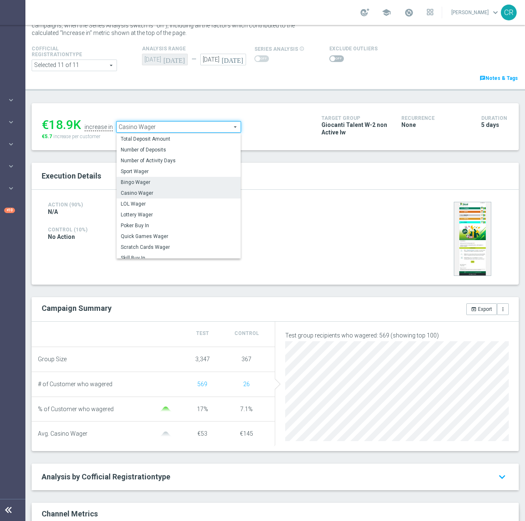
scroll to position [40, 0]
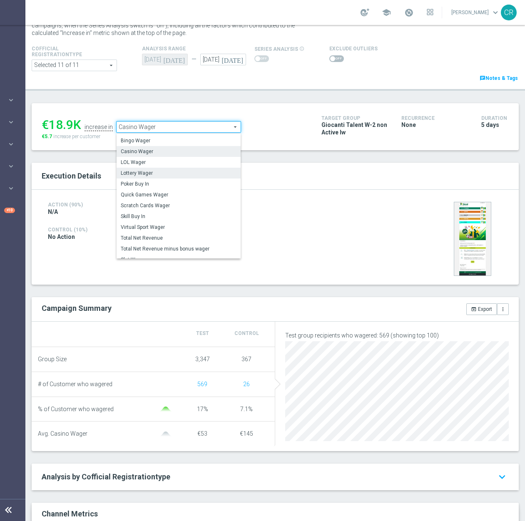
click at [179, 175] on span "Lottery Wager" at bounding box center [179, 173] width 116 height 7
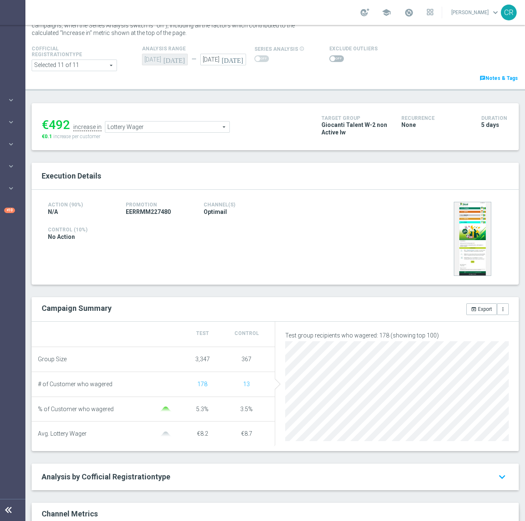
click at [154, 124] on span "Lottery Wager" at bounding box center [167, 127] width 124 height 11
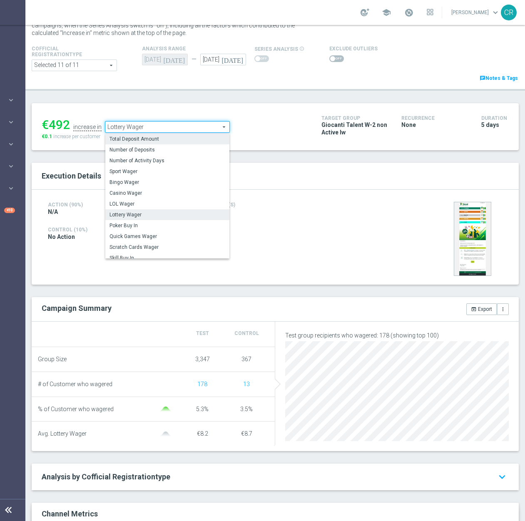
click at [159, 138] on span "Total Deposit Amount" at bounding box center [168, 139] width 116 height 7
type input "Total Deposit Amount"
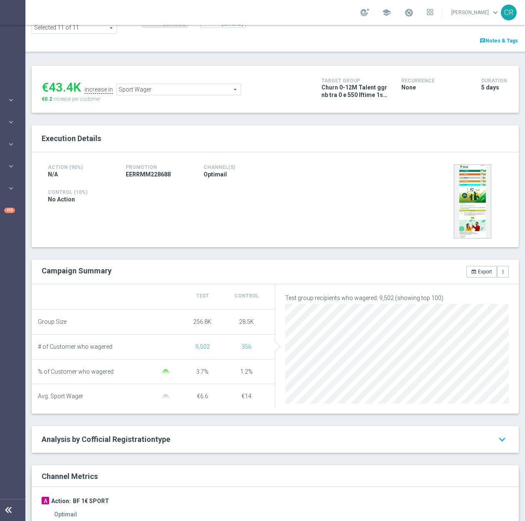
scroll to position [83, 0]
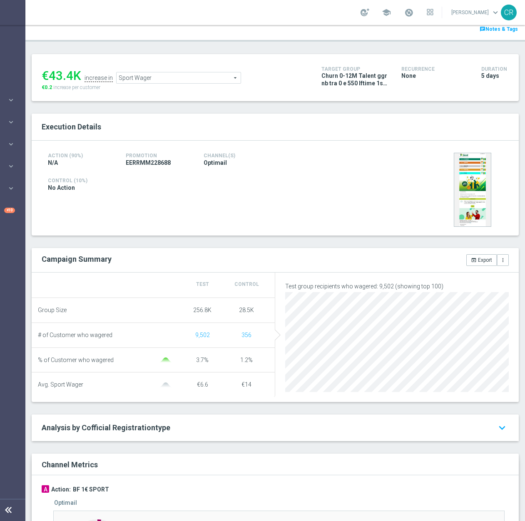
click at [196, 77] on span "Sport Wager" at bounding box center [179, 77] width 124 height 11
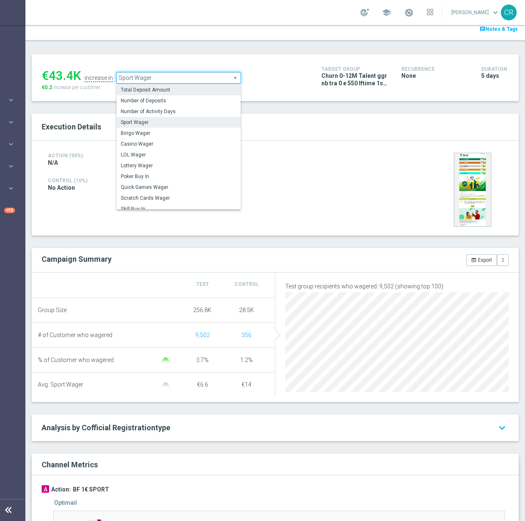
click at [184, 89] on span "Total Deposit Amount" at bounding box center [179, 90] width 116 height 7
type input "Total Deposit Amount"
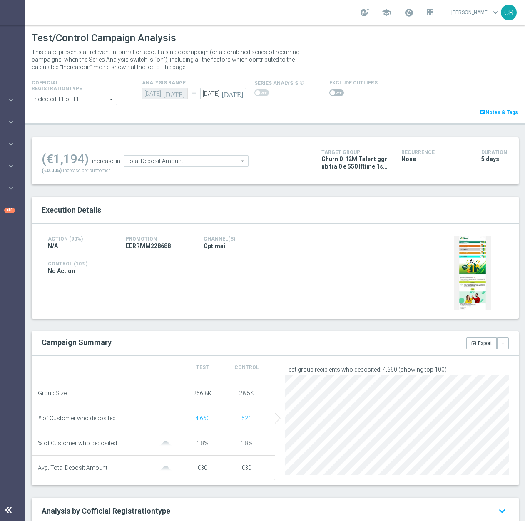
click at [332, 93] on span at bounding box center [336, 93] width 15 height 7
click at [332, 93] on input "checkbox" at bounding box center [336, 93] width 15 height 7
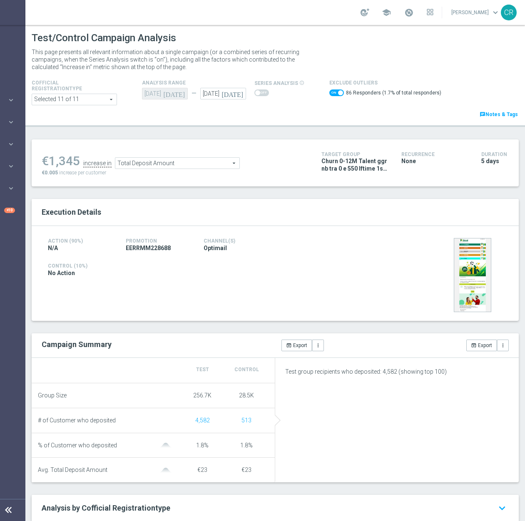
click at [190, 164] on span "Total Deposit Amount" at bounding box center [177, 163] width 124 height 11
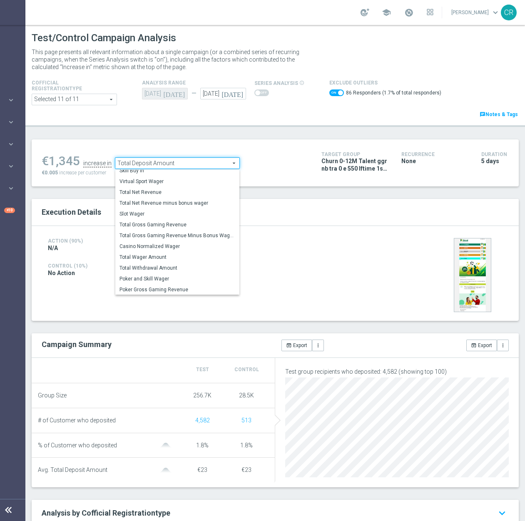
scroll to position [120, 0]
click at [171, 257] on span "Total Wager Amount" at bounding box center [178, 257] width 116 height 7
checkbox input "false"
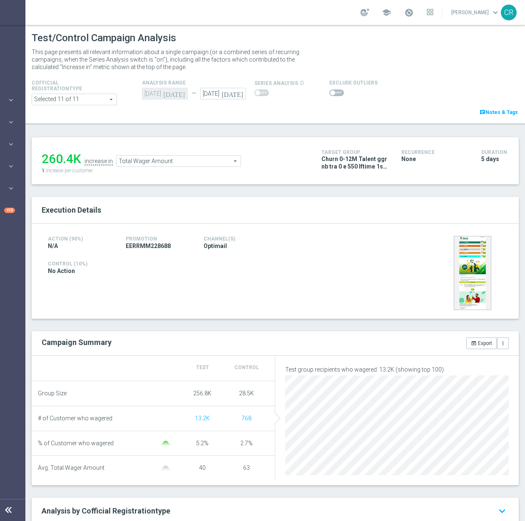
click at [197, 165] on span "Total Wager Amount" at bounding box center [179, 161] width 124 height 11
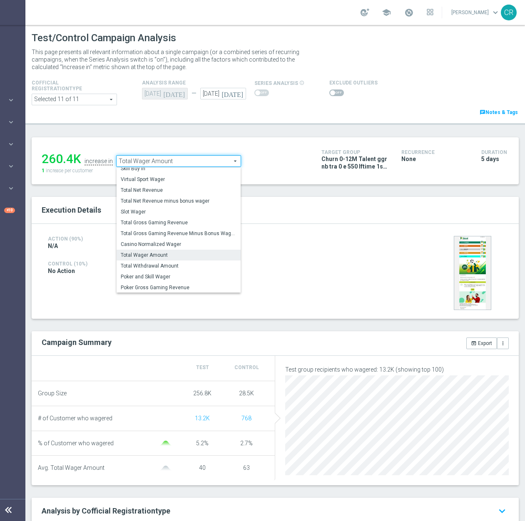
scroll to position [120, 0]
click at [187, 223] on span "Total Gross Gaming Revenue" at bounding box center [179, 222] width 116 height 7
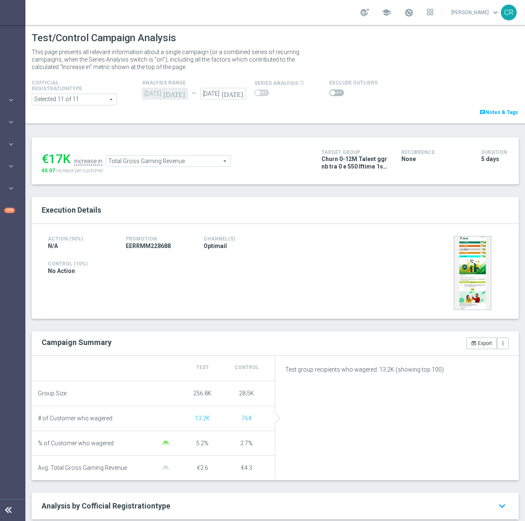
click at [194, 161] on span "Total Gross Gaming Revenue" at bounding box center [168, 161] width 124 height 11
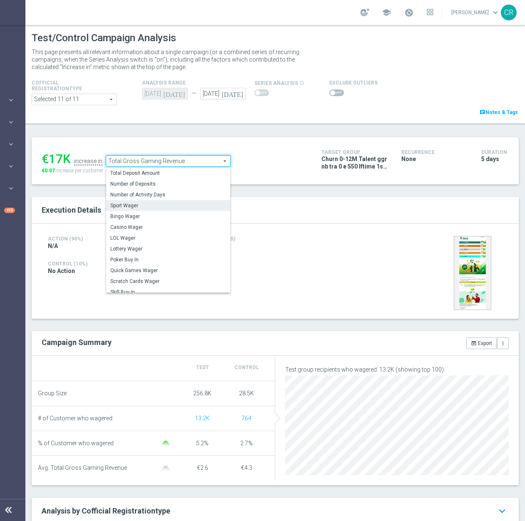
click at [170, 207] on span "Sport Wager" at bounding box center [168, 205] width 116 height 7
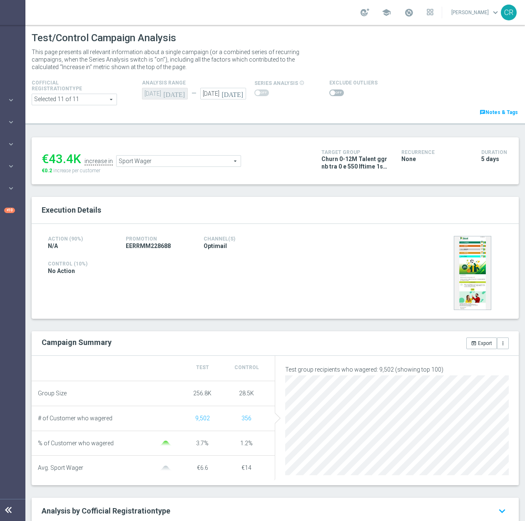
click at [212, 158] on span "Sport Wager" at bounding box center [179, 161] width 124 height 11
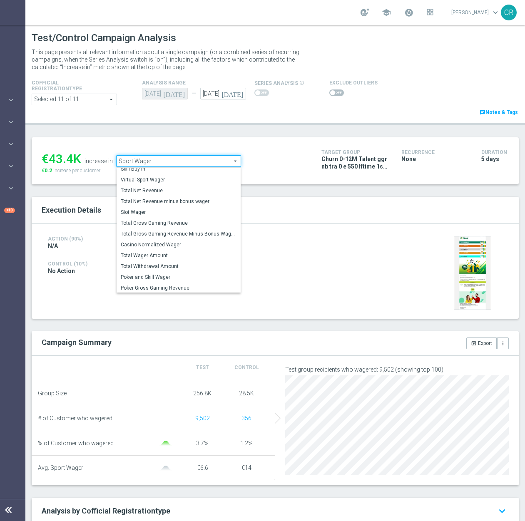
scroll to position [120, 0]
click at [180, 176] on label "Virtual Sport Wager" at bounding box center [179, 179] width 124 height 11
type input "Virtual Sport Wager"
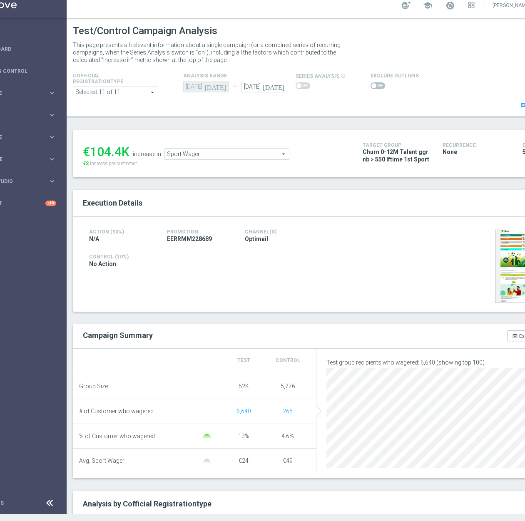
click at [250, 156] on span "Sport Wager" at bounding box center [227, 154] width 124 height 11
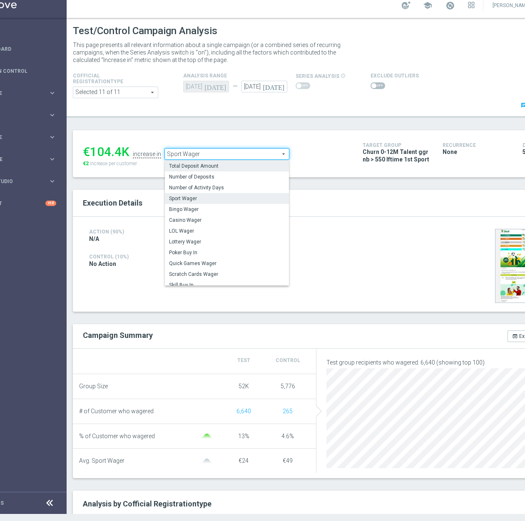
click at [240, 166] on span "Total Deposit Amount" at bounding box center [227, 166] width 116 height 7
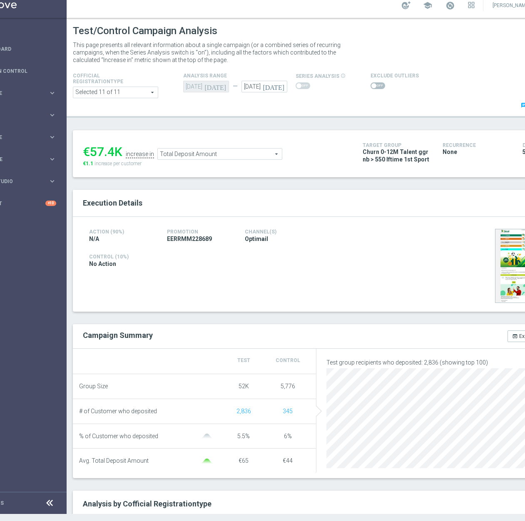
click at [254, 152] on span "Total Deposit Amount" at bounding box center [220, 154] width 124 height 11
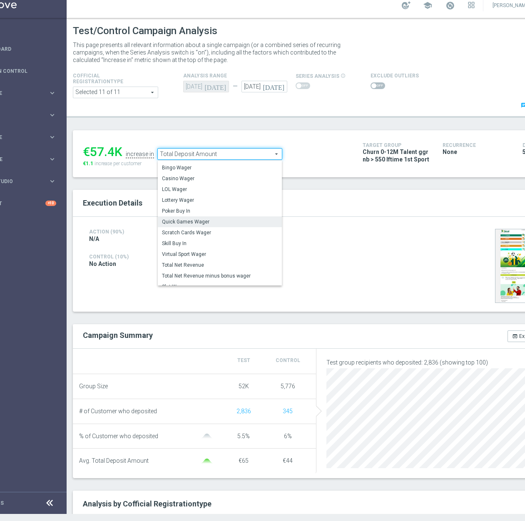
scroll to position [80, 0]
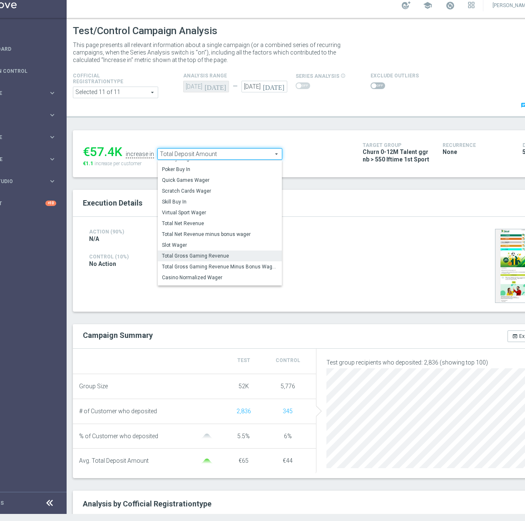
click at [234, 259] on span "Total Gross Gaming Revenue" at bounding box center [220, 256] width 116 height 7
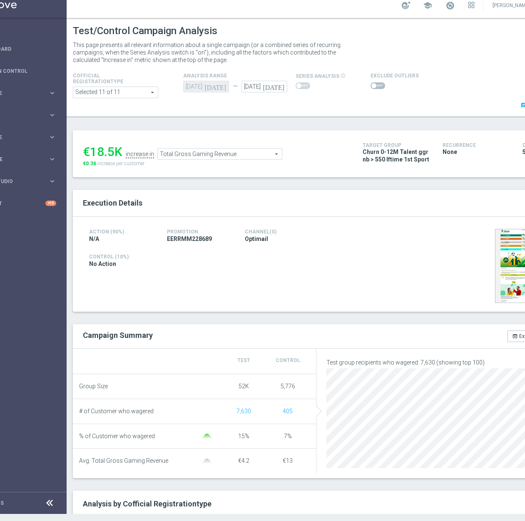
click at [247, 155] on span "Total Gross Gaming Revenue" at bounding box center [220, 154] width 124 height 11
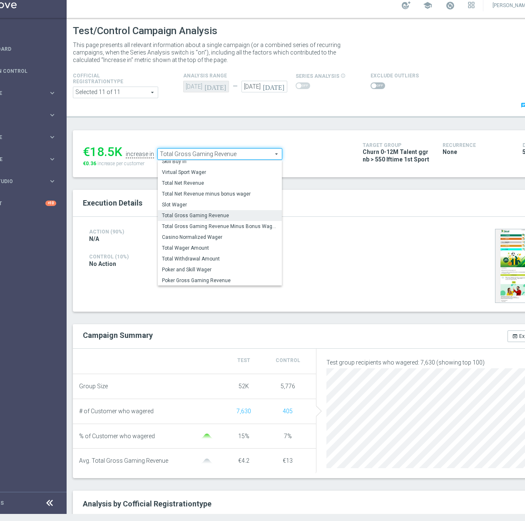
scroll to position [120, 0]
click at [210, 247] on span "Total Wager Amount" at bounding box center [220, 247] width 116 height 7
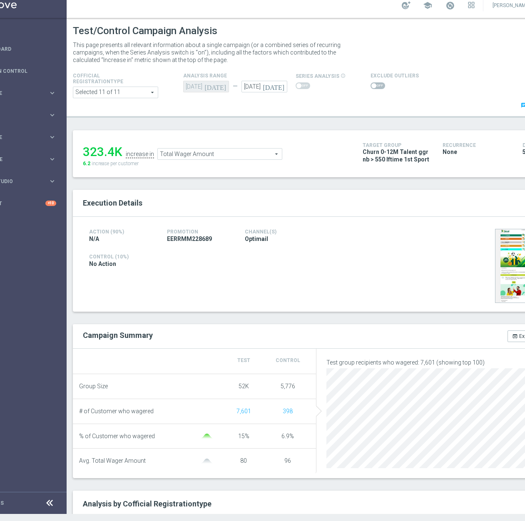
click at [260, 156] on span "Total Wager Amount" at bounding box center [220, 154] width 124 height 11
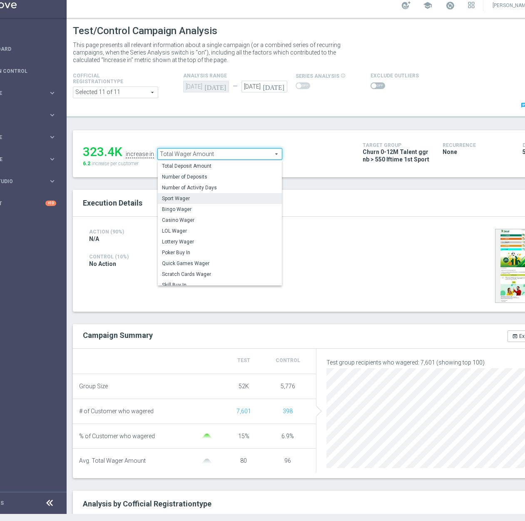
click at [225, 196] on span "Sport Wager" at bounding box center [220, 198] width 116 height 7
type input "Sport Wager"
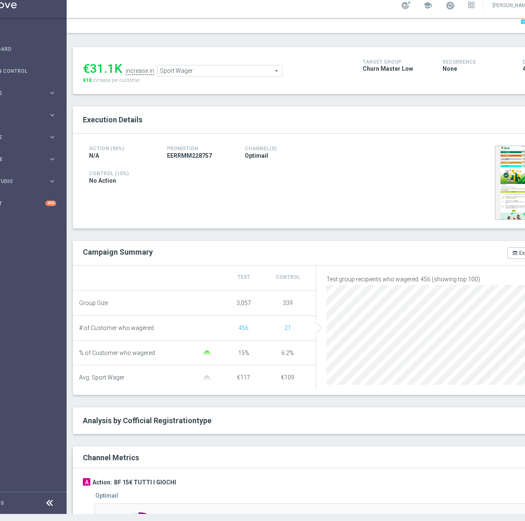
scroll to position [125, 0]
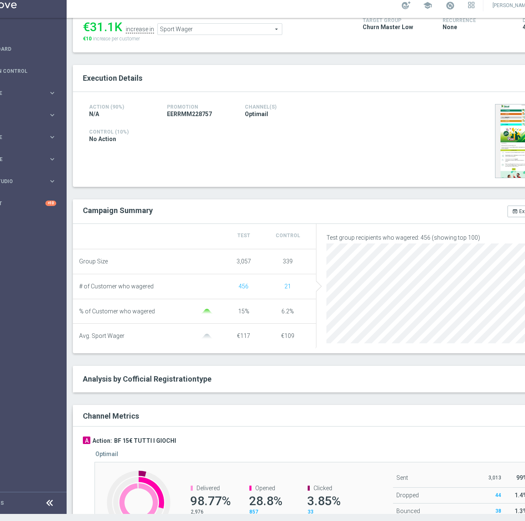
click at [244, 30] on span "Sport Wager" at bounding box center [220, 29] width 124 height 11
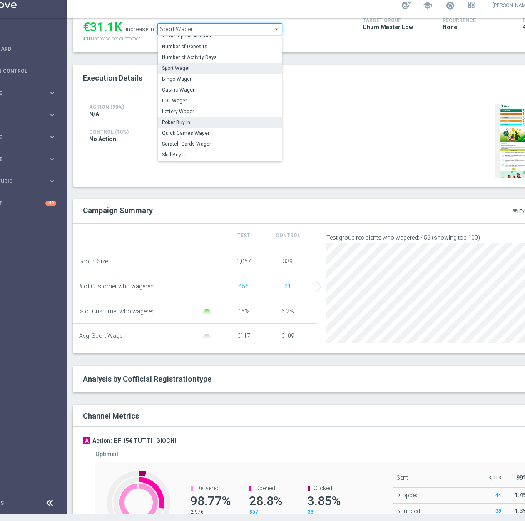
scroll to position [0, 0]
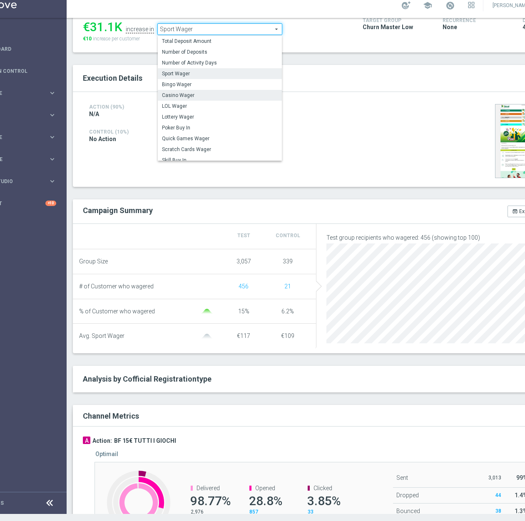
click at [200, 94] on span "Casino Wager" at bounding box center [220, 95] width 116 height 7
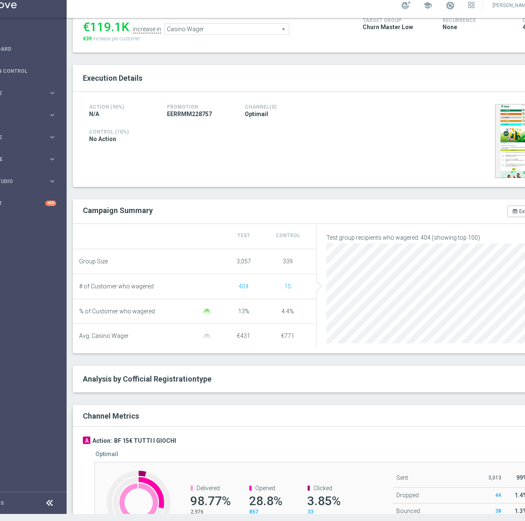
click at [253, 30] on span "Casino Wager" at bounding box center [227, 29] width 124 height 11
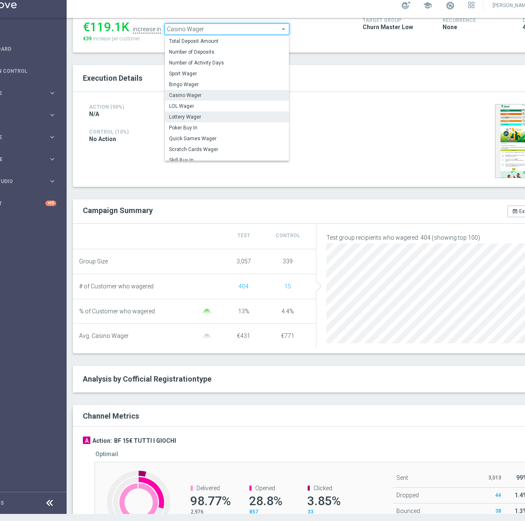
click at [226, 117] on span "Lottery Wager" at bounding box center [227, 117] width 116 height 7
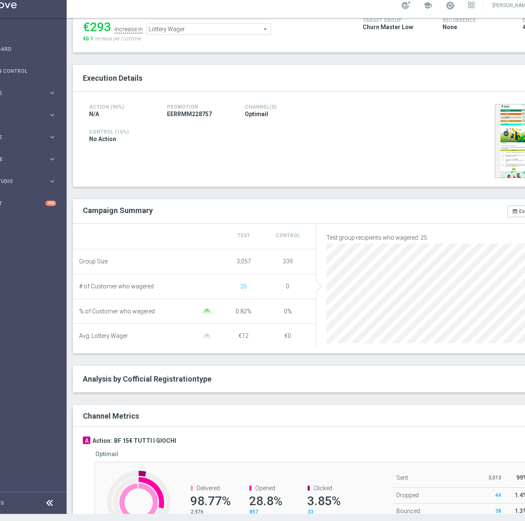
click at [213, 28] on span "Lottery Wager" at bounding box center [209, 29] width 124 height 11
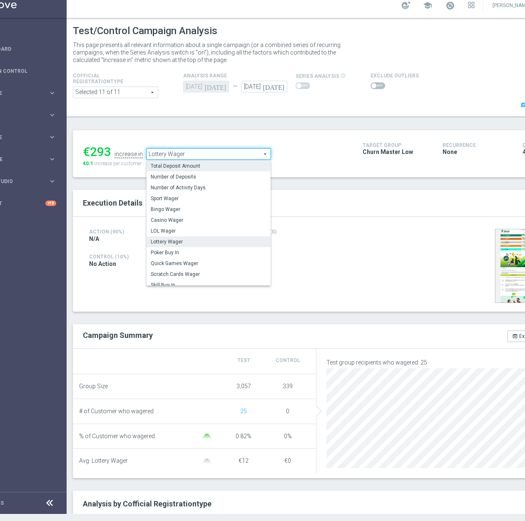
click at [213, 167] on span "Total Deposit Amount" at bounding box center [209, 166] width 116 height 7
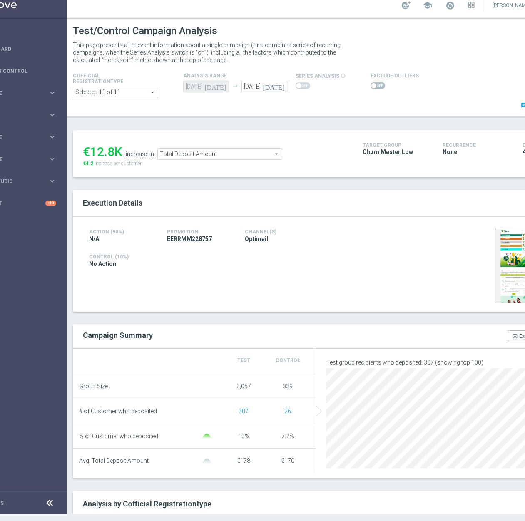
scroll to position [42, 0]
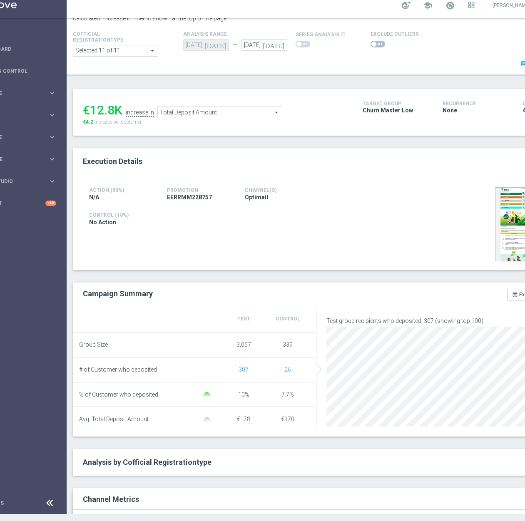
click at [247, 109] on span "Total Deposit Amount" at bounding box center [220, 112] width 124 height 11
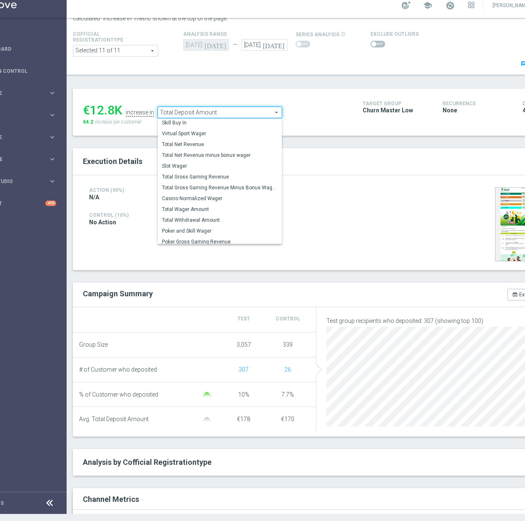
scroll to position [120, 0]
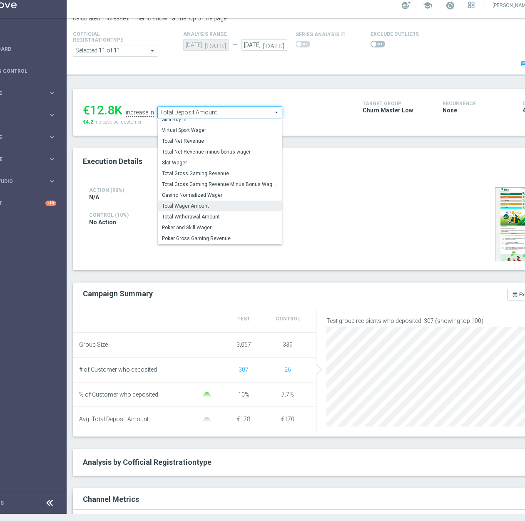
click at [229, 205] on span "Total Wager Amount" at bounding box center [220, 206] width 116 height 7
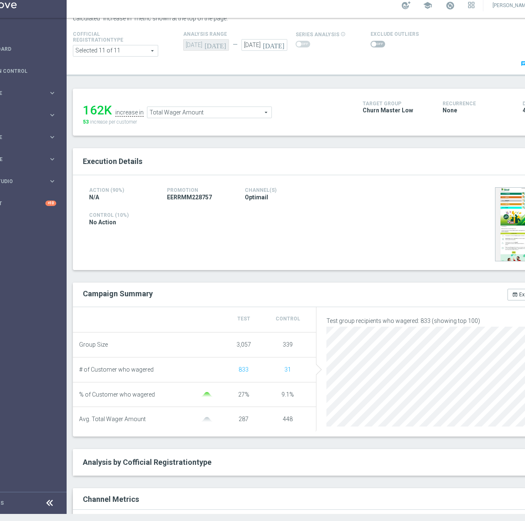
click at [196, 112] on span "Total Wager Amount" at bounding box center [209, 112] width 124 height 11
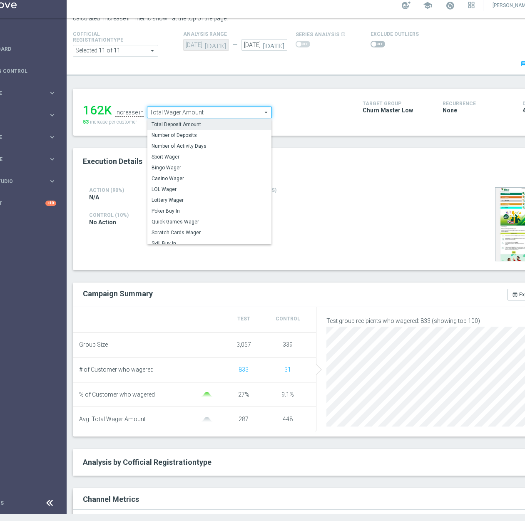
click at [197, 125] on span "Total Deposit Amount" at bounding box center [210, 124] width 116 height 7
type input "Total Deposit Amount"
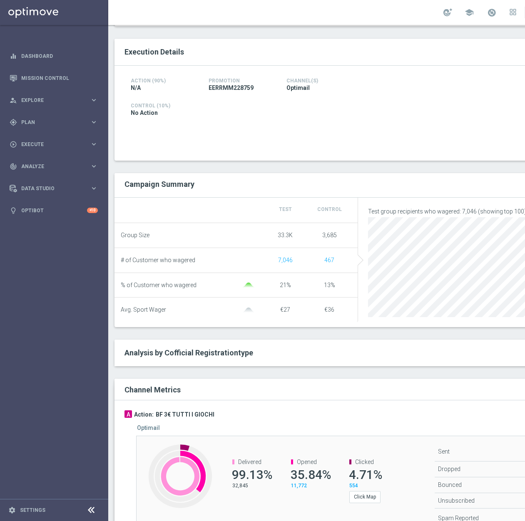
scroll to position [167, 0]
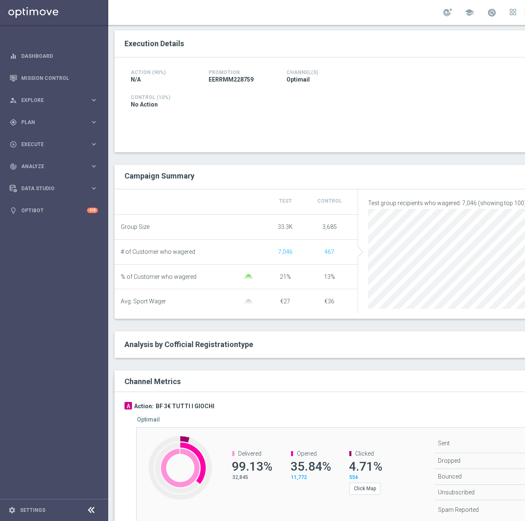
drag, startPoint x: 234, startPoint y: 133, endPoint x: 300, endPoint y: 2, distance: 147.0
click at [234, 133] on div "Action (90%) N/A Promotion EERRMM228759 Channel(s) Optimail Control (10%) No Ac…" at bounding box center [358, 104] width 487 height 95
